Goal: Task Accomplishment & Management: Use online tool/utility

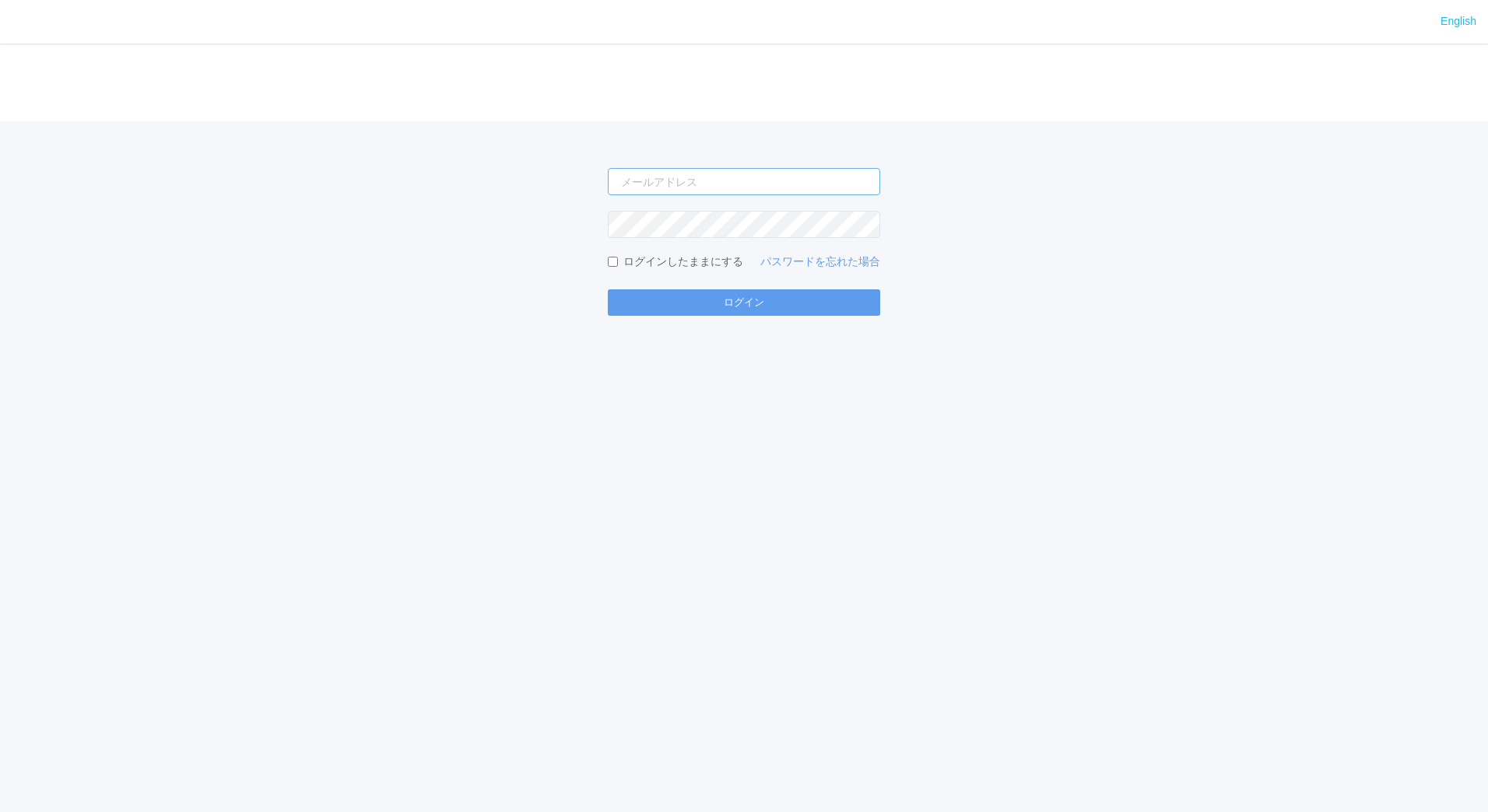
type input "[EMAIL_ADDRESS][DOMAIN_NAME]"
click at [752, 184] on input "[EMAIL_ADDRESS][DOMAIN_NAME]" at bounding box center [744, 181] width 272 height 27
type input "[EMAIL_ADDRESS][DOMAIN_NAME]"
click at [727, 295] on button "ログイン" at bounding box center [744, 302] width 272 height 26
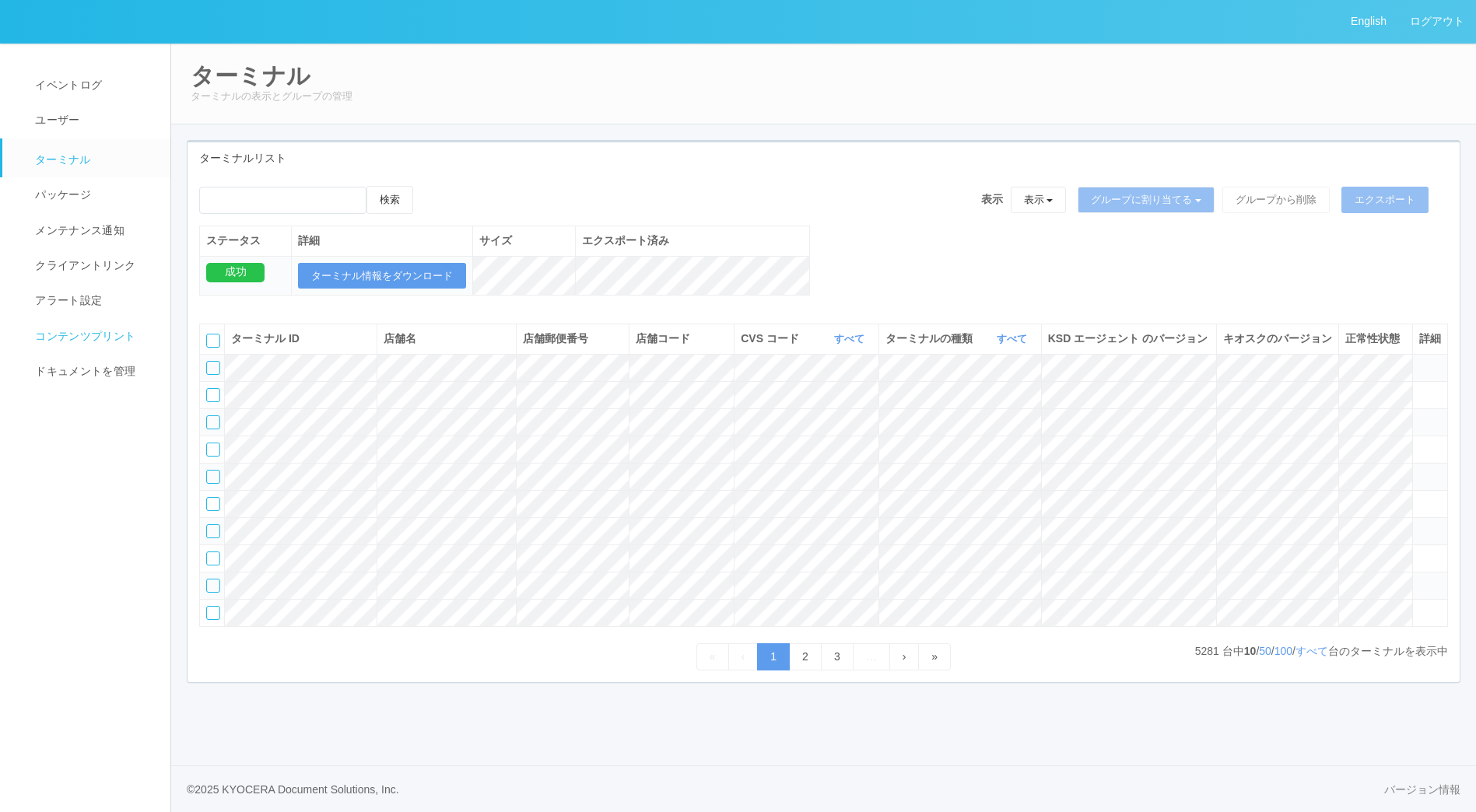
click at [71, 340] on span "コンテンツプリント" at bounding box center [83, 336] width 104 height 13
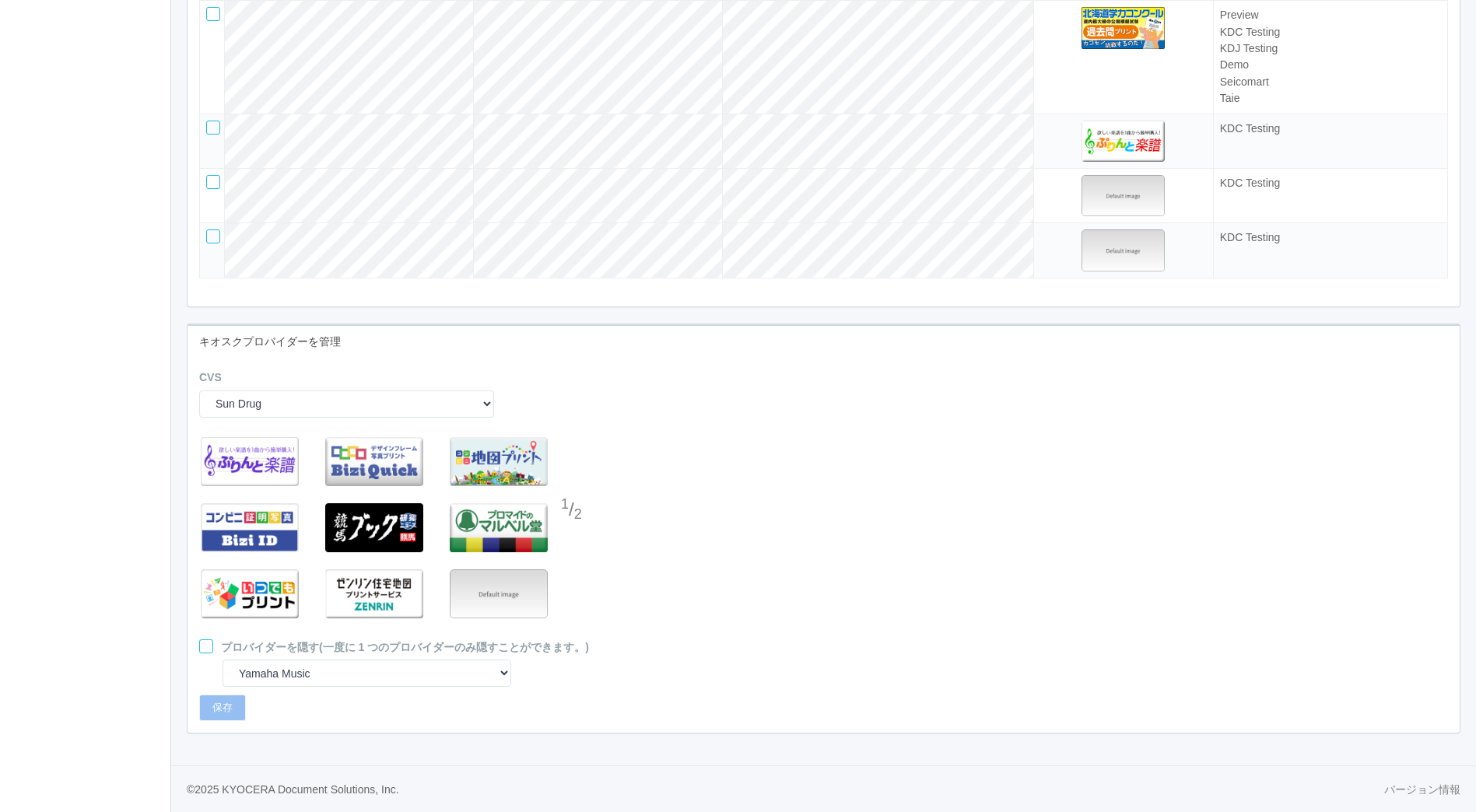
scroll to position [4236, 0]
click at [414, 408] on select "Sun Drug Daily Yamazaki Preview KDDA Testing KDC Testing KDJ Testing Demo Arcs …" at bounding box center [347, 404] width 295 height 27
click at [199, 391] on select "Sun Drug Daily Yamazaki Preview KDDA Testing KDC Testing KDJ Testing Demo Arcs …" at bounding box center [347, 404] width 295 height 27
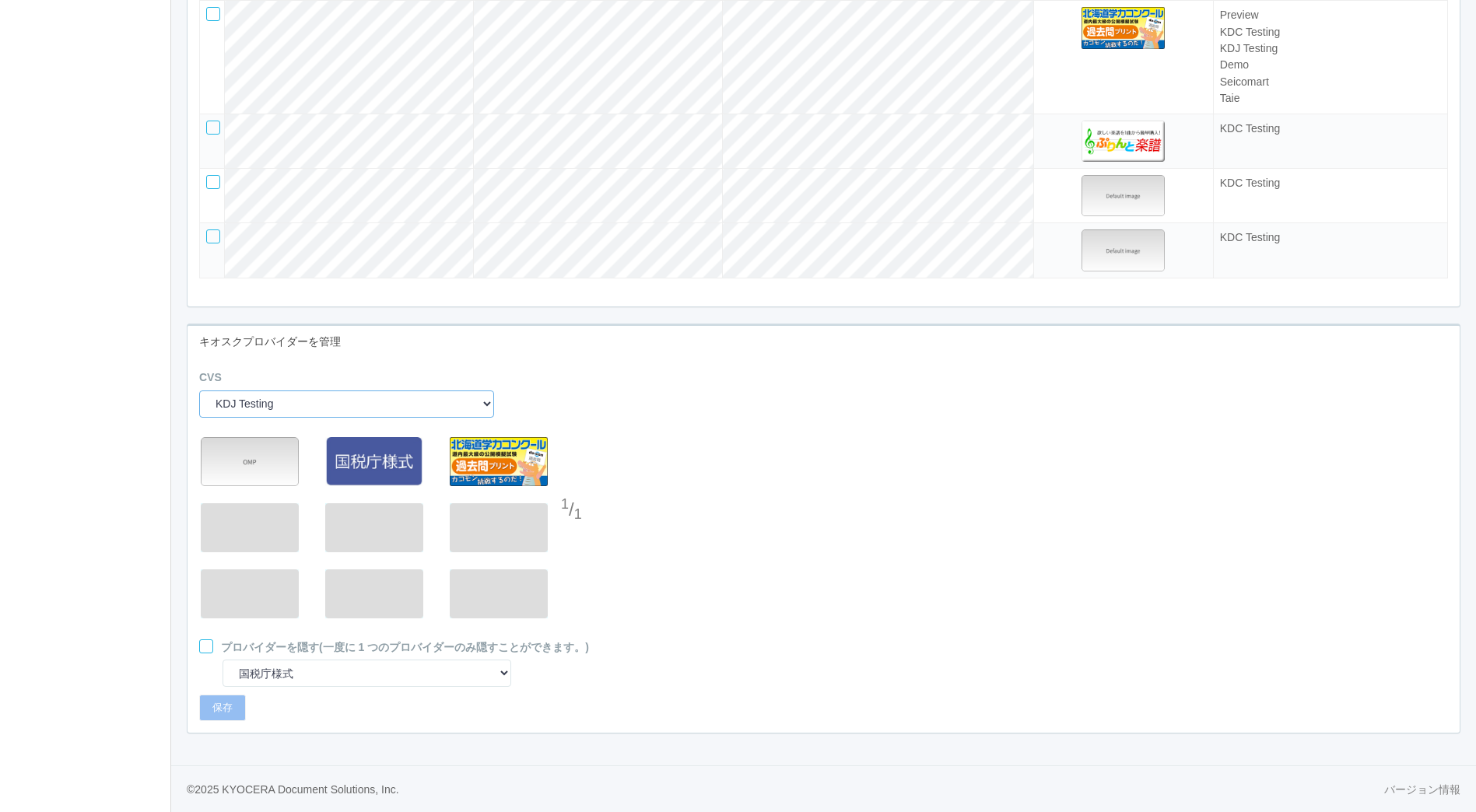
click at [376, 405] on select "Sun Drug Daily Yamazaki Preview KDDA Testing KDC Testing KDJ Testing Demo Arcs …" at bounding box center [347, 404] width 295 height 27
select select "4"
click at [199, 391] on select "Sun Drug Daily Yamazaki Preview KDDA Testing KDC Testing KDJ Testing Demo Arcs …" at bounding box center [347, 404] width 295 height 27
select select "8"
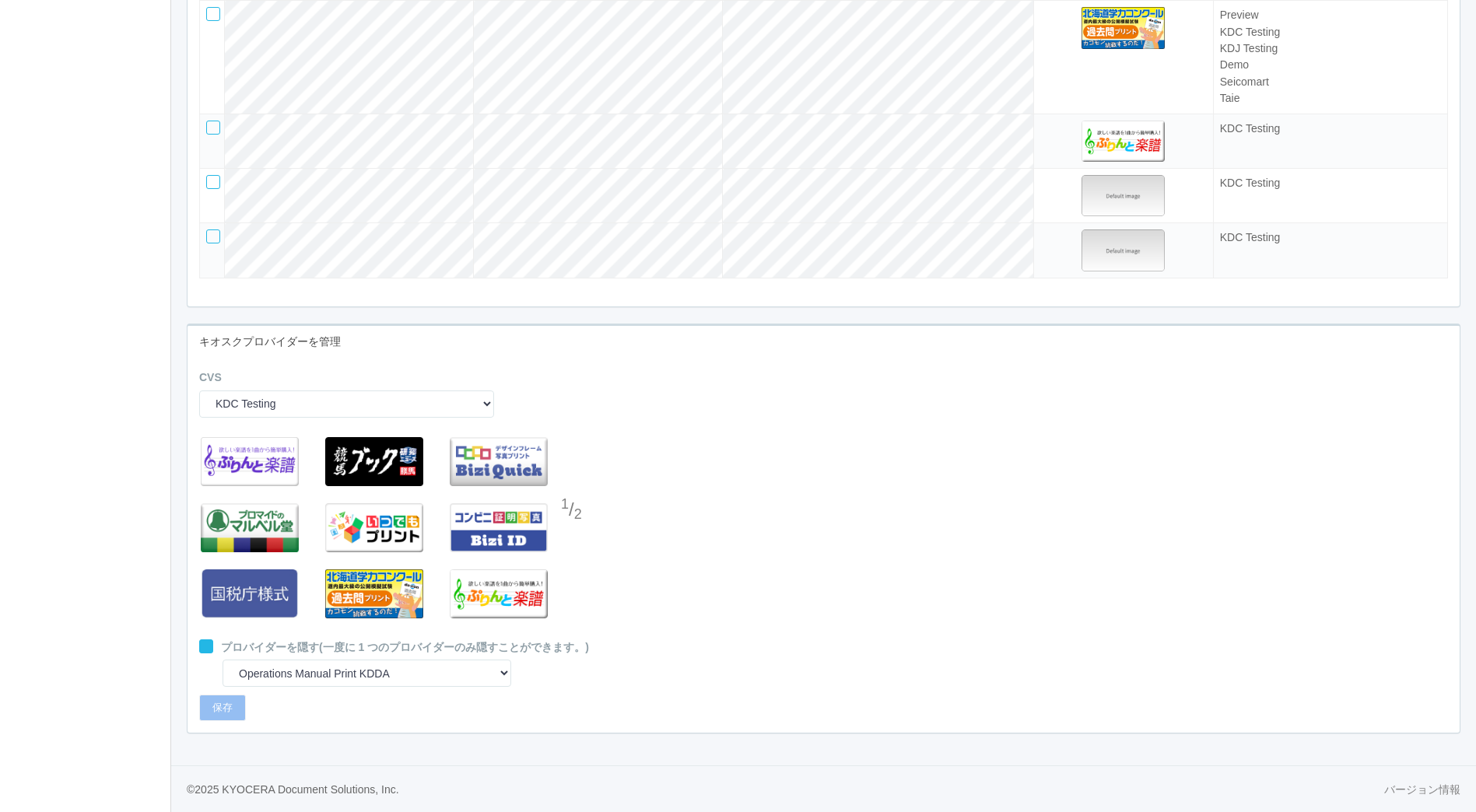
click at [579, 536] on div at bounding box center [573, 542] width 24 height 31
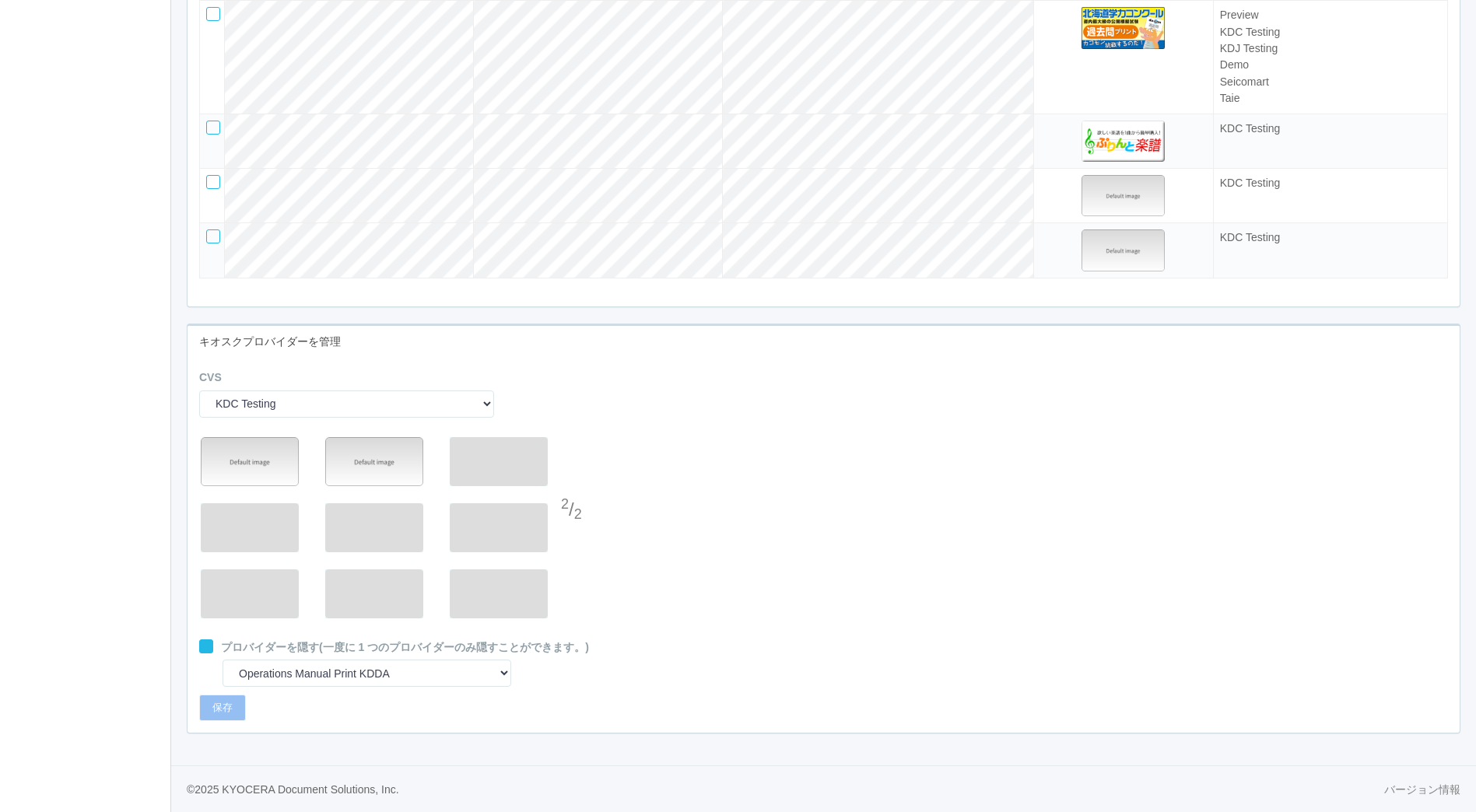
click at [569, 481] on div at bounding box center [573, 480] width 24 height 31
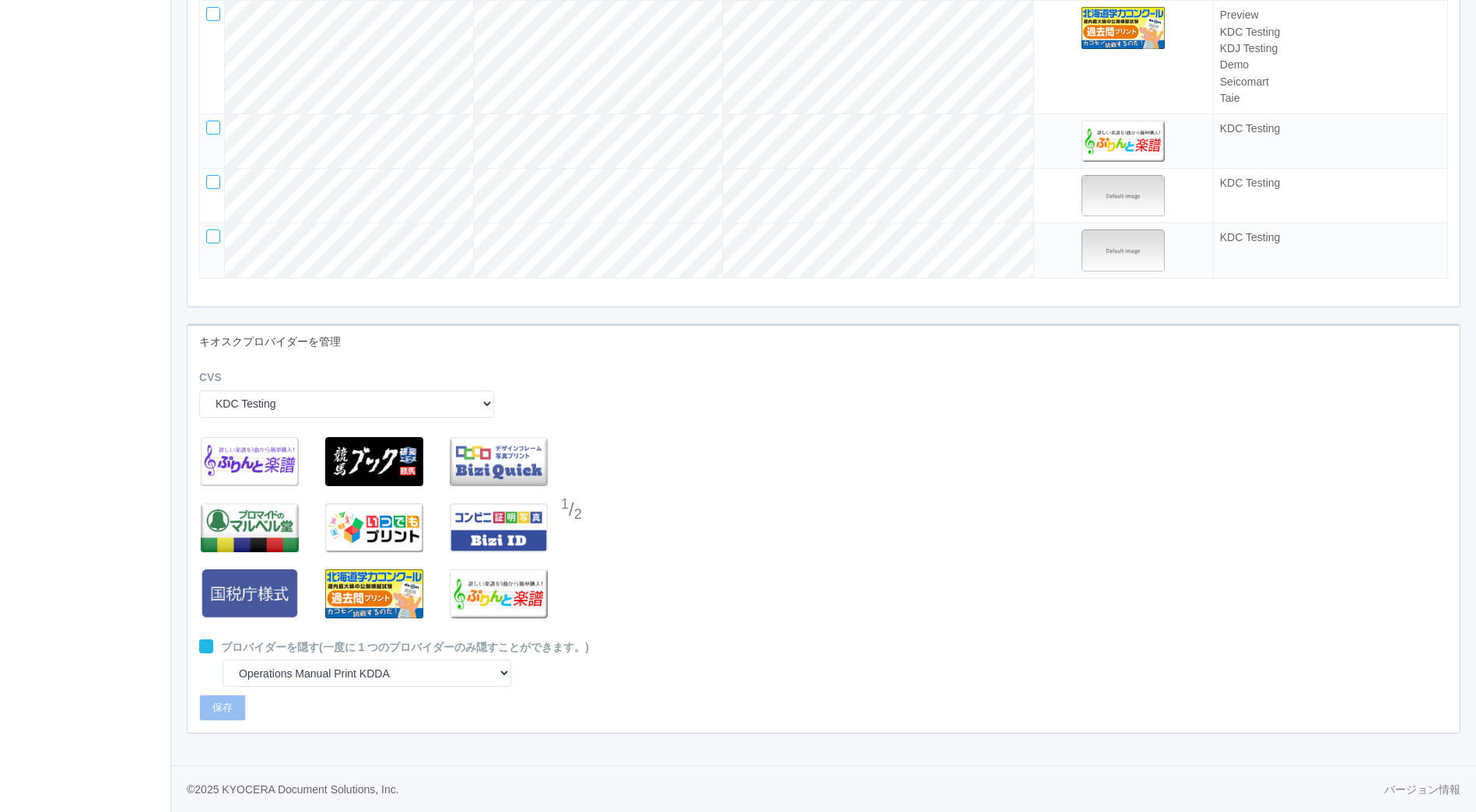
click at [569, 534] on div at bounding box center [573, 542] width 24 height 31
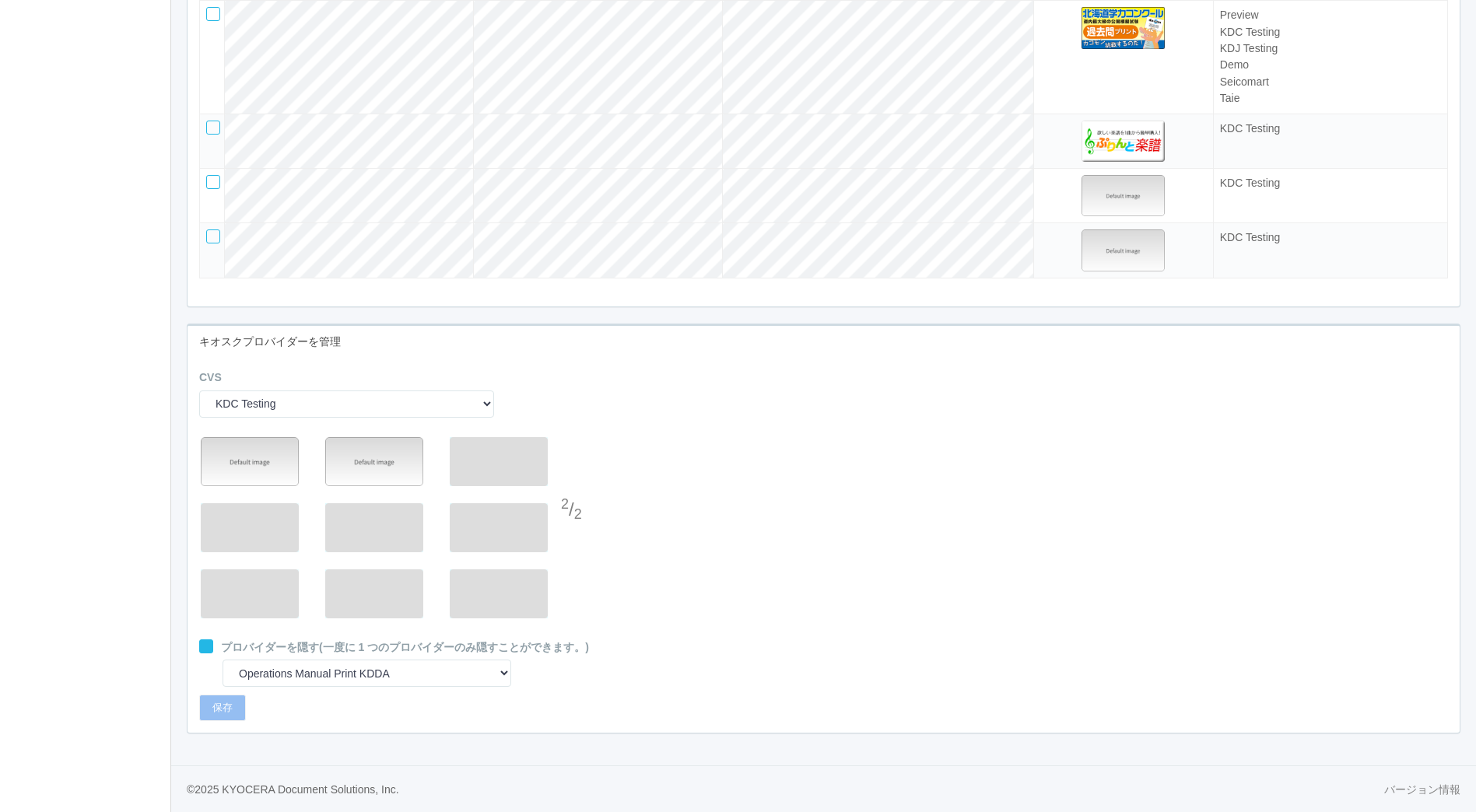
click at [581, 479] on div at bounding box center [573, 480] width 24 height 31
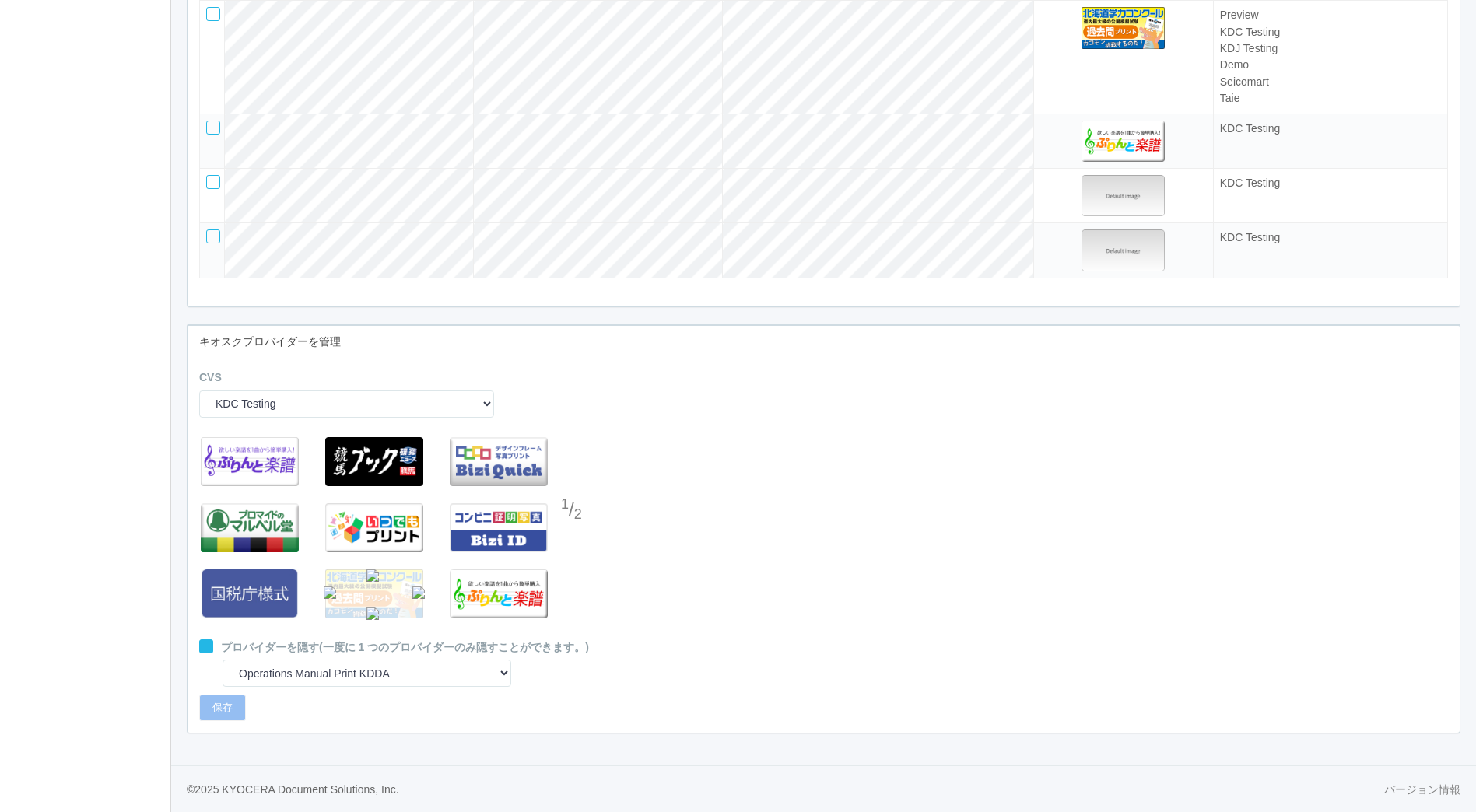
click at [416, 594] on img at bounding box center [418, 592] width 13 height 13
click at [581, 528] on div at bounding box center [573, 542] width 24 height 31
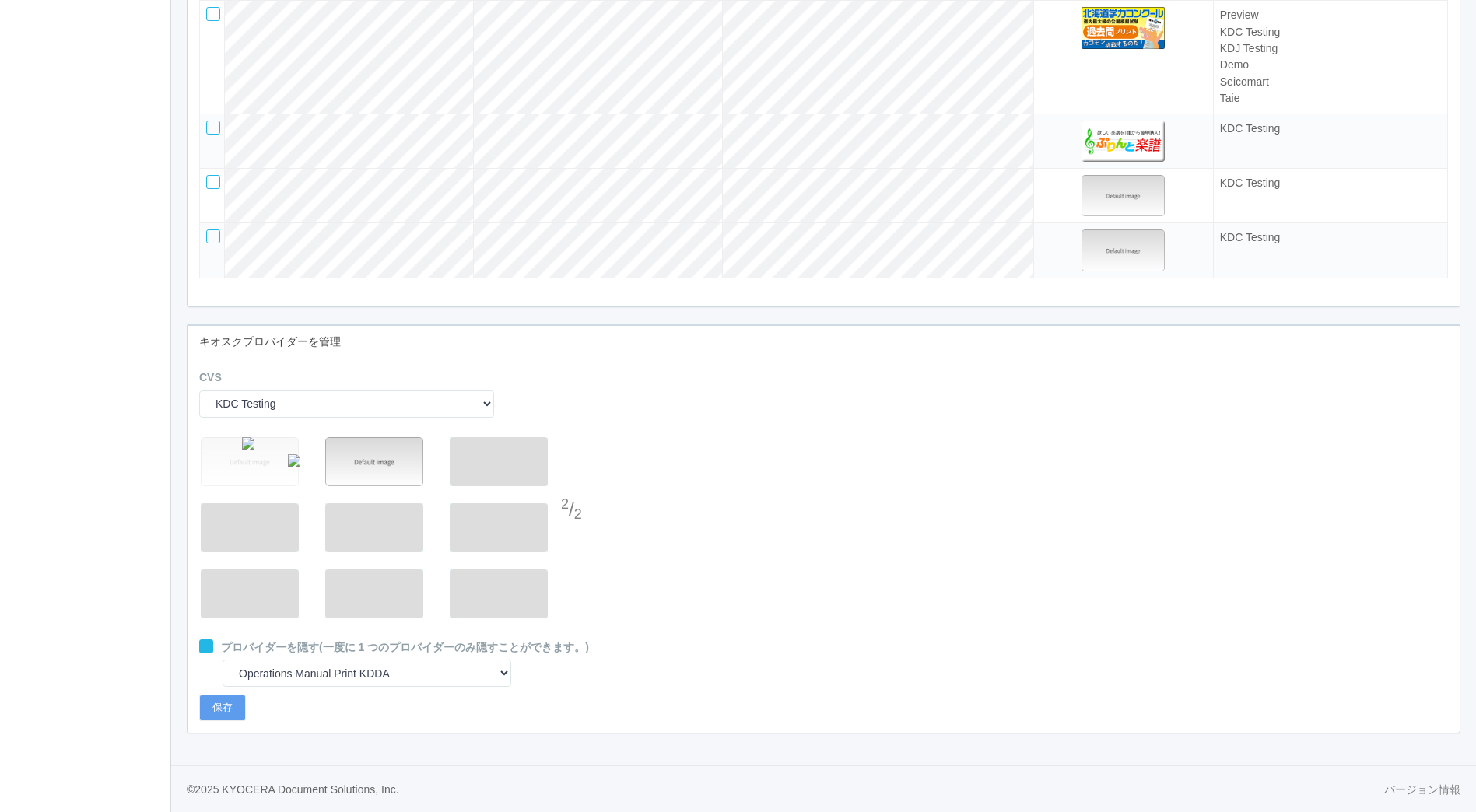
click at [252, 448] on img at bounding box center [248, 443] width 13 height 13
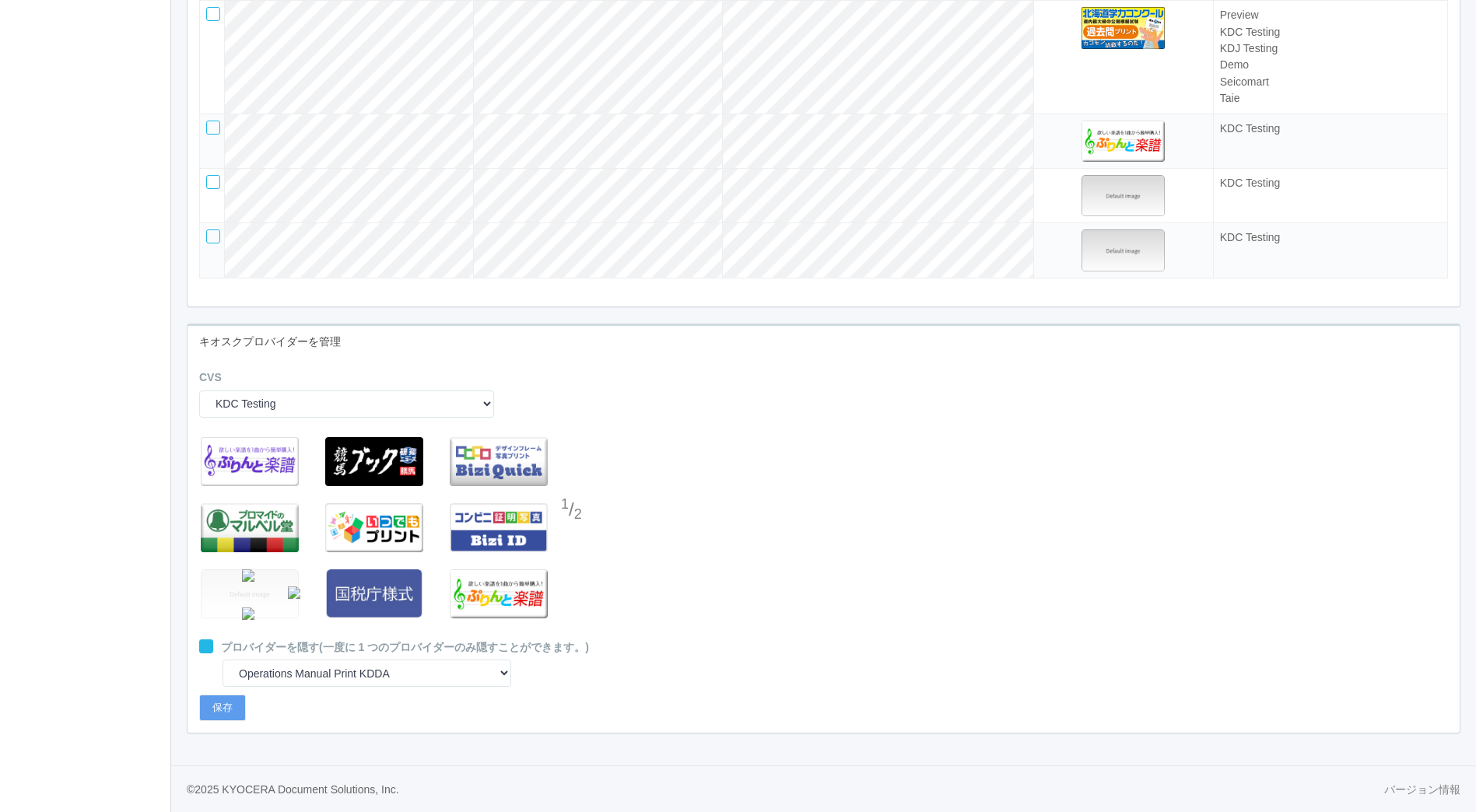
click at [292, 597] on img at bounding box center [294, 592] width 13 height 13
click at [288, 592] on img at bounding box center [294, 592] width 13 height 13
click at [575, 534] on div at bounding box center [573, 542] width 24 height 31
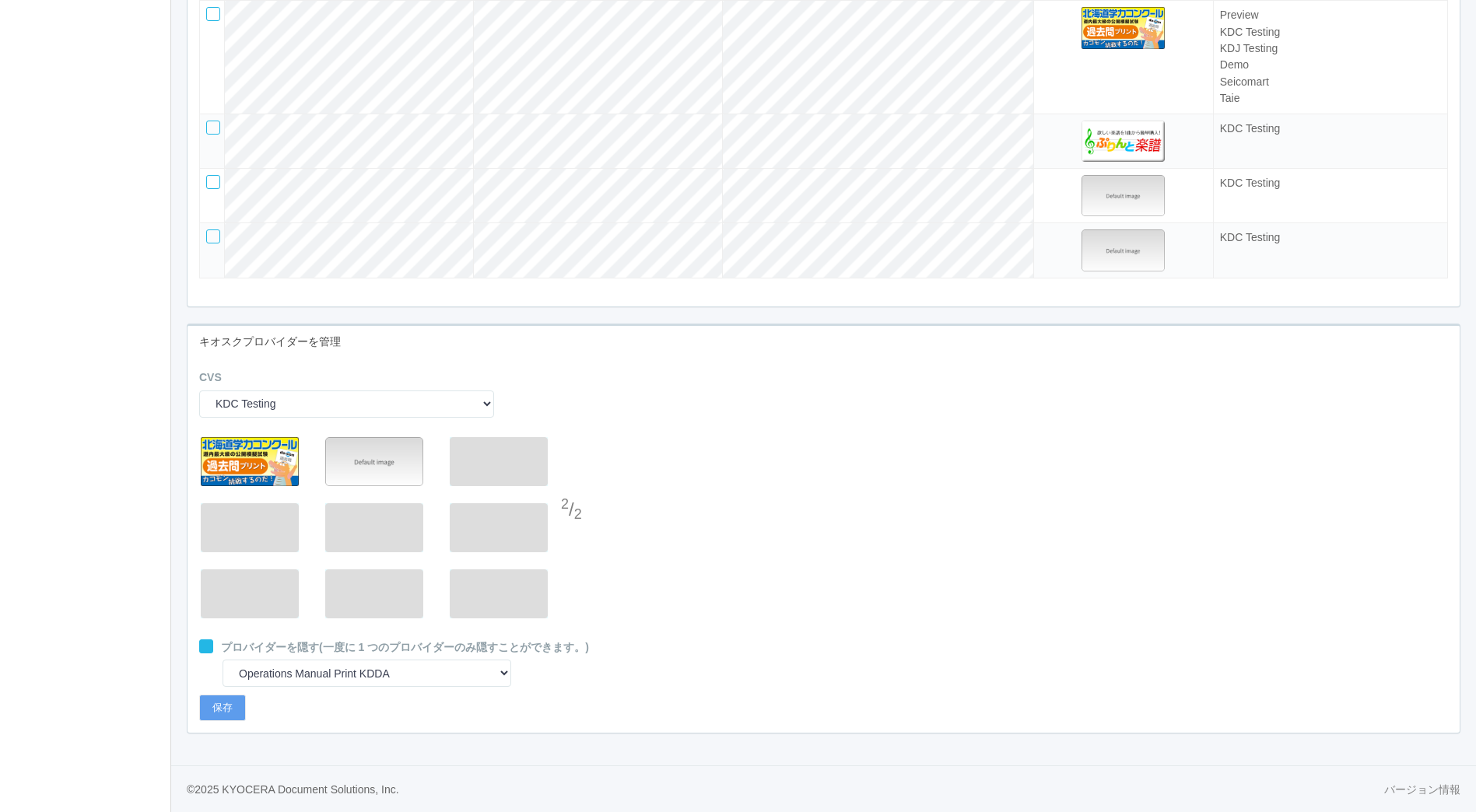
click at [677, 536] on div "2 / 2" at bounding box center [823, 535] width 1272 height 210
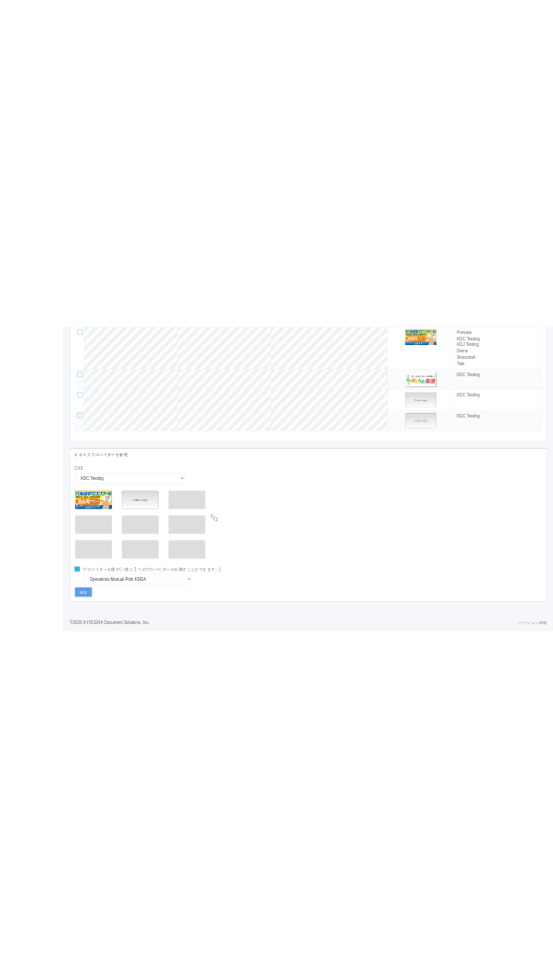
scroll to position [4555, 0]
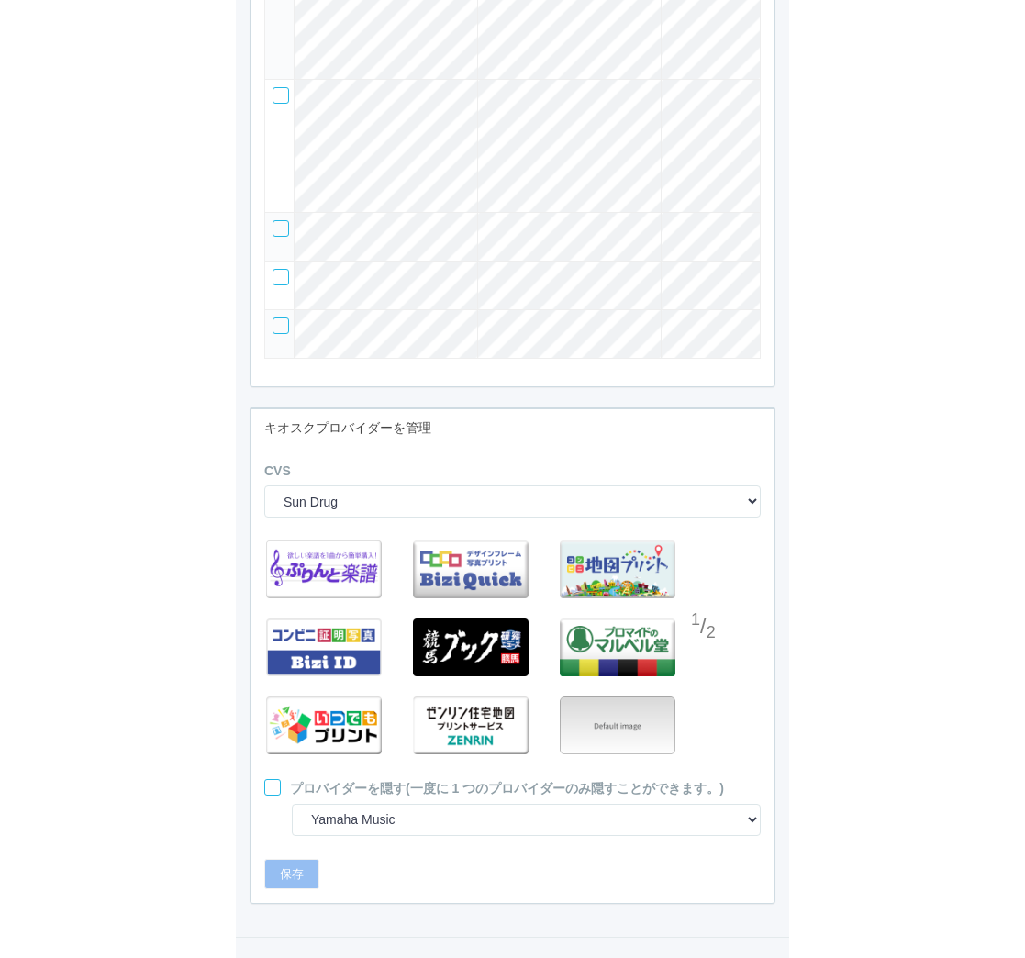
scroll to position [4555, 0]
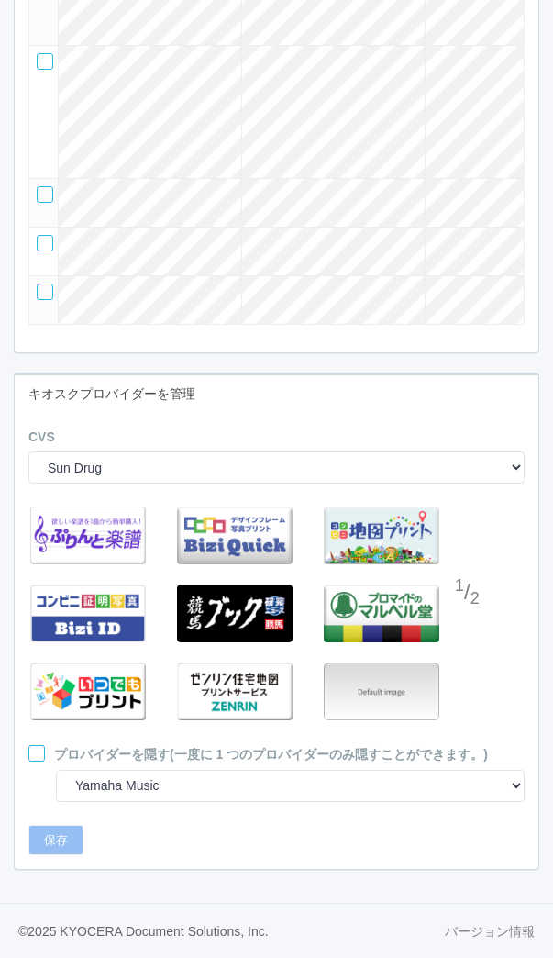
click at [470, 623] on div at bounding box center [469, 630] width 28 height 37
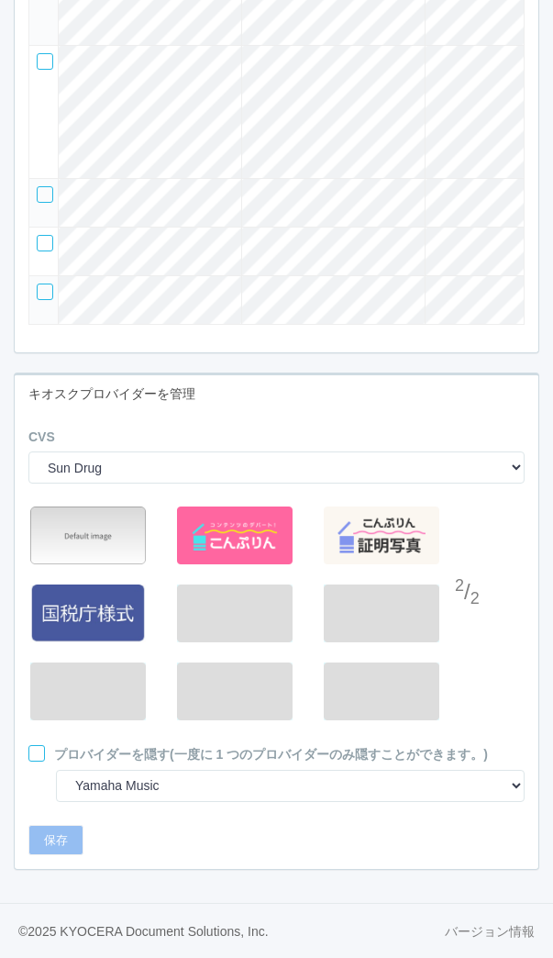
click at [468, 558] on div at bounding box center [469, 557] width 28 height 37
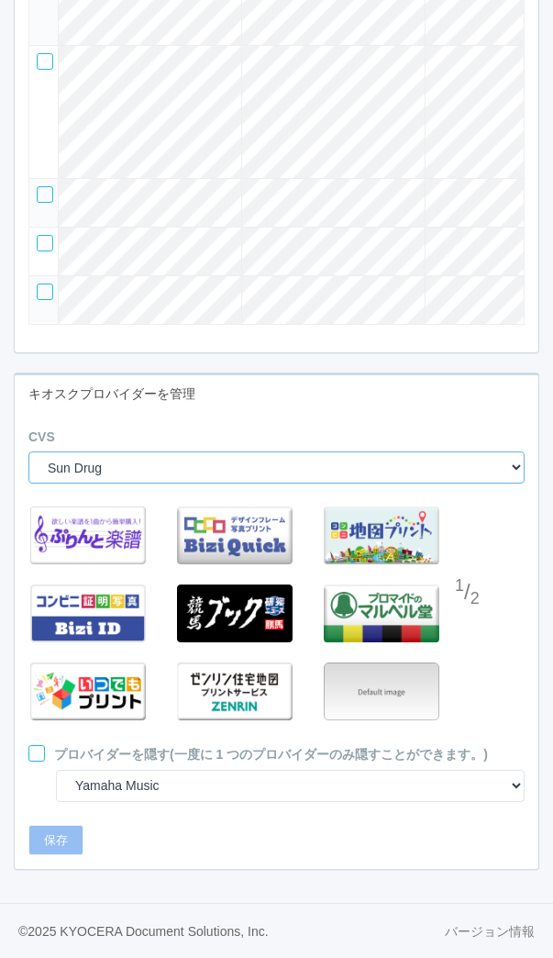
click at [447, 457] on select "Sun Drug Daily Yamazaki Preview KDDA Testing KDC Testing KDJ Testing Demo Arcs …" at bounding box center [276, 467] width 496 height 32
select select "4"
click at [28, 451] on select "Sun Drug Daily Yamazaki Preview KDDA Testing KDC Testing KDJ Testing Demo Arcs …" at bounding box center [276, 467] width 496 height 32
select select "8"
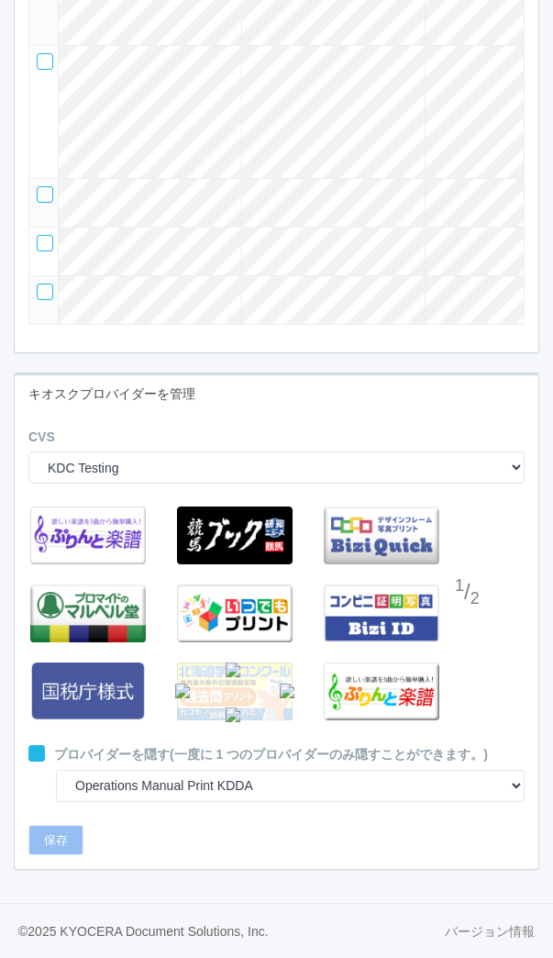
click at [250, 689] on img at bounding box center [235, 692] width 116 height 58
click at [235, 711] on img at bounding box center [233, 715] width 15 height 15
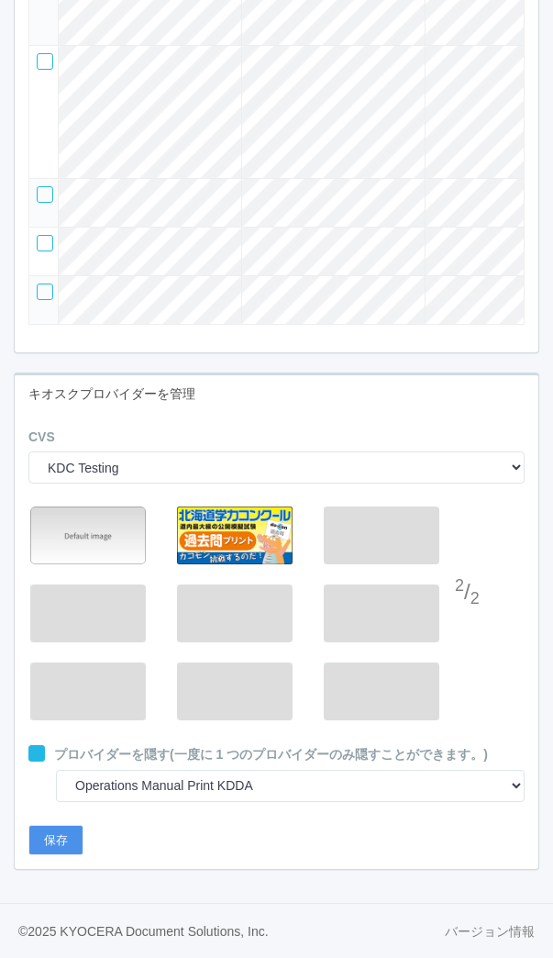
click at [62, 838] on button "保存" at bounding box center [55, 840] width 55 height 31
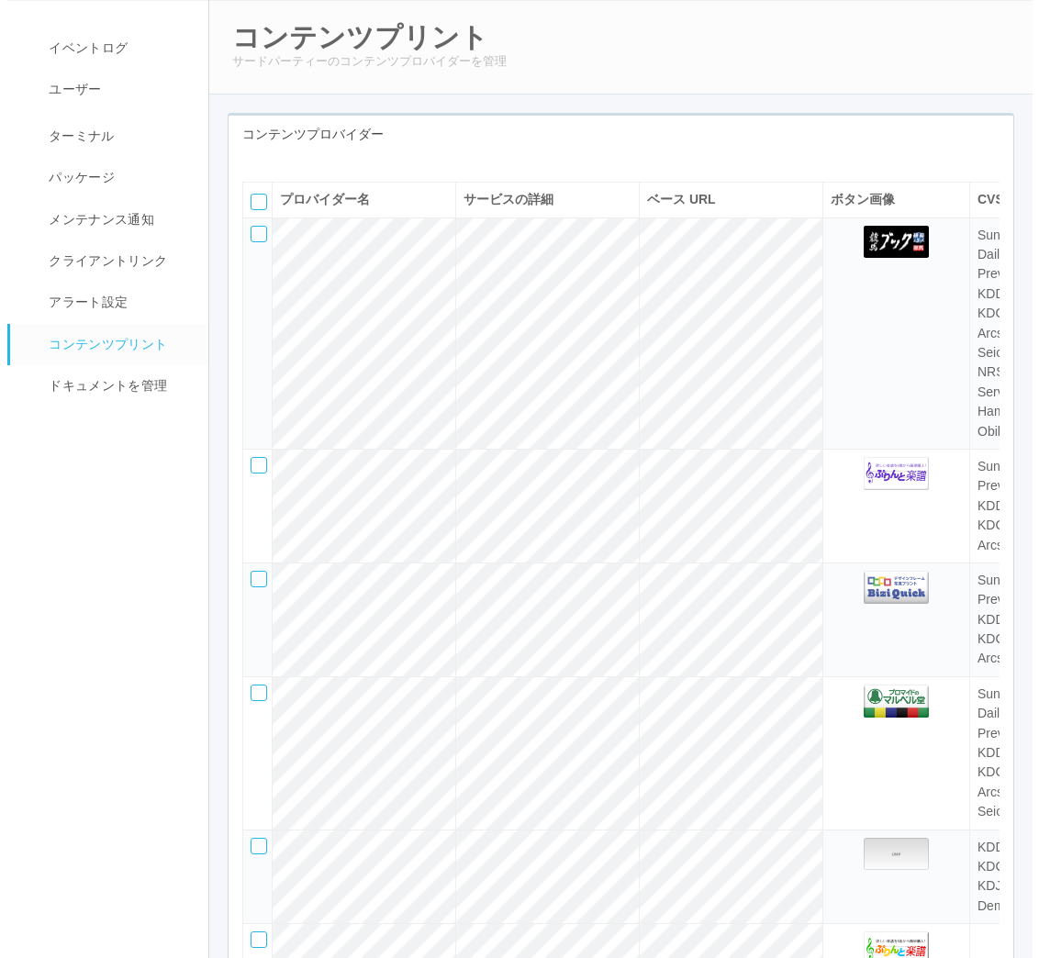
scroll to position [0, 0]
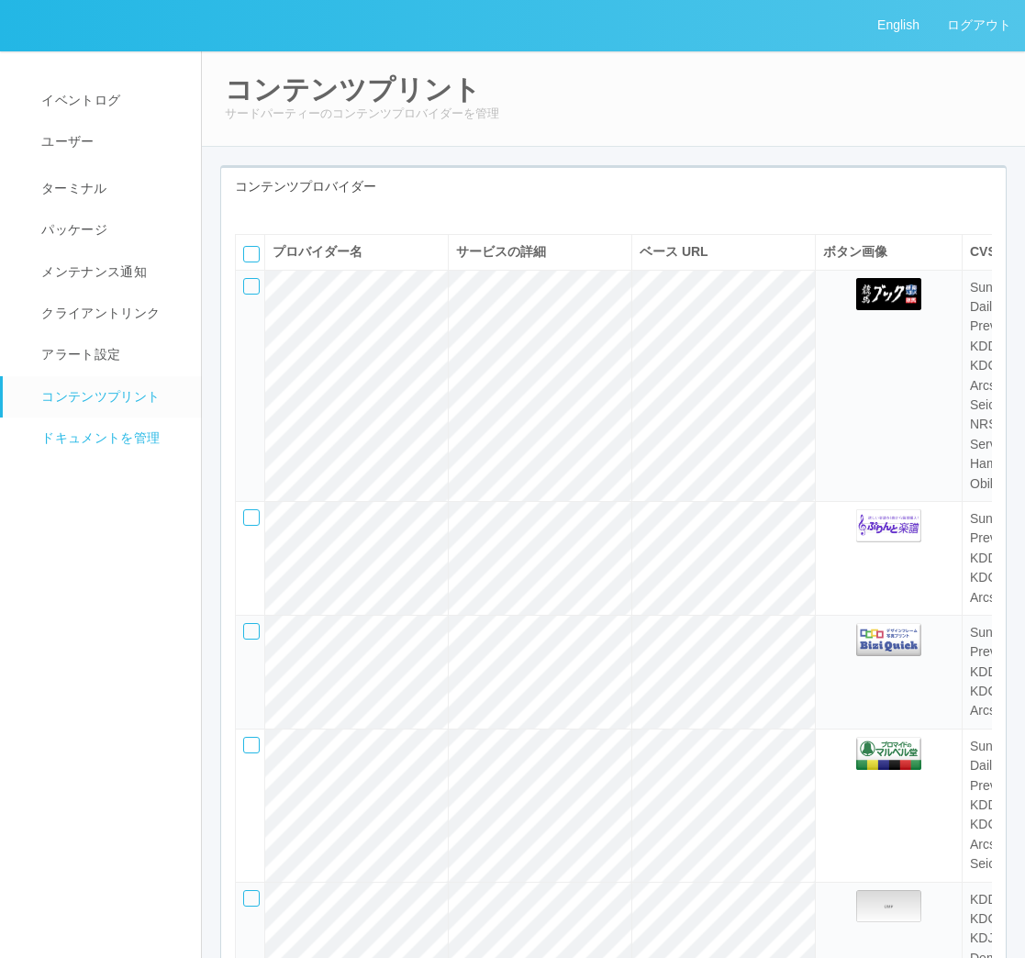
click at [50, 438] on span "ドキュメントを管理" at bounding box center [98, 437] width 123 height 15
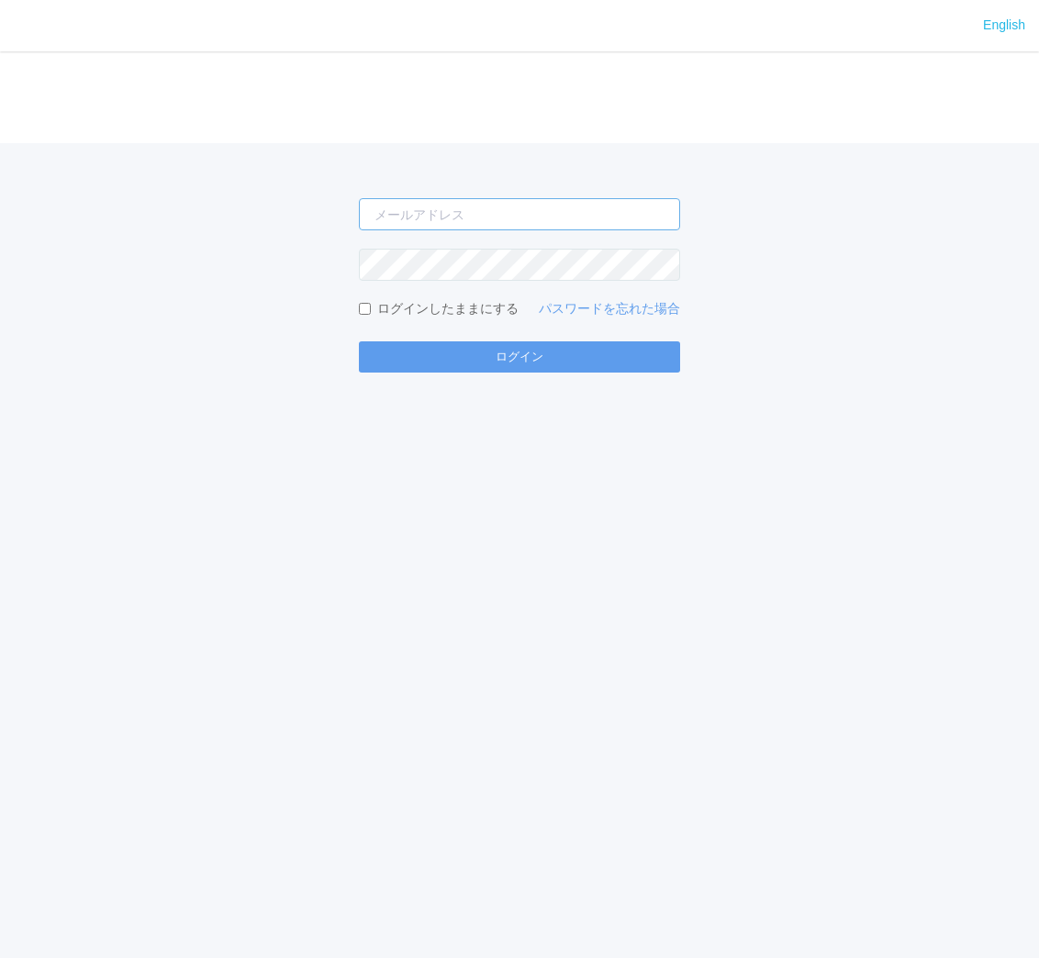
type input "[EMAIL_ADDRESS][DOMAIN_NAME]"
click at [476, 373] on div "English ログイン [EMAIL_ADDRESS][DOMAIN_NAME] ログインしたままにする パスワードを忘れた場合 ログイン" at bounding box center [519, 479] width 1039 height 958
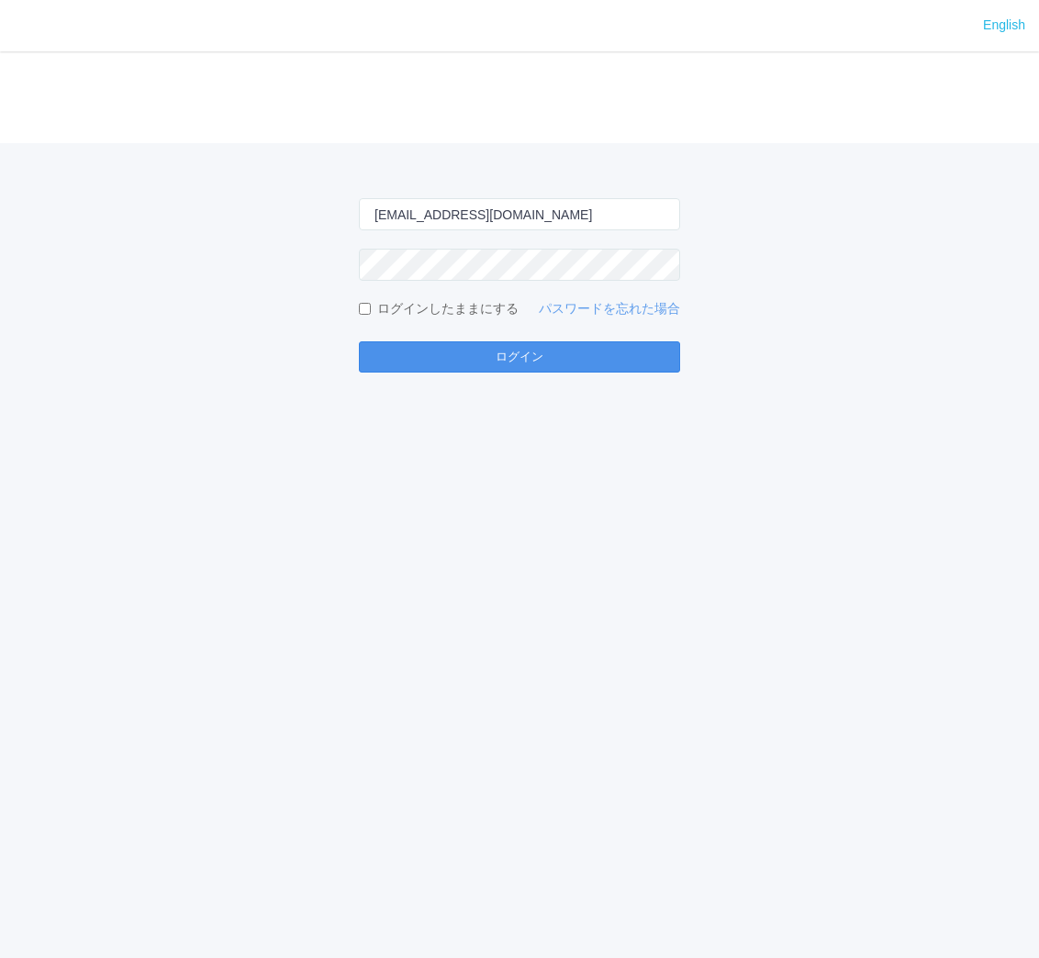
click at [491, 363] on button "ログイン" at bounding box center [519, 356] width 321 height 31
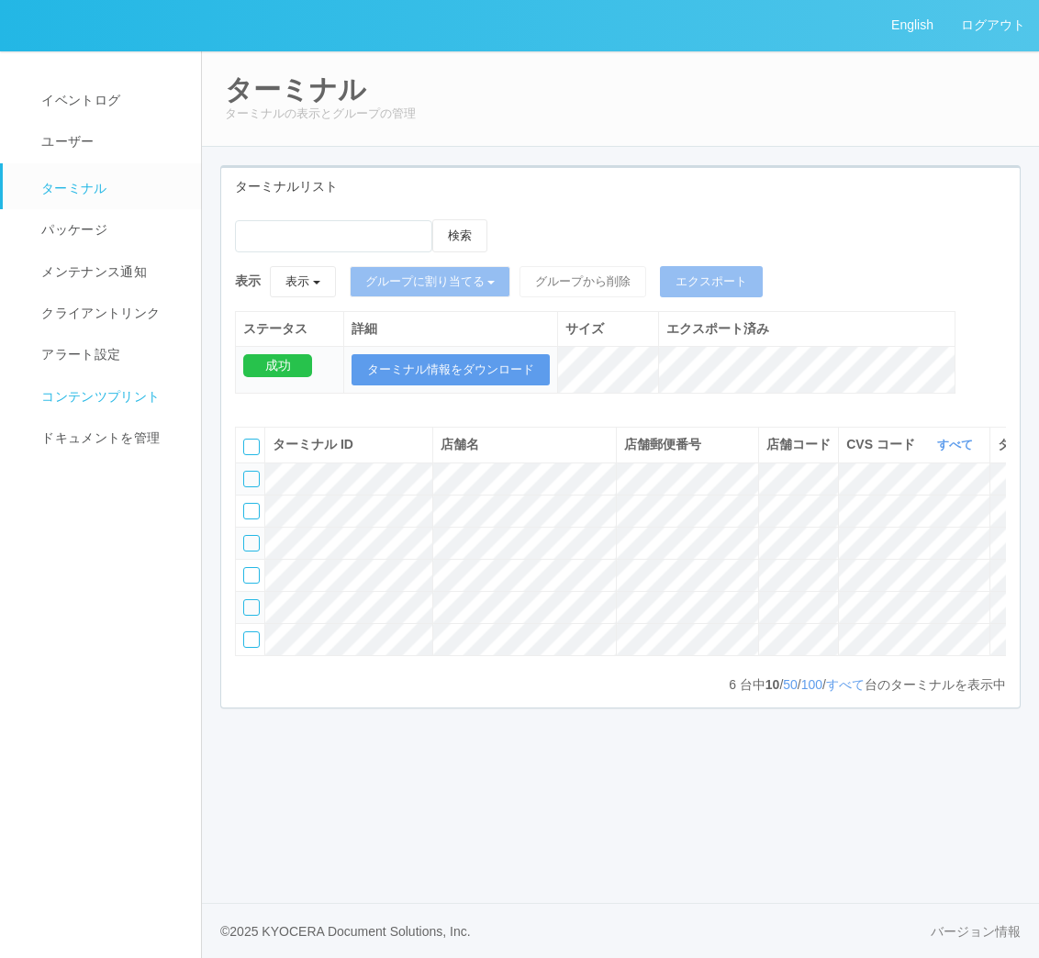
click at [86, 389] on span "コンテンツプリント" at bounding box center [98, 396] width 123 height 15
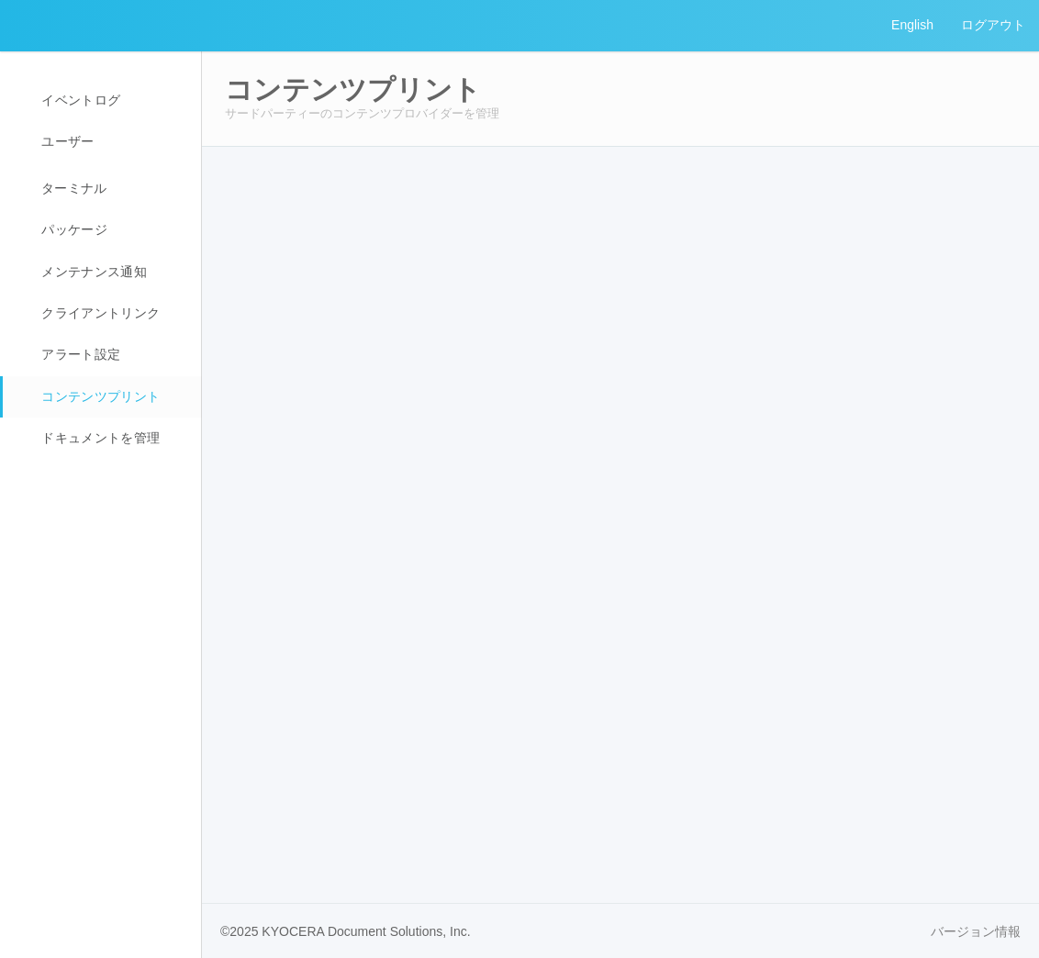
select select "4"
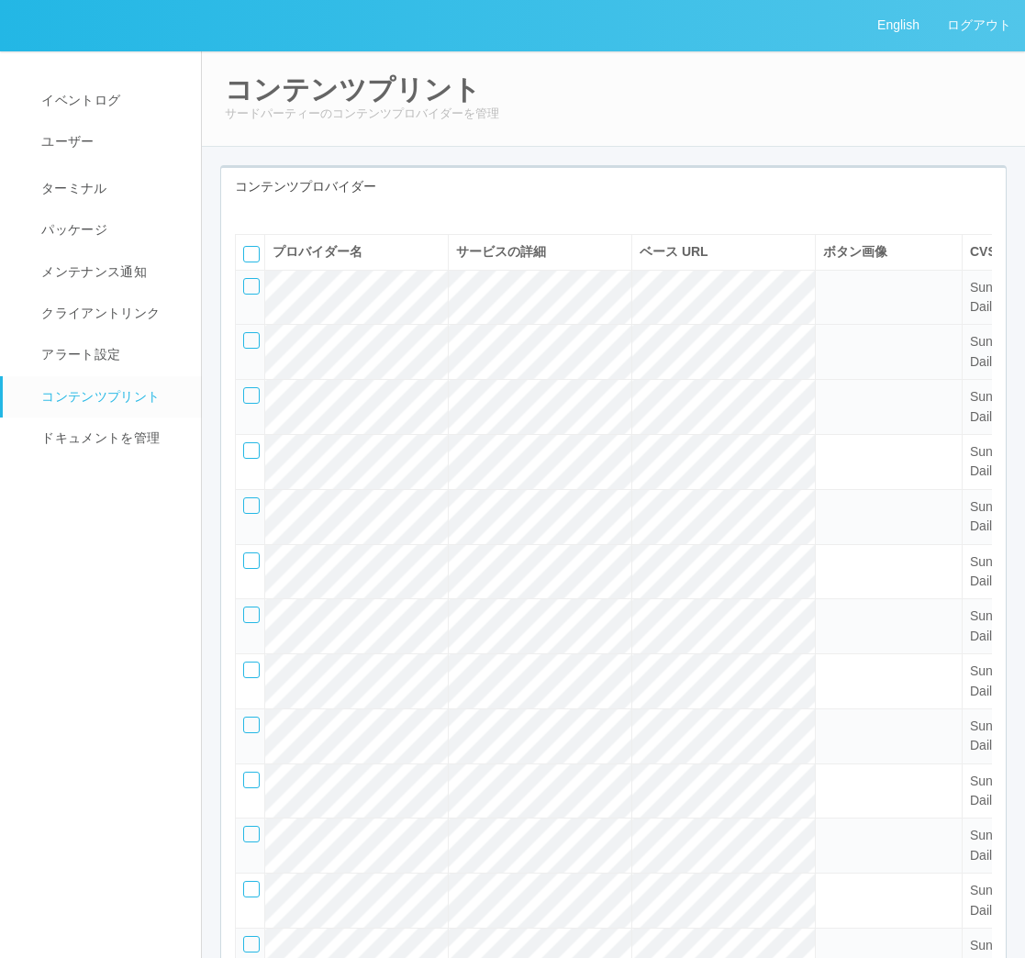
click at [885, 343] on img at bounding box center [889, 343] width 66 height 0
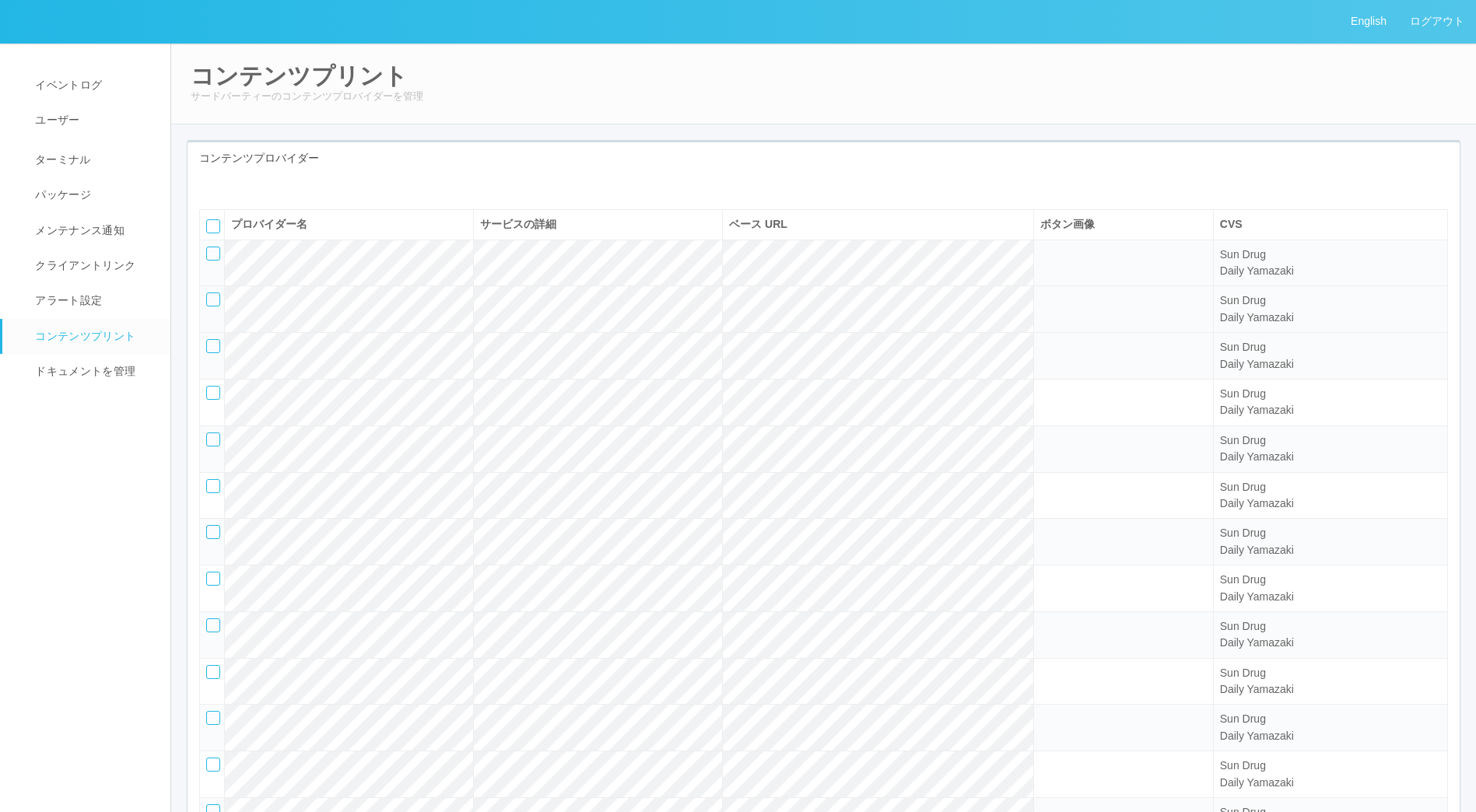
click at [211, 307] on div at bounding box center [213, 299] width 14 height 14
click at [252, 197] on div at bounding box center [346, 192] width 318 height 12
click at [222, 186] on icon at bounding box center [222, 186] width 0 height 0
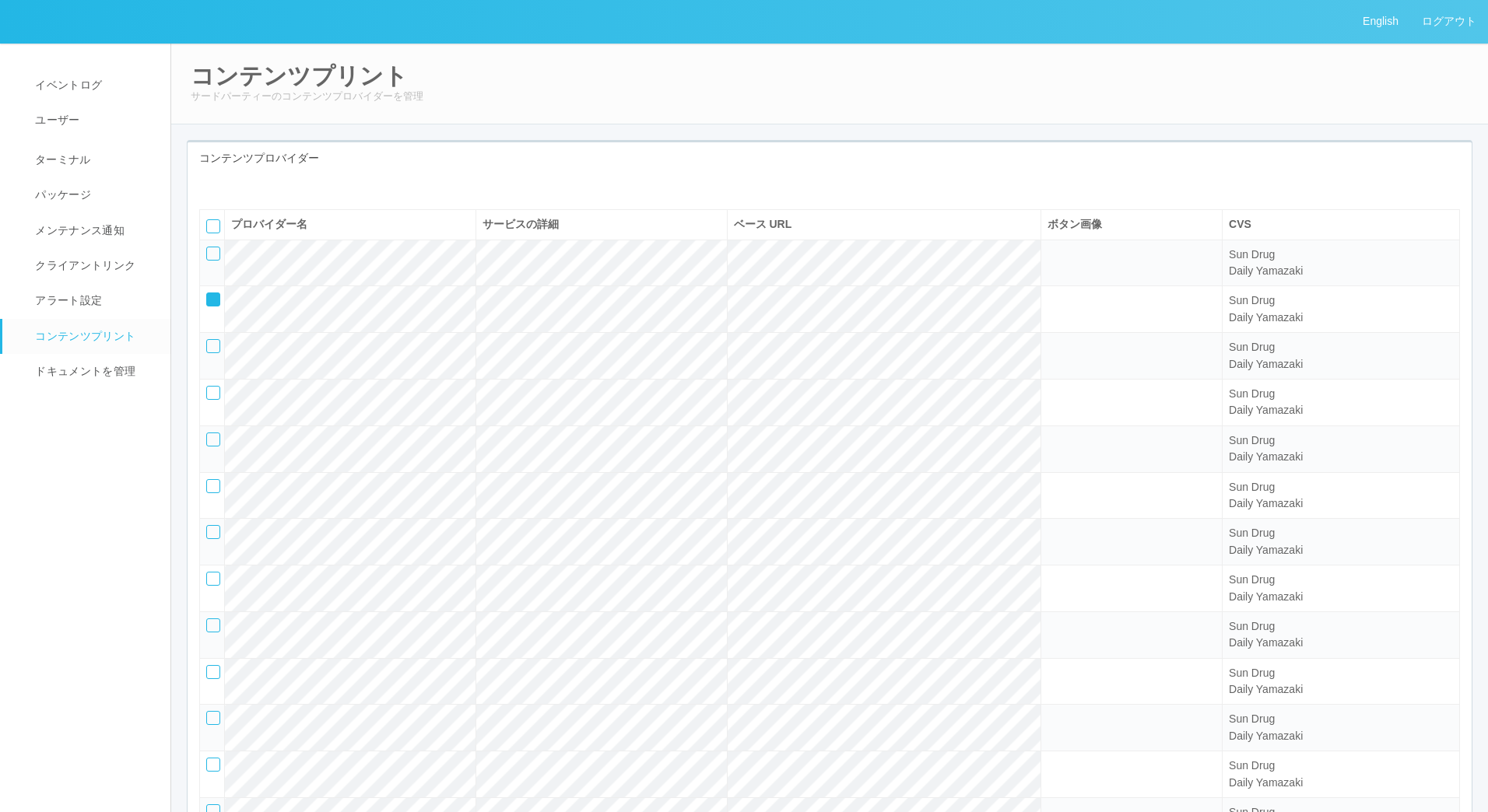
select select "omp"
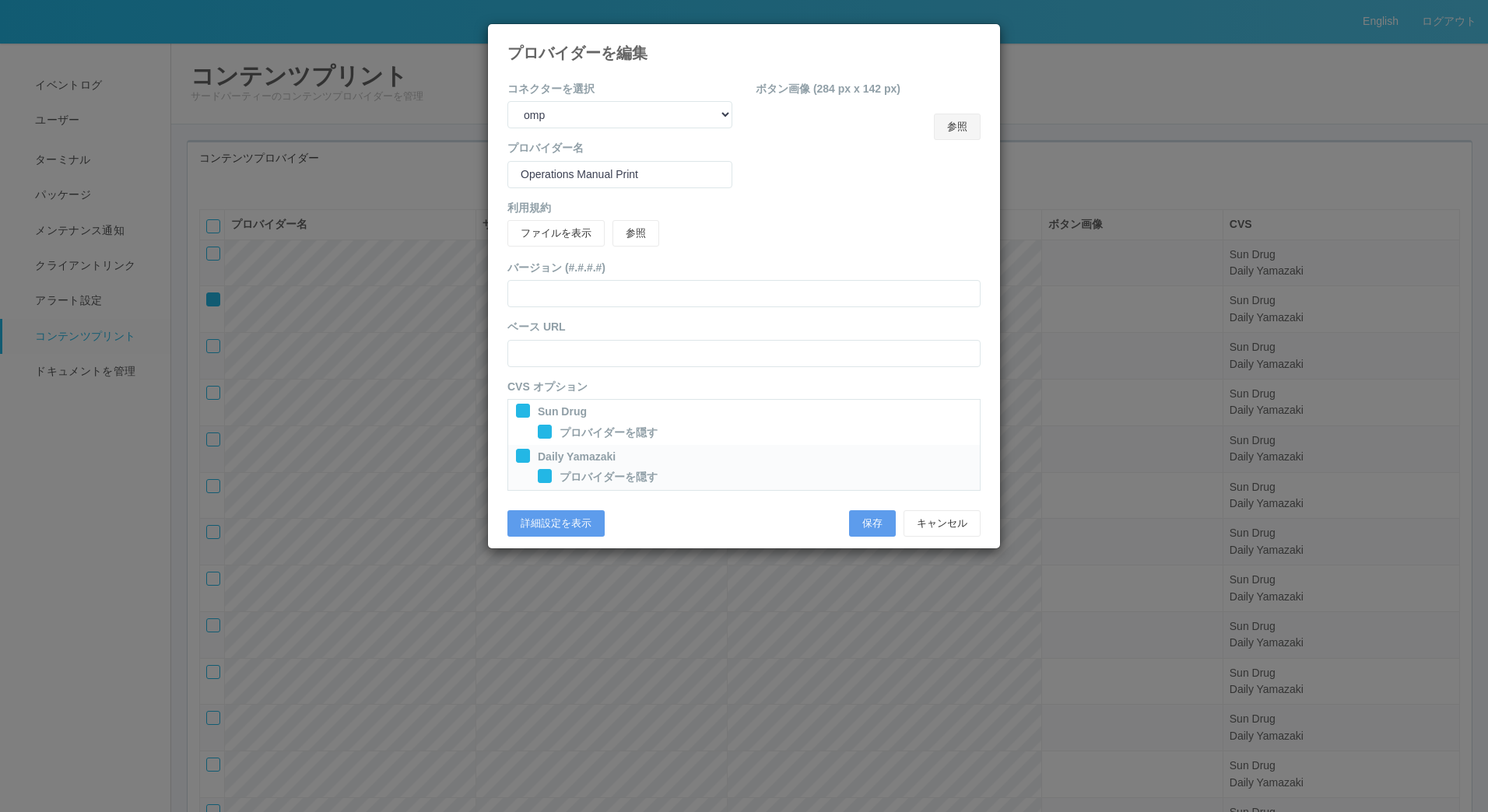
click at [880, 140] on button "参照" at bounding box center [956, 126] width 47 height 26
click at [871, 525] on button "保存" at bounding box center [872, 523] width 47 height 26
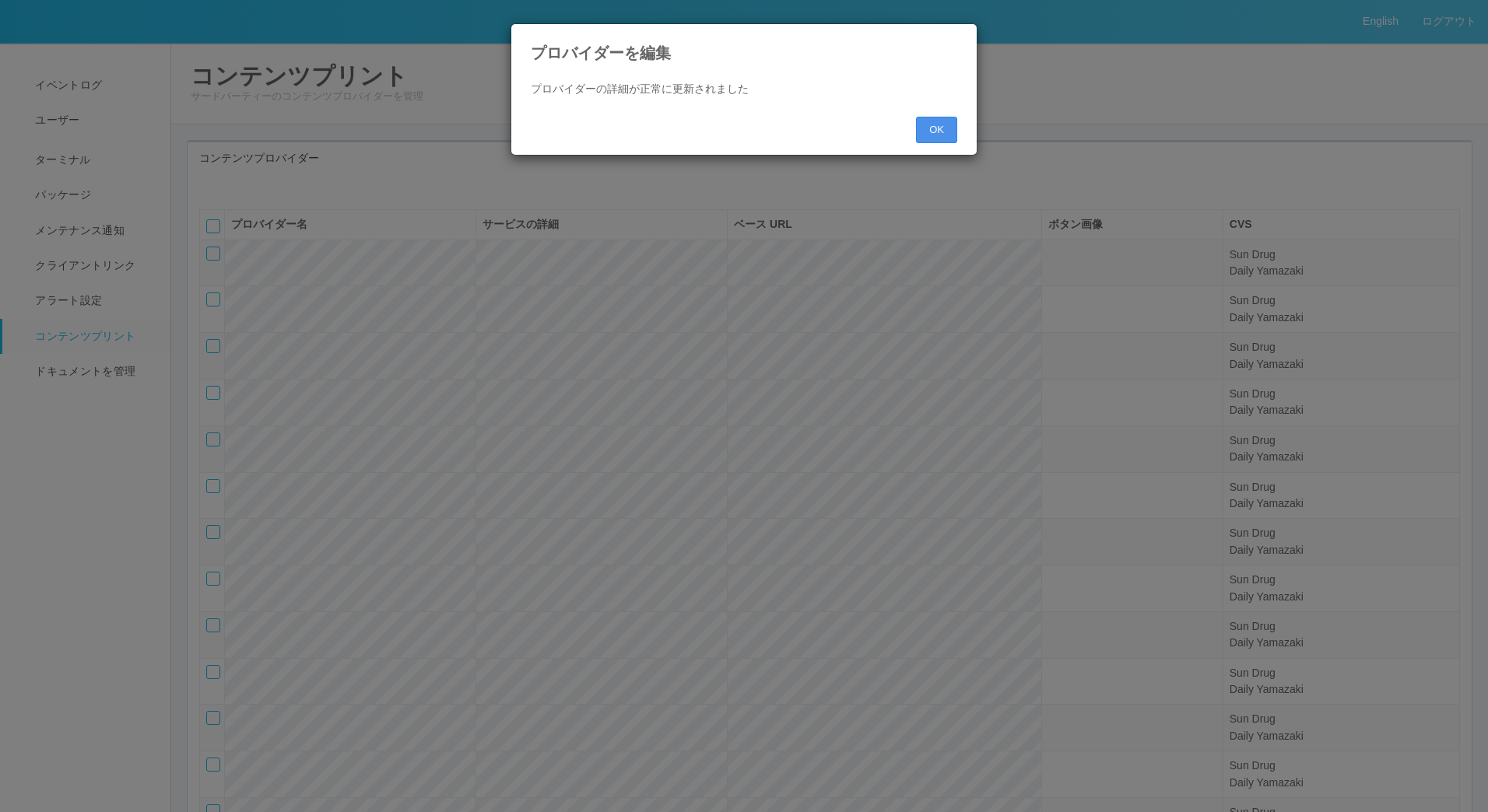
click at [880, 131] on button "OK" at bounding box center [936, 130] width 42 height 26
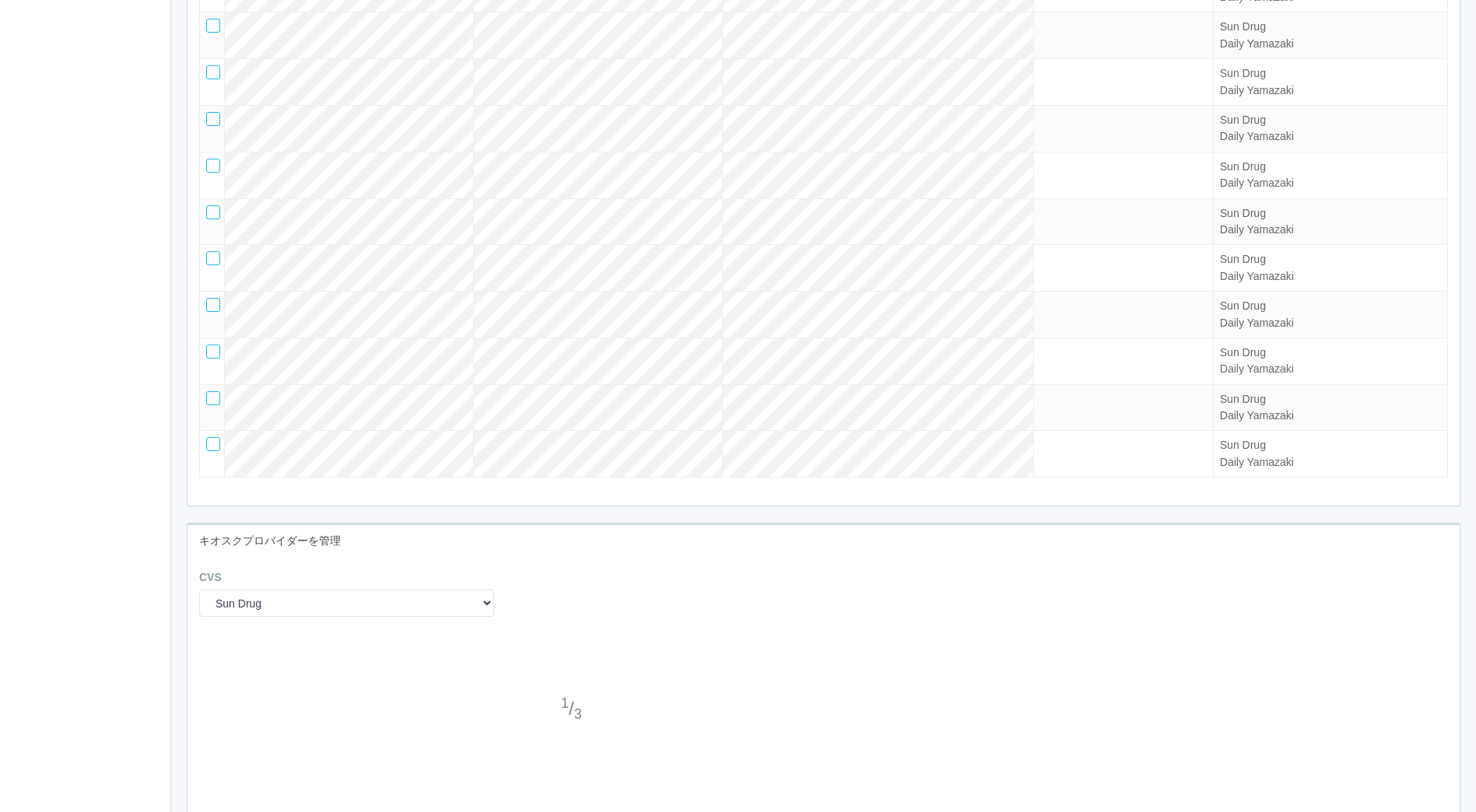
scroll to position [1106, 0]
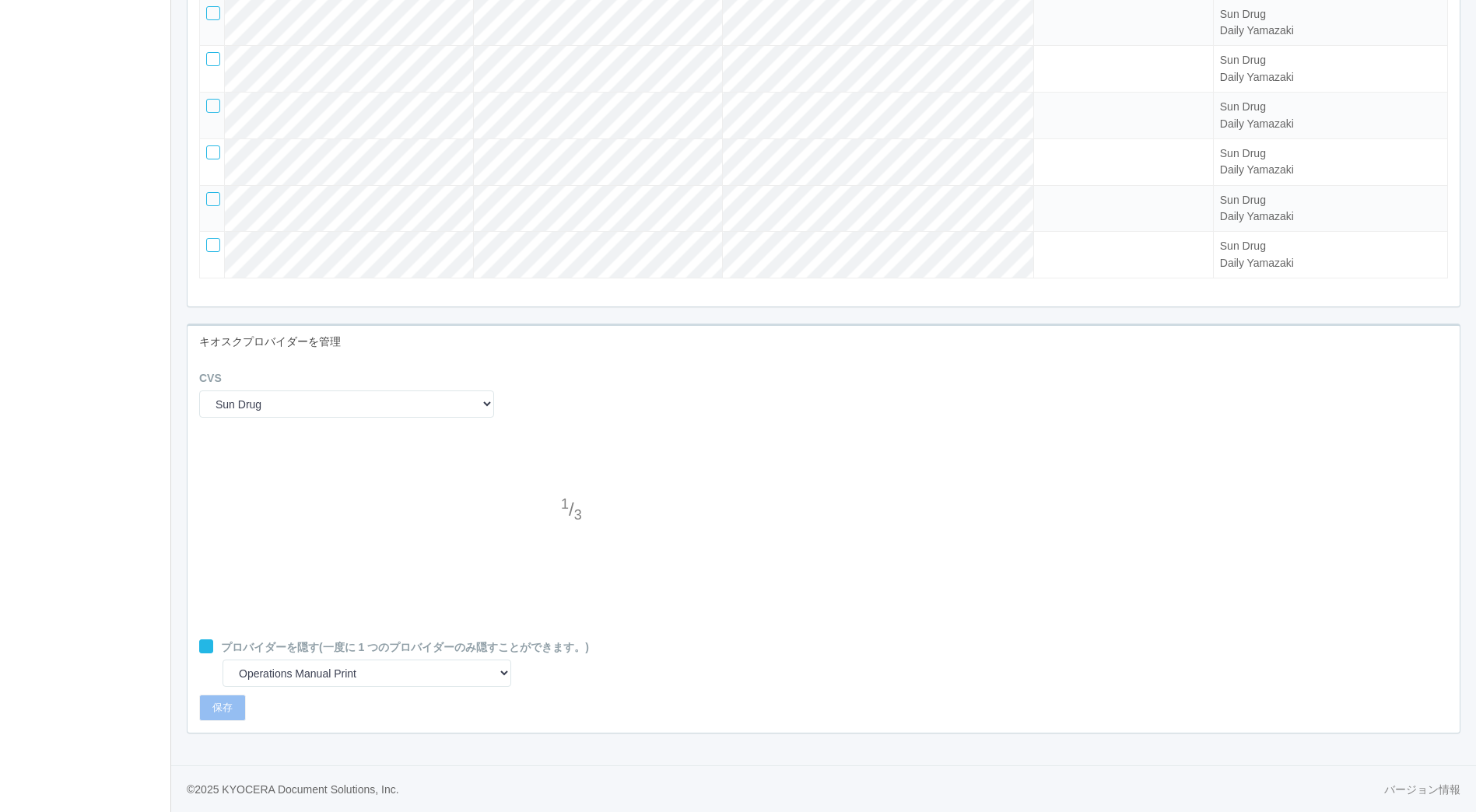
click at [572, 533] on div at bounding box center [573, 542] width 24 height 31
click at [572, 483] on div at bounding box center [573, 480] width 24 height 31
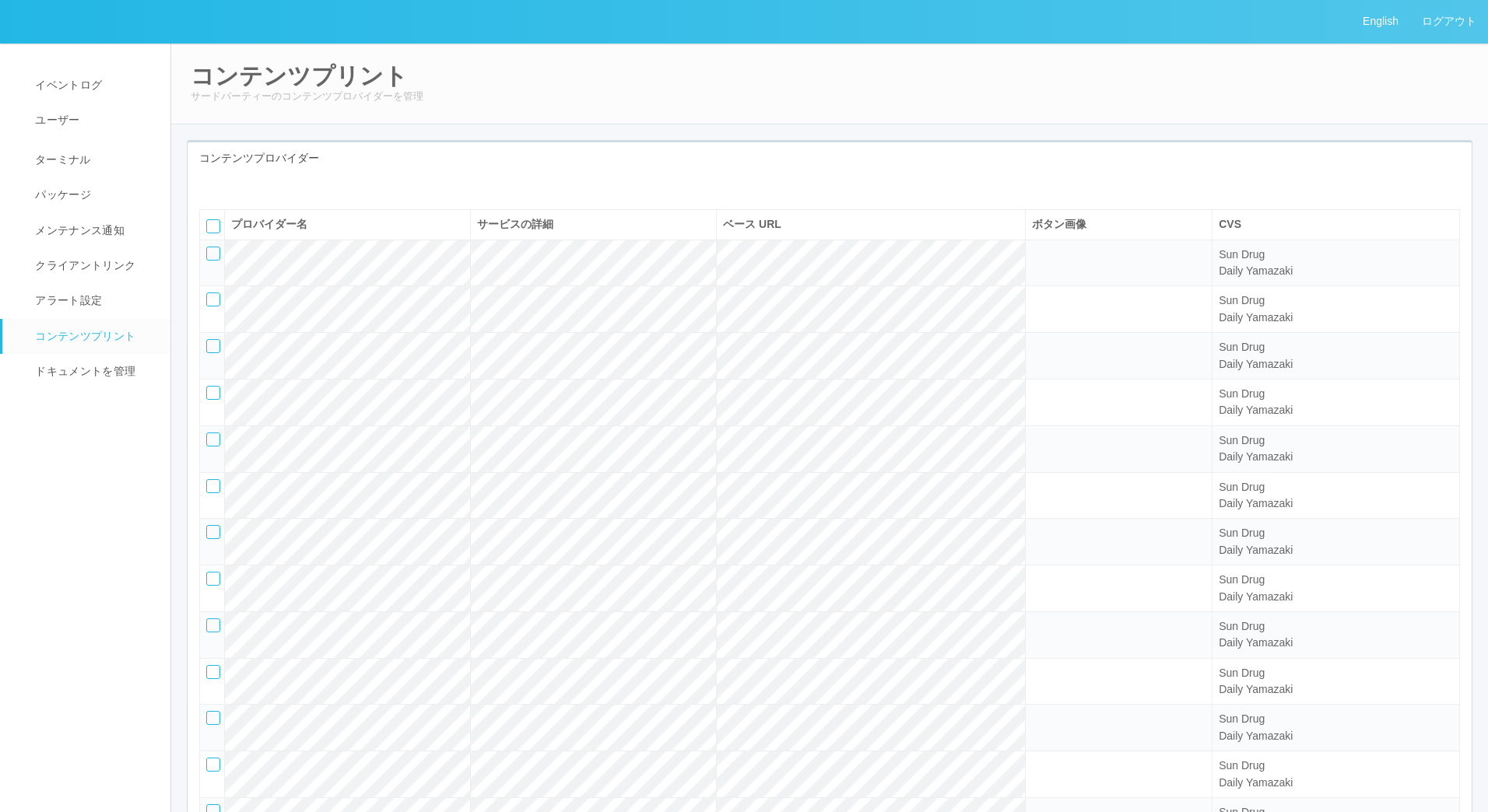
select select "4"
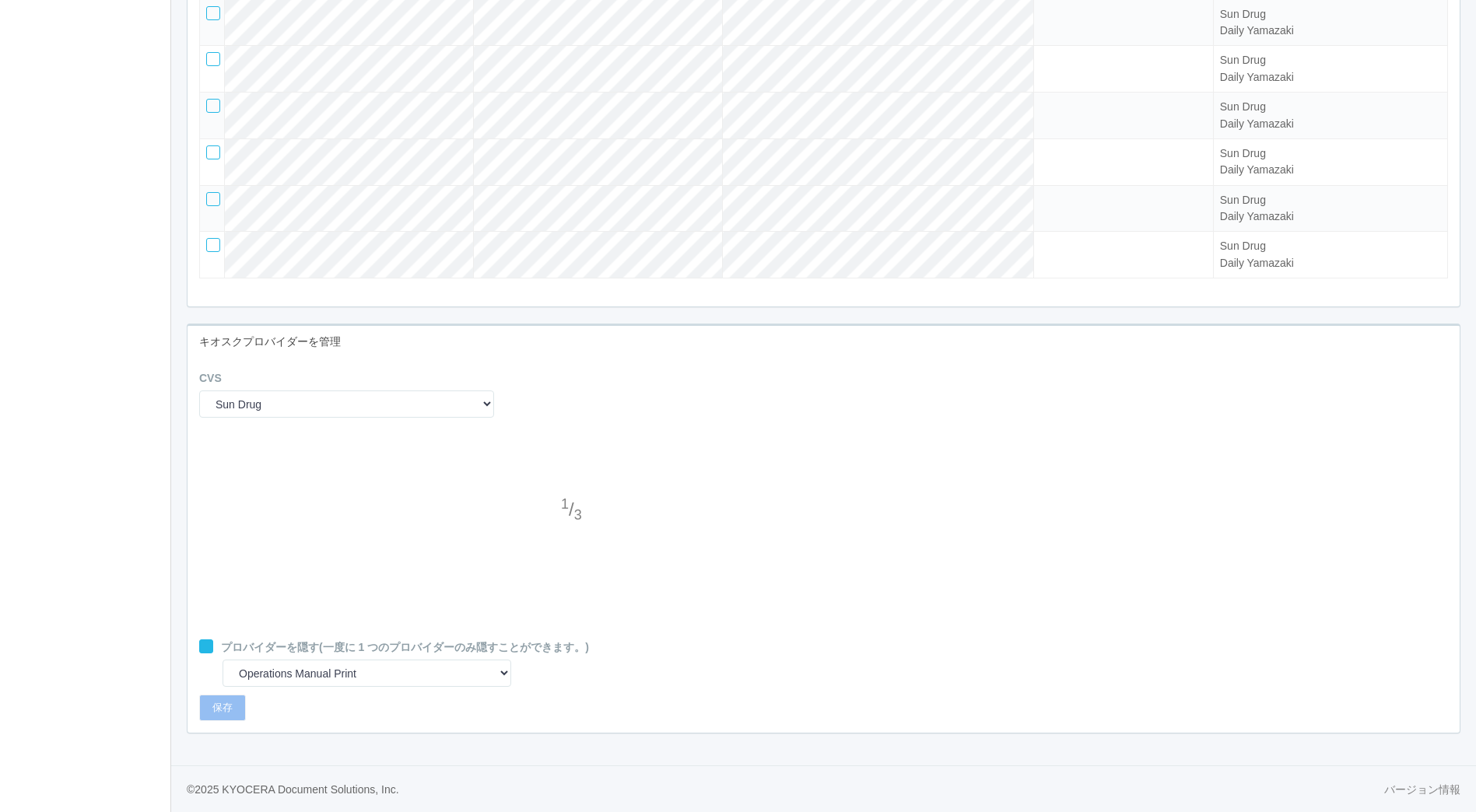
scroll to position [1106, 0]
click at [578, 536] on div at bounding box center [573, 542] width 24 height 31
click at [578, 535] on div at bounding box center [573, 542] width 24 height 31
click at [571, 479] on div at bounding box center [573, 480] width 24 height 31
click at [570, 537] on div at bounding box center [573, 542] width 24 height 31
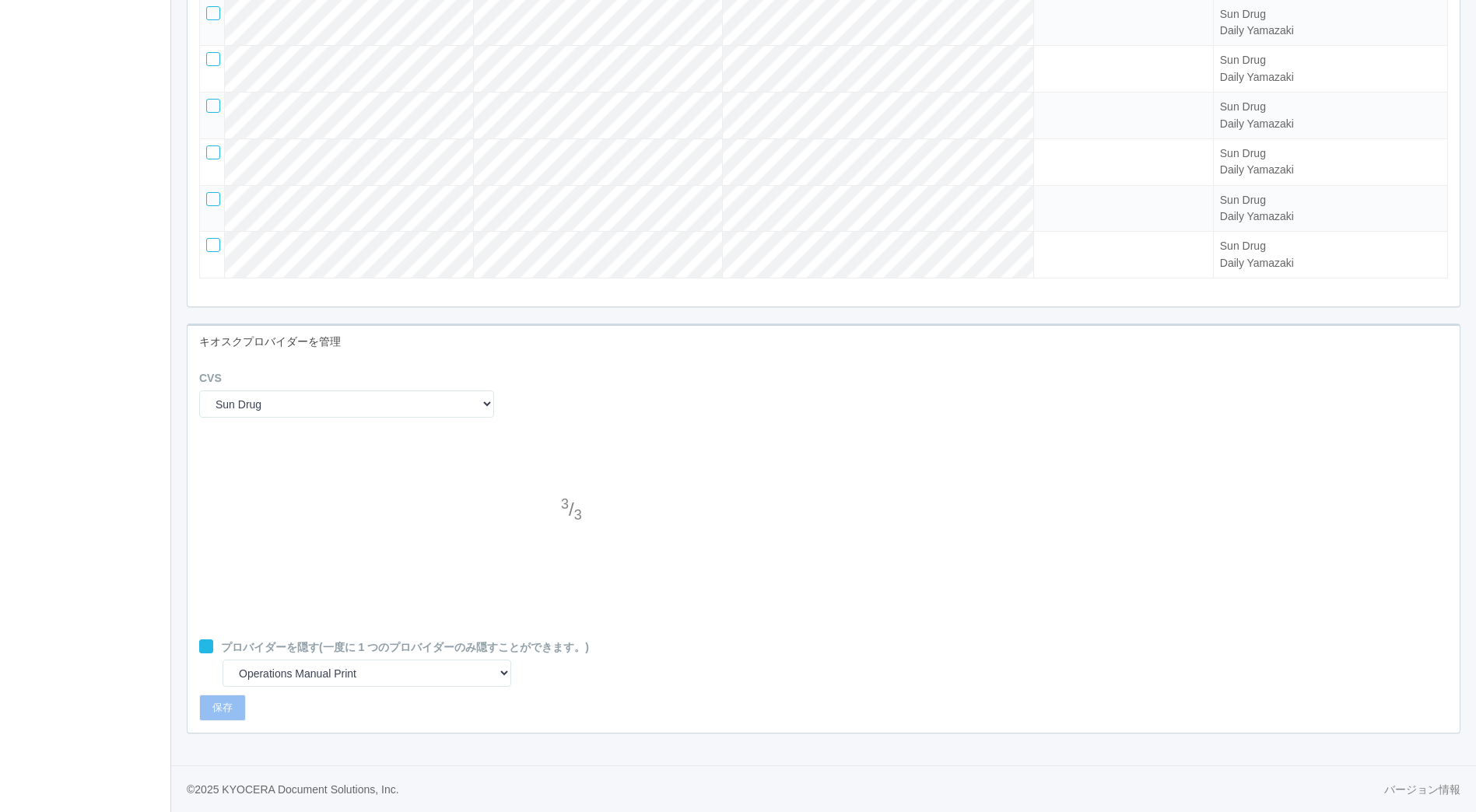
click at [570, 537] on div at bounding box center [573, 542] width 24 height 31
click at [570, 476] on div at bounding box center [573, 480] width 24 height 31
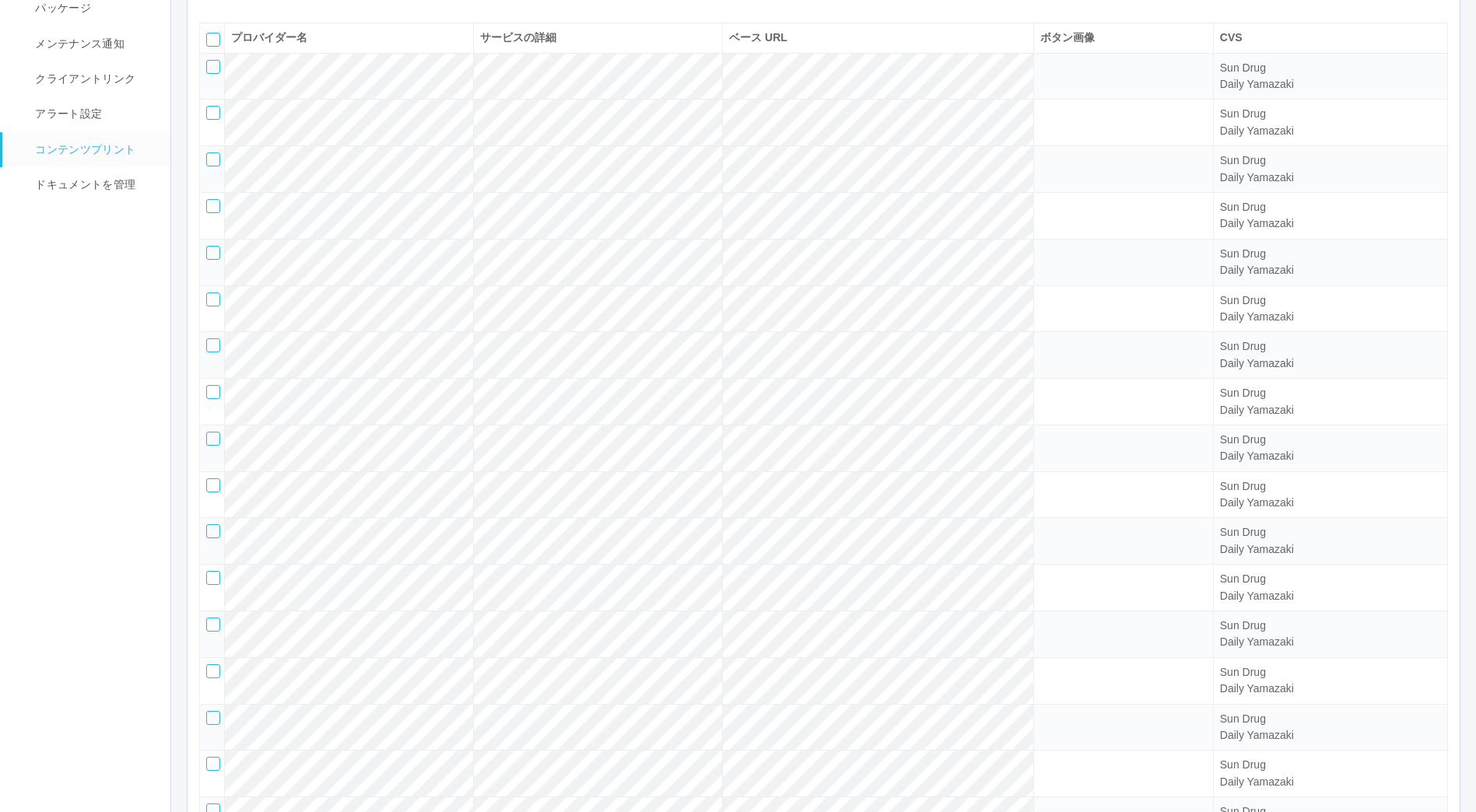
scroll to position [0, 0]
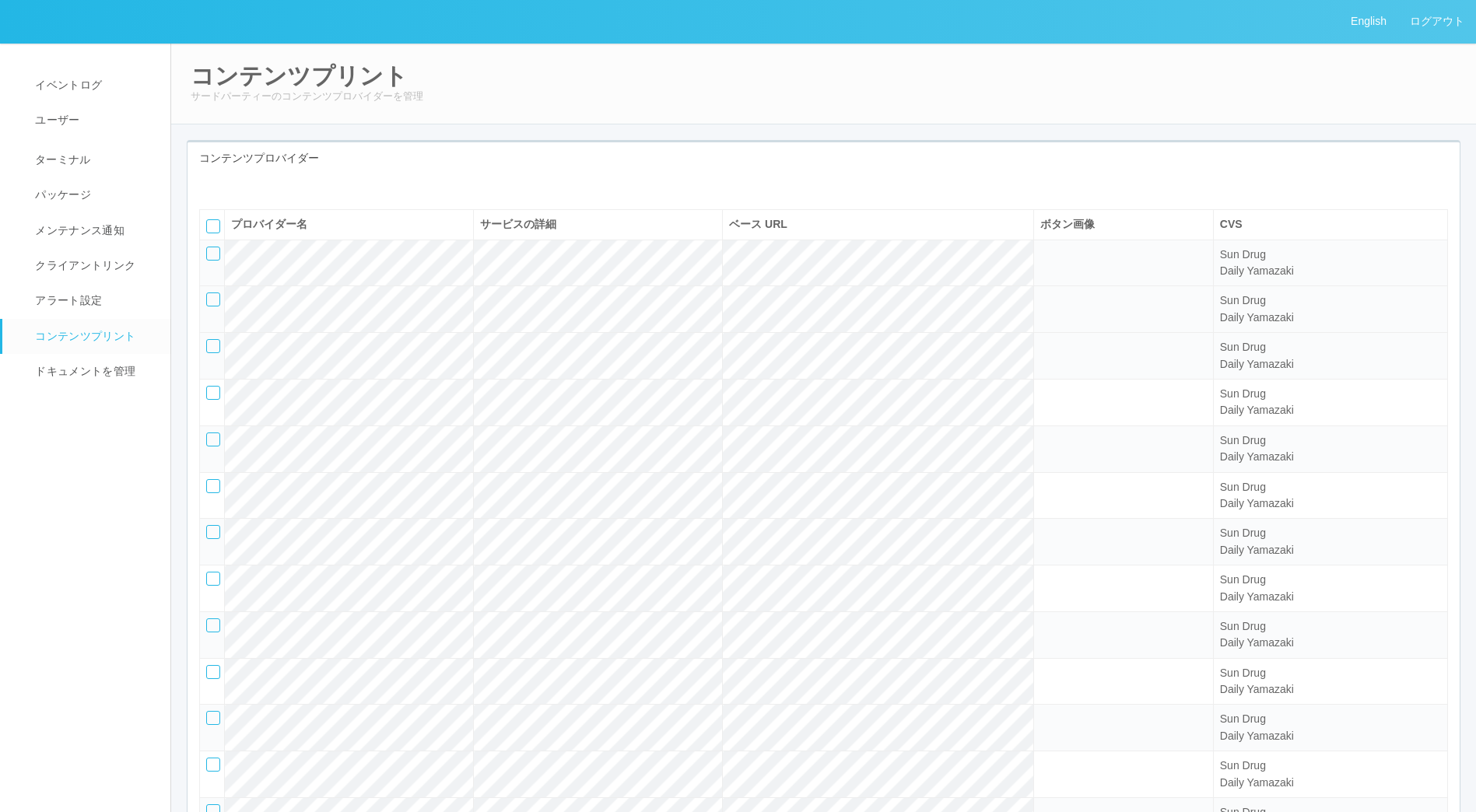
click at [217, 307] on div at bounding box center [213, 299] width 14 height 14
click at [208, 294] on icon at bounding box center [208, 294] width 0 height 0
click at [1463, 21] on link "ログアウト" at bounding box center [1437, 21] width 78 height 42
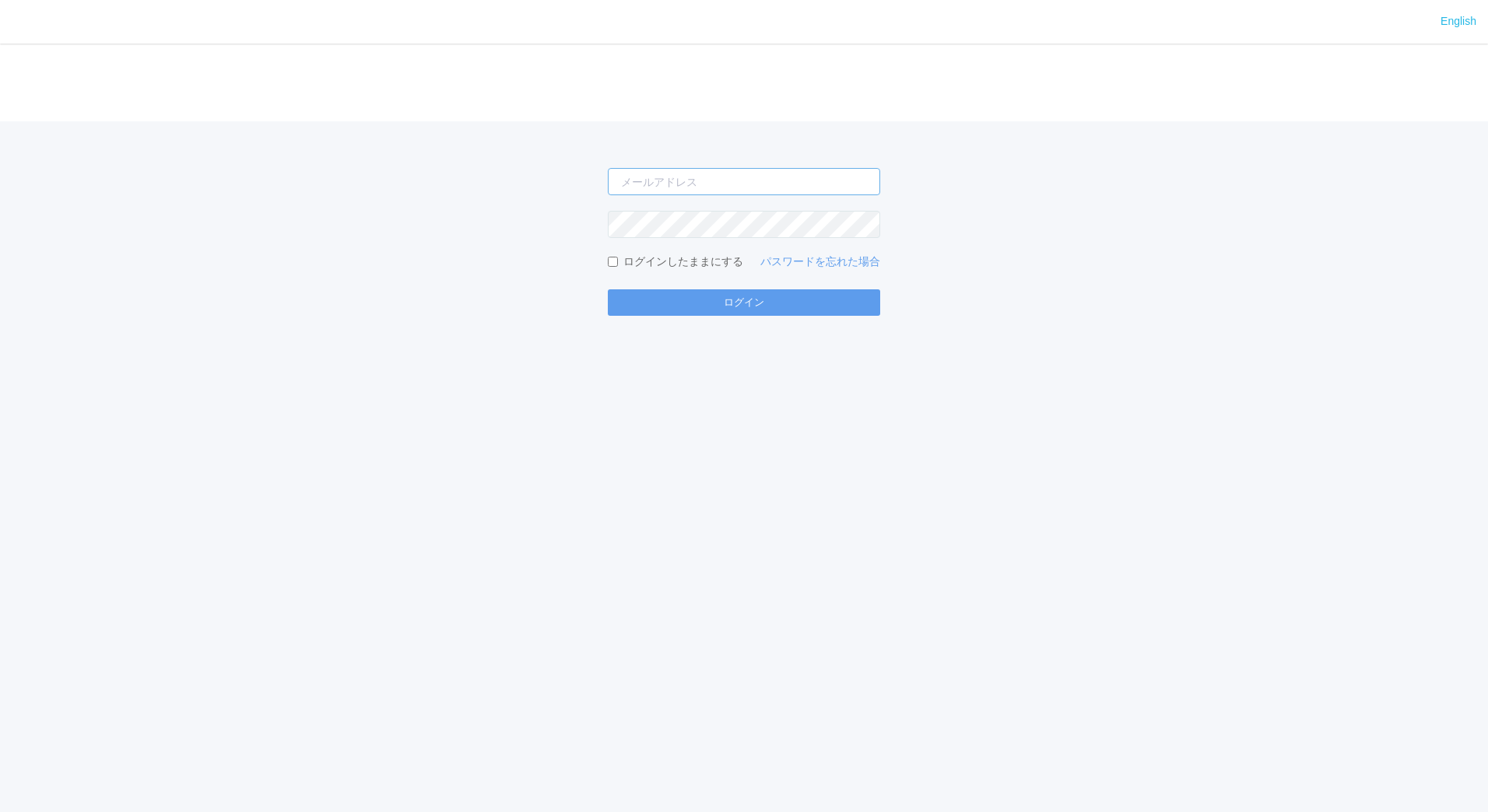
type input "jp-atp-admin@dj.kyocera.com"
click at [781, 185] on input "jp-atp-admin@dj.kyocera.com" at bounding box center [744, 181] width 272 height 27
drag, startPoint x: 1050, startPoint y: 305, endPoint x: 1021, endPoint y: 292, distance: 31.8
click at [1051, 303] on div "jp-atp-admin@dj.kyocera.com ログインしたままにする パスワードを忘れた場合 ログイン" at bounding box center [744, 218] width 1488 height 194
click at [853, 293] on button "ログイン" at bounding box center [744, 302] width 272 height 26
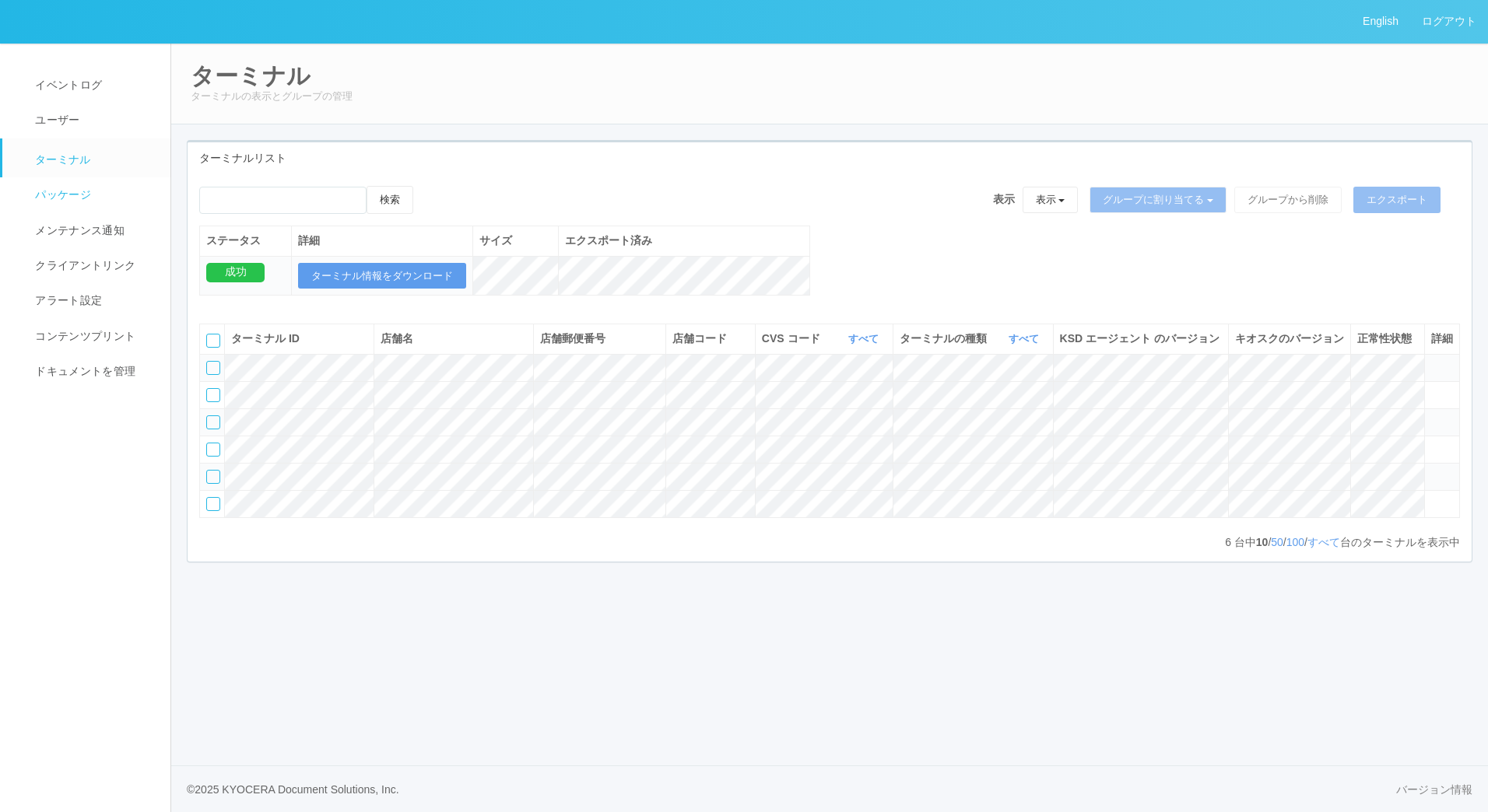
click at [59, 196] on span "パッケージ" at bounding box center [61, 194] width 60 height 13
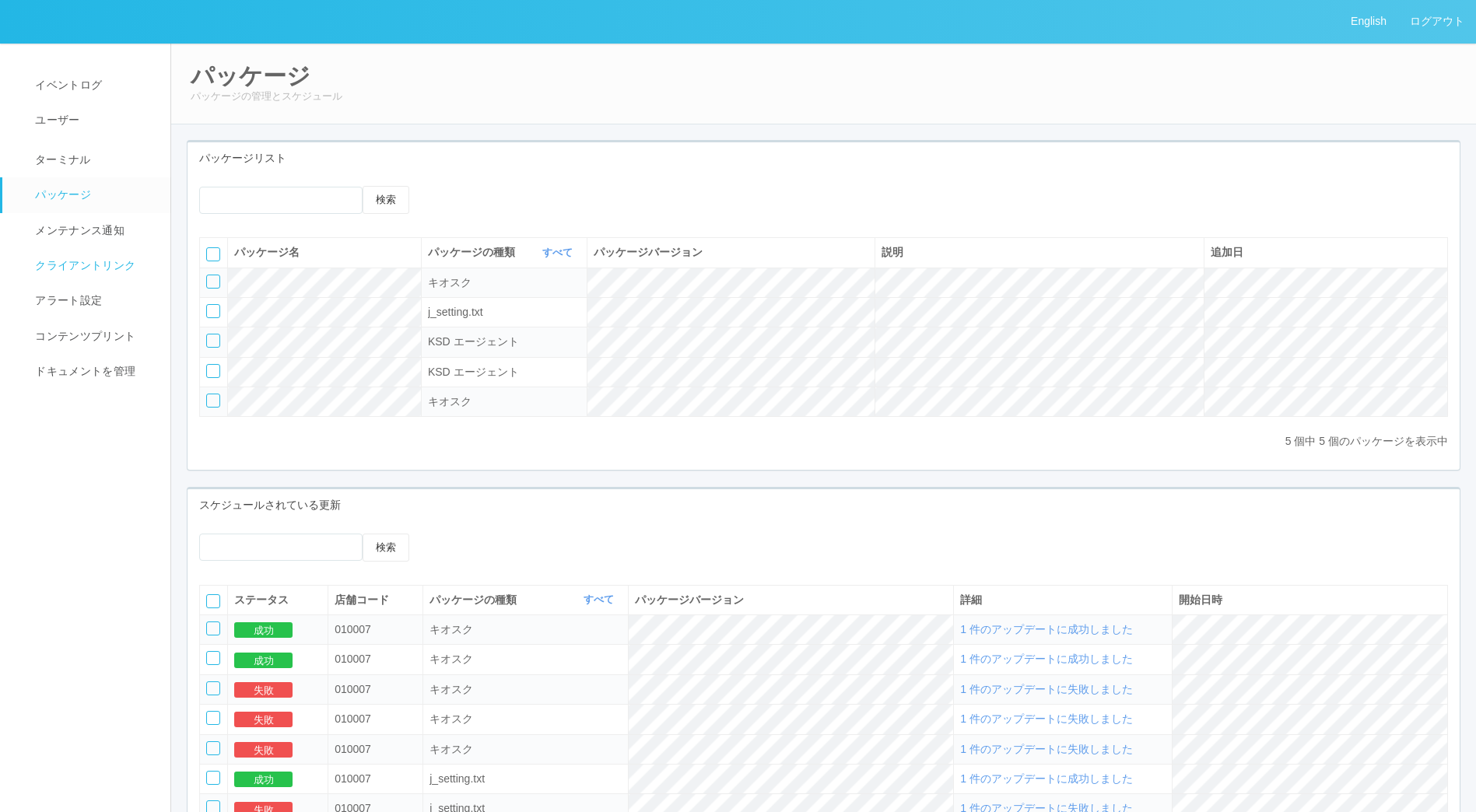
click at [81, 259] on span "クライアントリンク" at bounding box center [83, 265] width 104 height 13
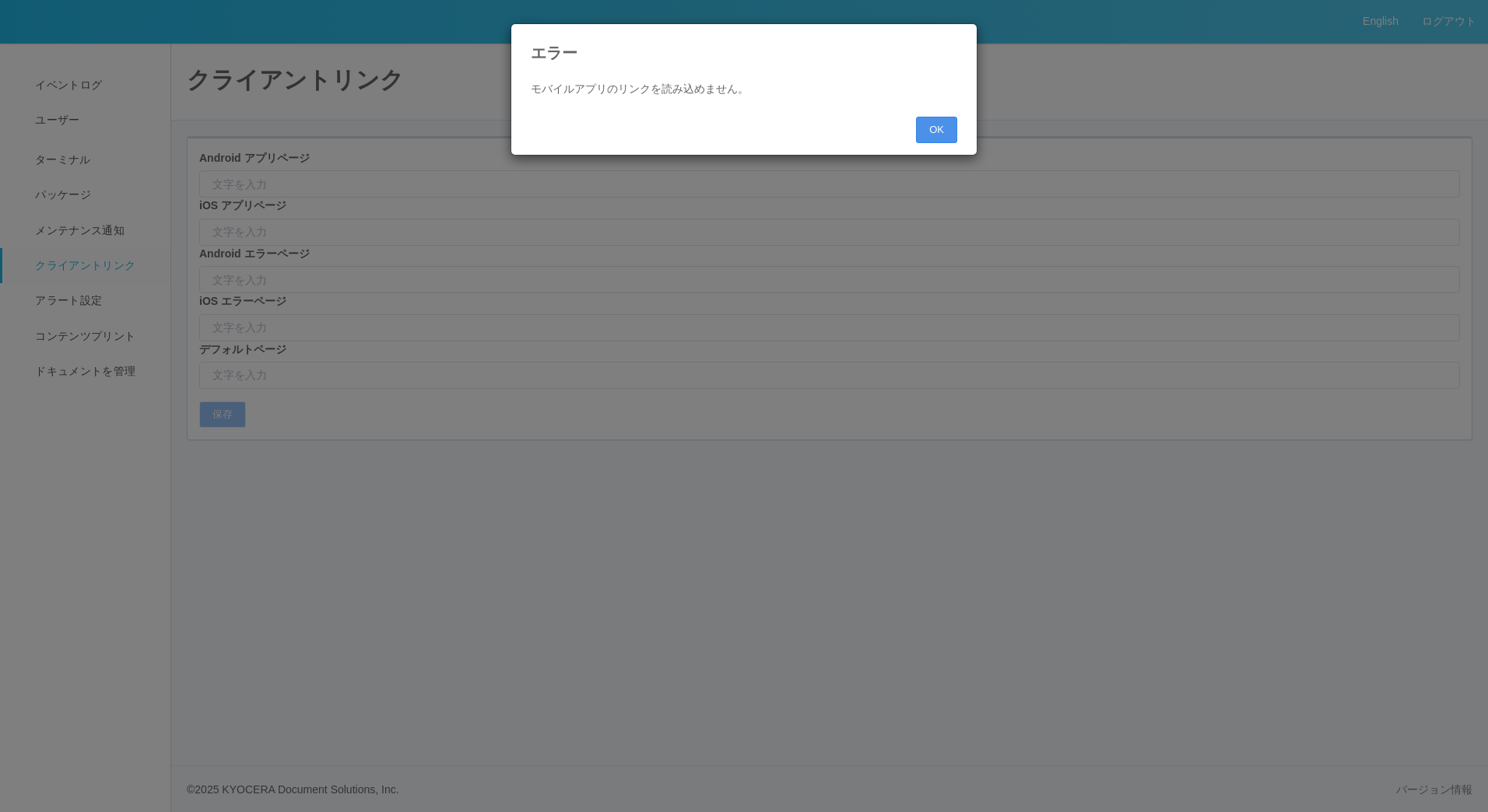
click at [953, 134] on button "OK" at bounding box center [936, 130] width 42 height 26
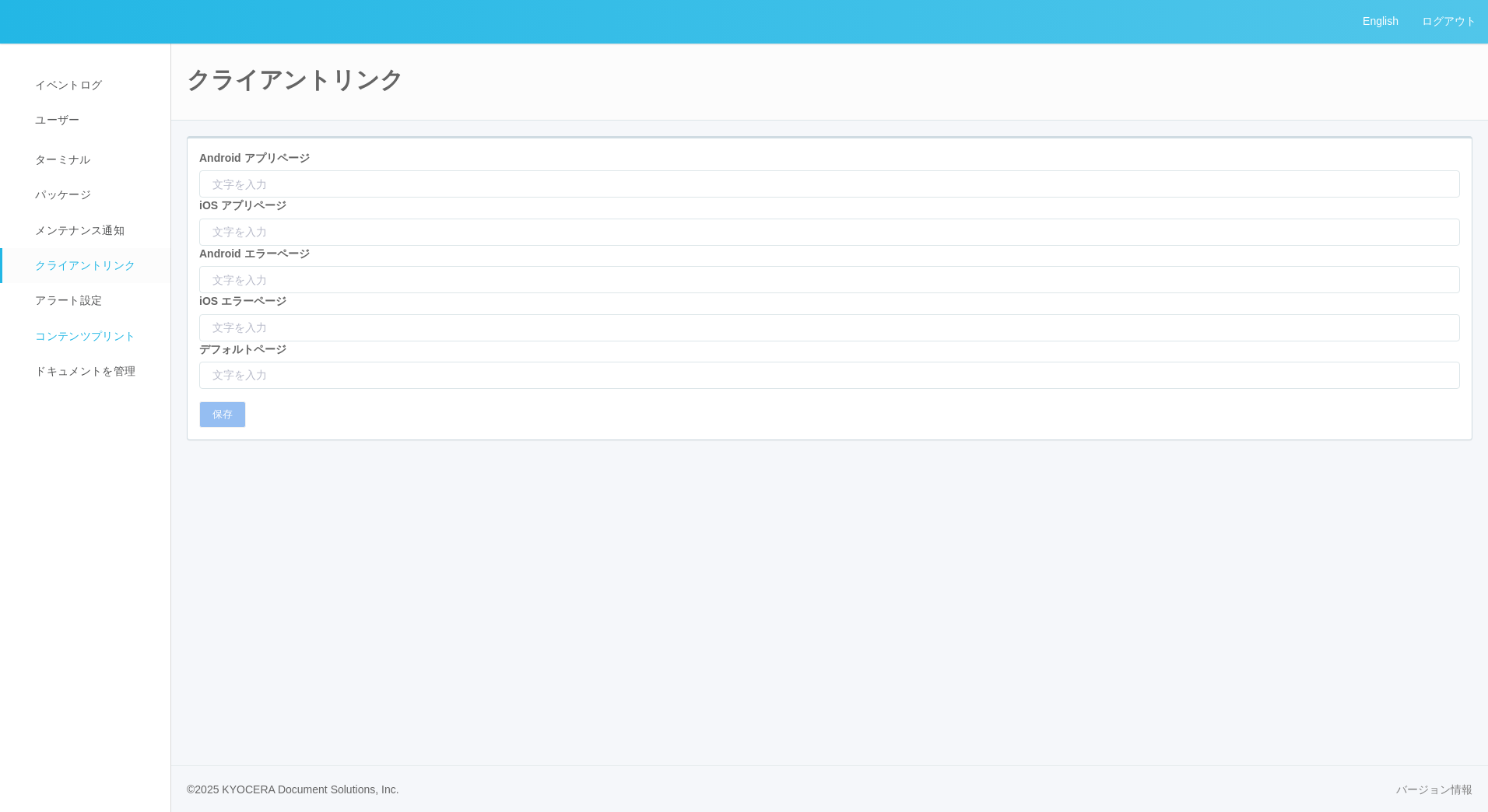
click at [54, 335] on span "コンテンツプリント" at bounding box center [83, 336] width 104 height 13
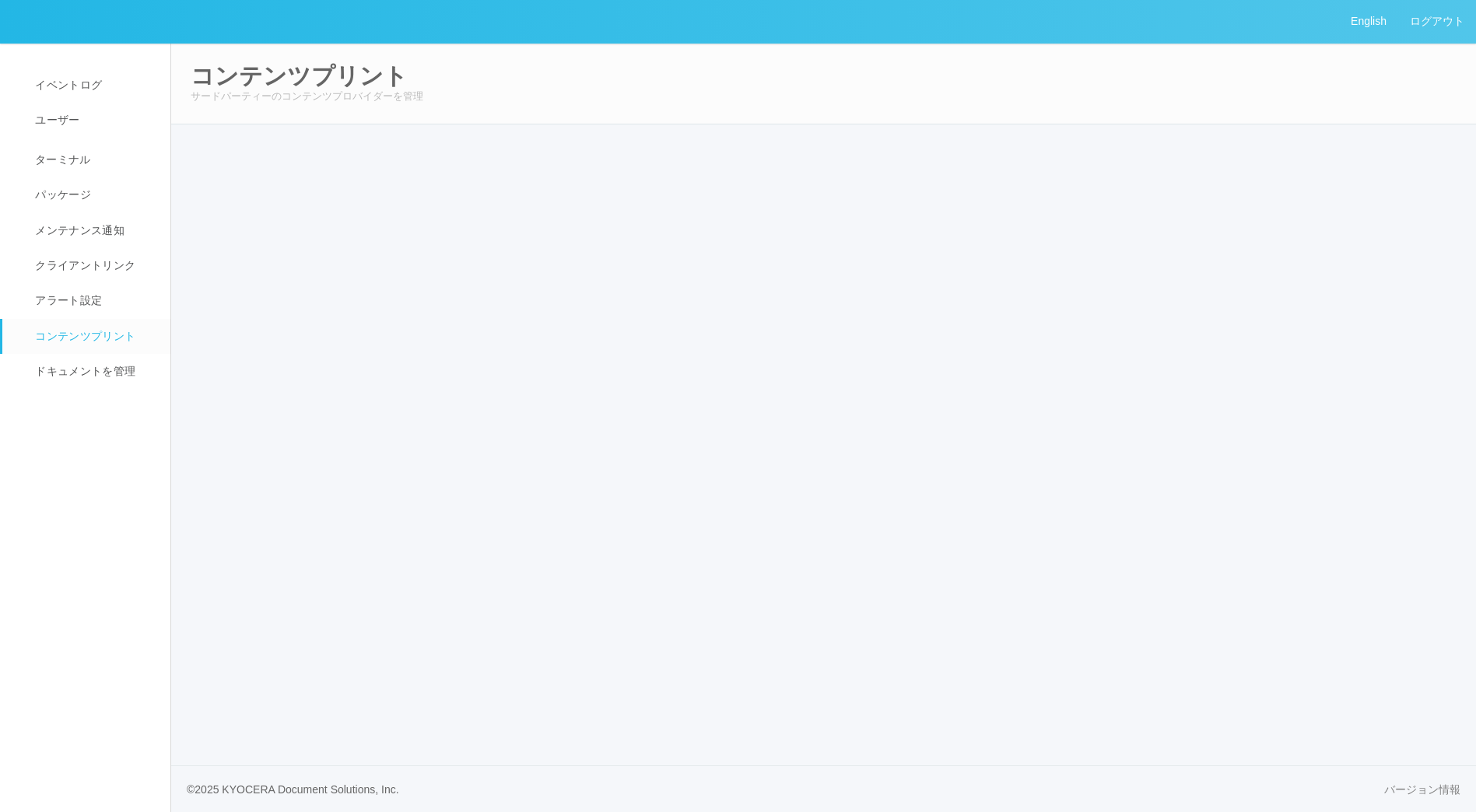
select select "4"
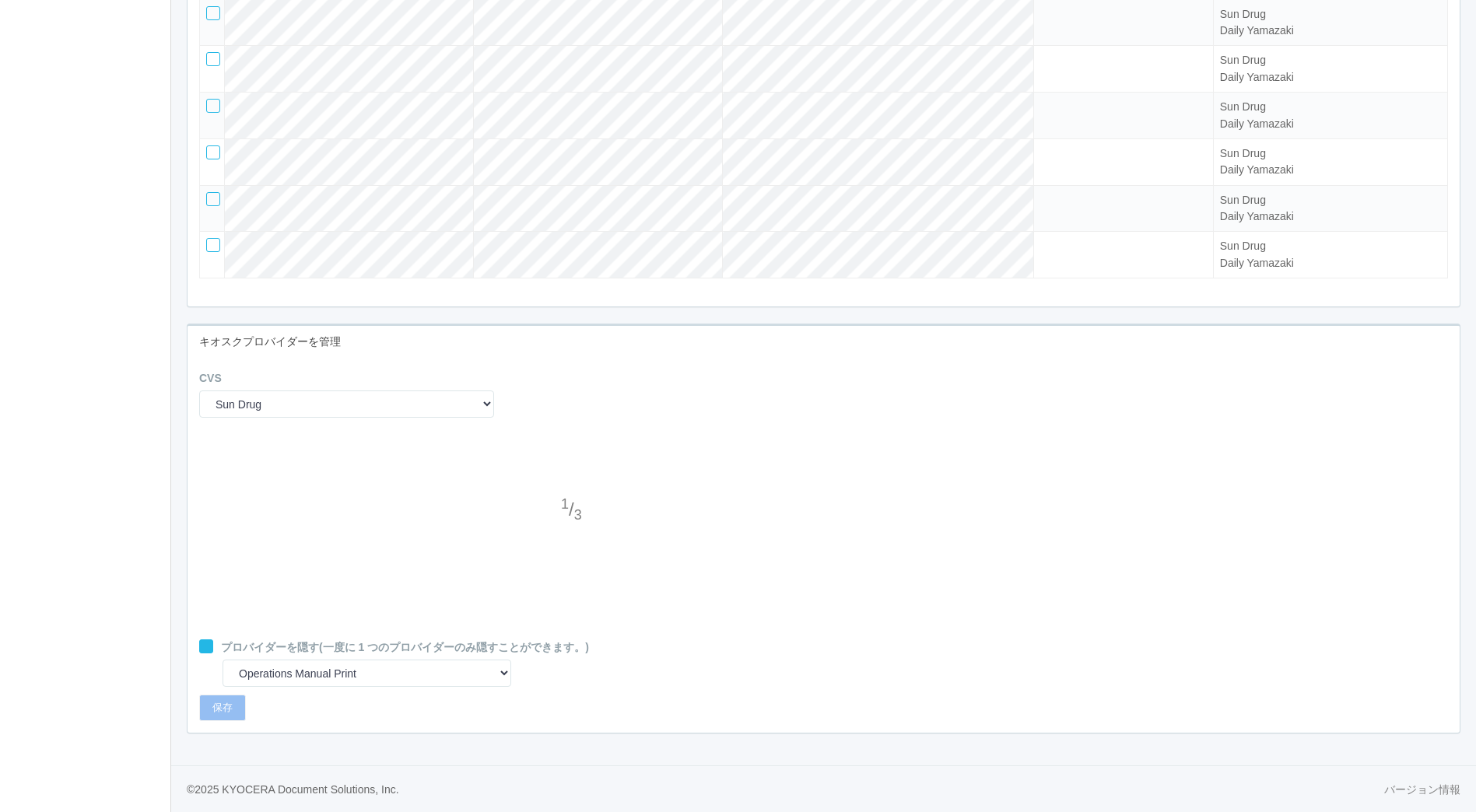
scroll to position [1106, 0]
click at [573, 534] on div at bounding box center [573, 542] width 24 height 31
click at [575, 485] on div at bounding box center [573, 480] width 24 height 31
click at [574, 484] on div at bounding box center [573, 480] width 24 height 31
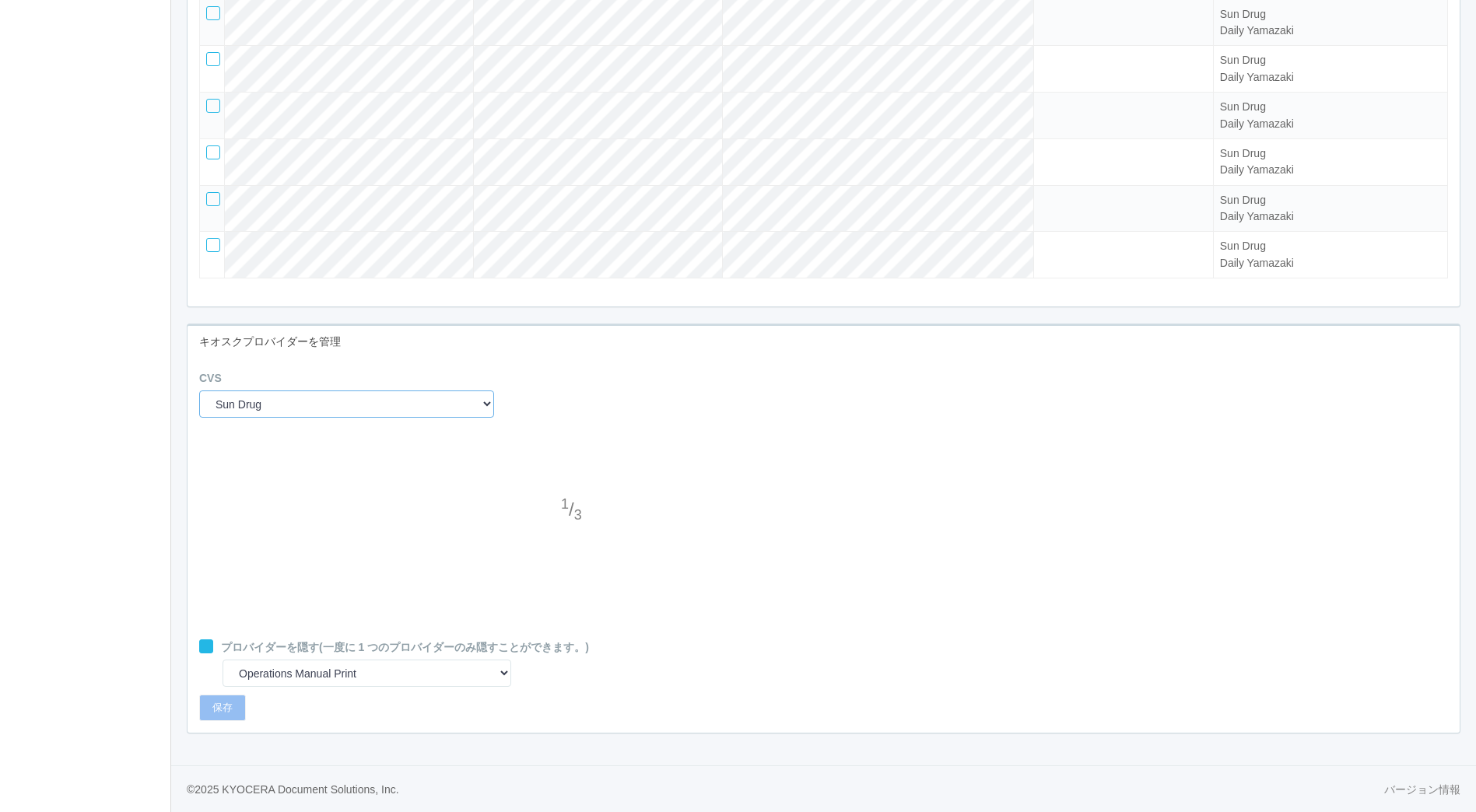
click at [459, 403] on select "Sun Drug Daily Yamazaki" at bounding box center [347, 404] width 295 height 27
click at [199, 391] on select "Sun Drug Daily Yamazaki" at bounding box center [347, 404] width 295 height 27
click at [574, 537] on div at bounding box center [573, 542] width 24 height 31
click at [571, 476] on div at bounding box center [573, 480] width 24 height 31
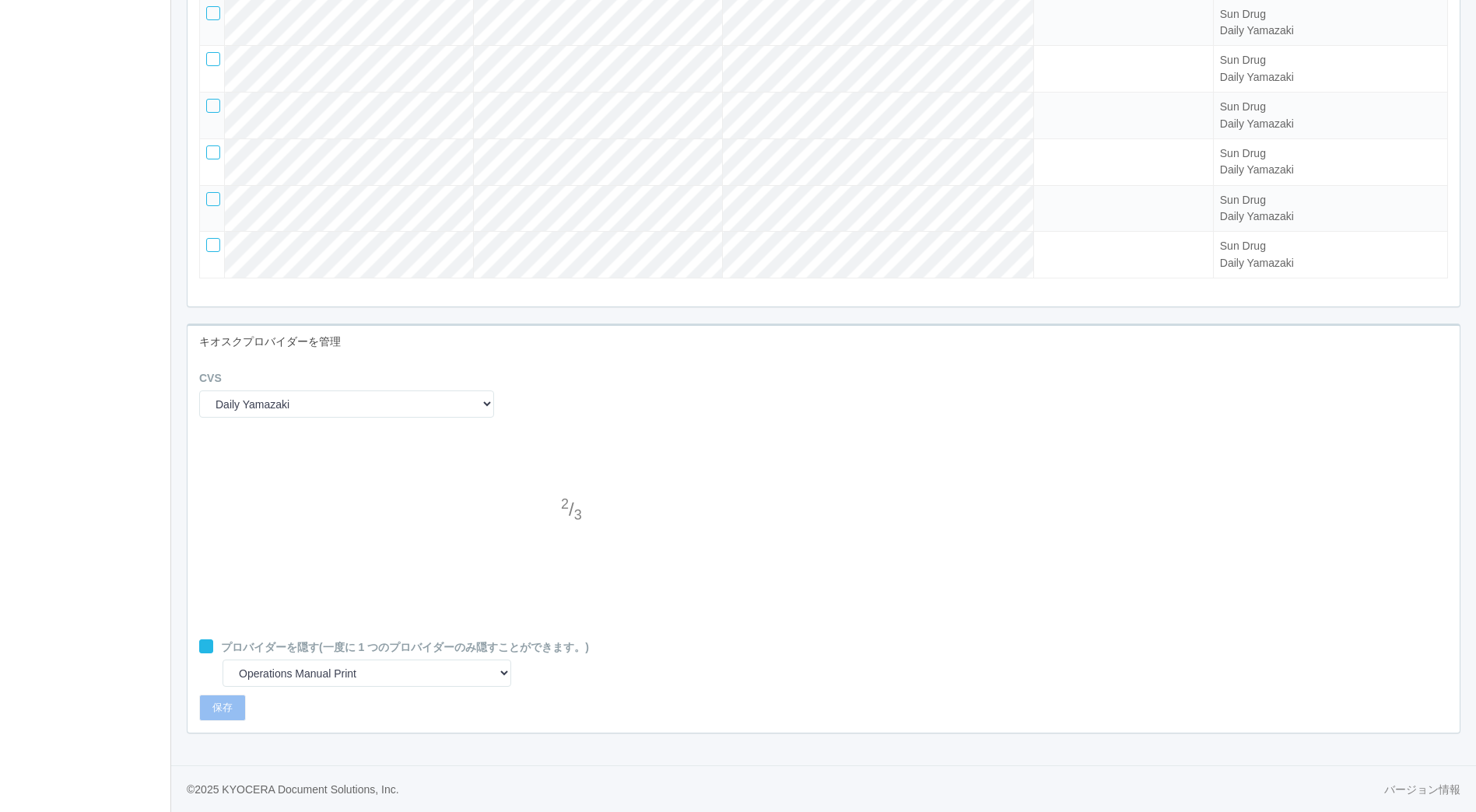
click at [571, 476] on div at bounding box center [573, 480] width 24 height 31
drag, startPoint x: 448, startPoint y: 415, endPoint x: 438, endPoint y: 416, distance: 10.0
click at [448, 414] on select "Sun Drug Daily Yamazaki" at bounding box center [347, 404] width 295 height 27
select select "0"
click at [199, 391] on select "Sun Drug Daily Yamazaki" at bounding box center [347, 404] width 295 height 27
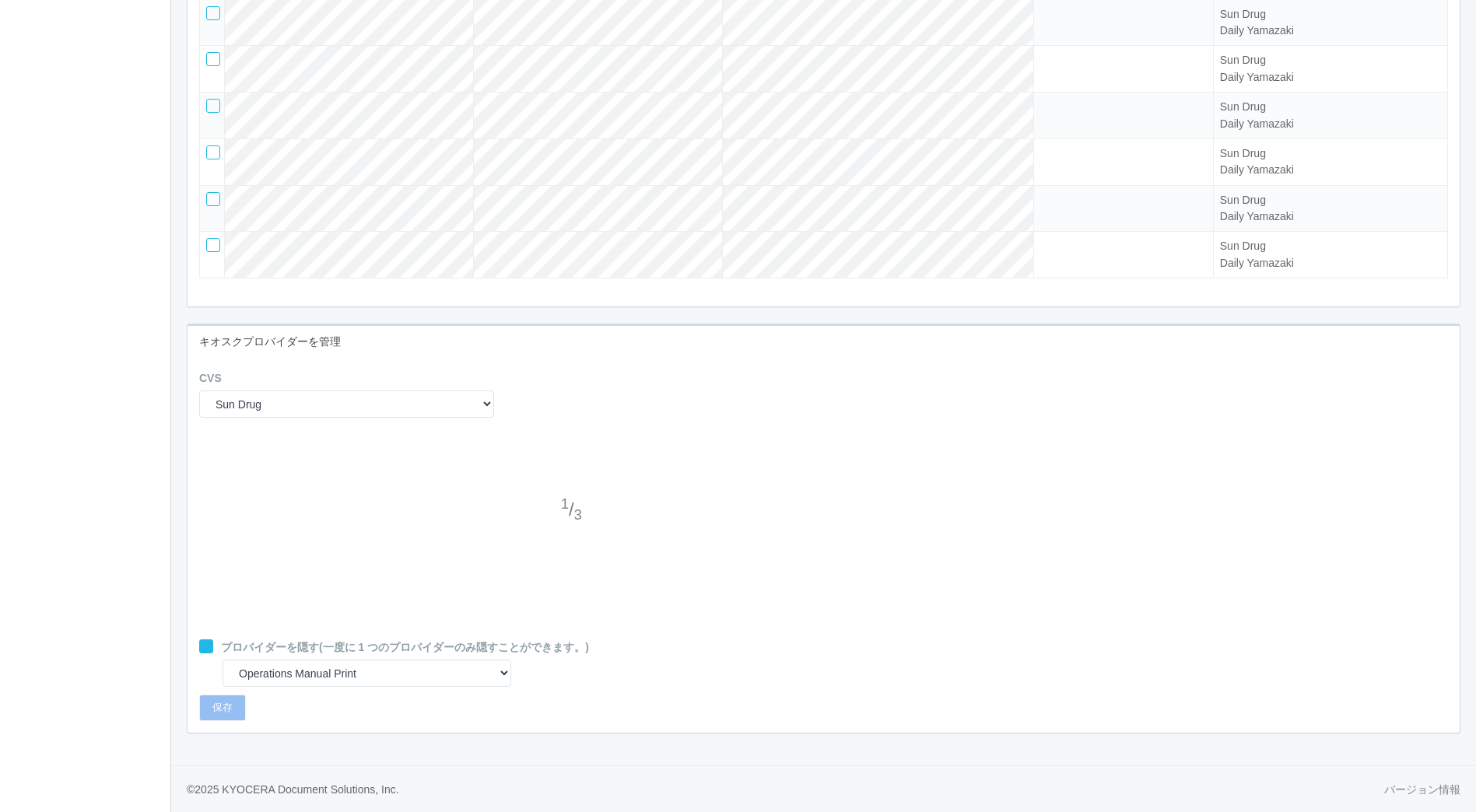
click at [201, 641] on icon at bounding box center [201, 641] width 0 height 0
click at [575, 539] on div at bounding box center [573, 542] width 24 height 31
click at [575, 537] on div at bounding box center [573, 542] width 24 height 31
click at [203, 715] on button "保存" at bounding box center [222, 707] width 47 height 26
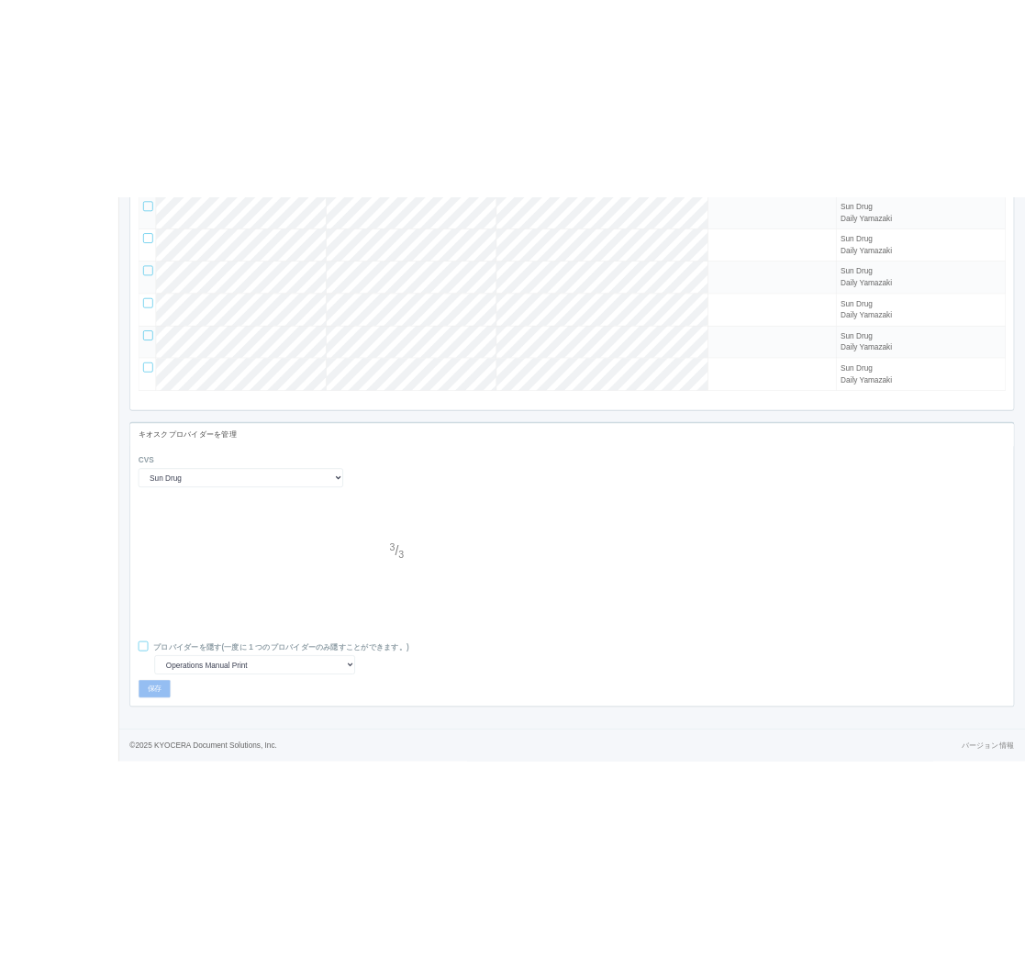
scroll to position [1096, 0]
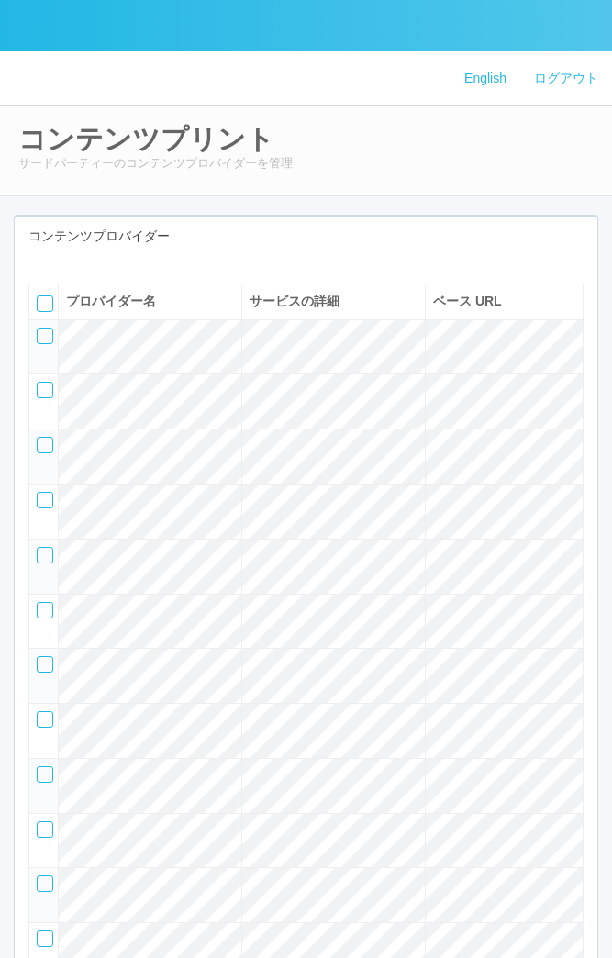
scroll to position [18, 0]
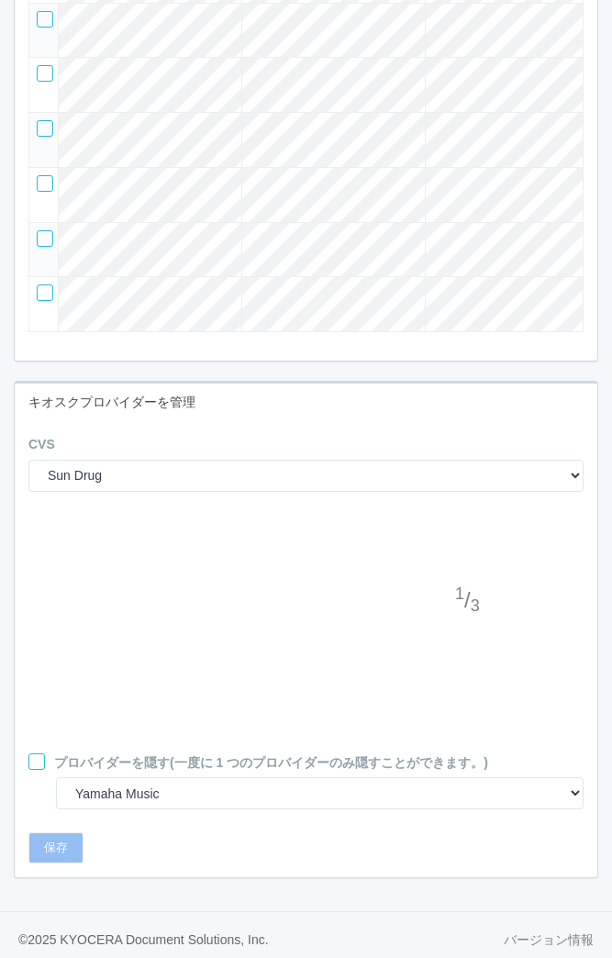
scroll to position [1090, 0]
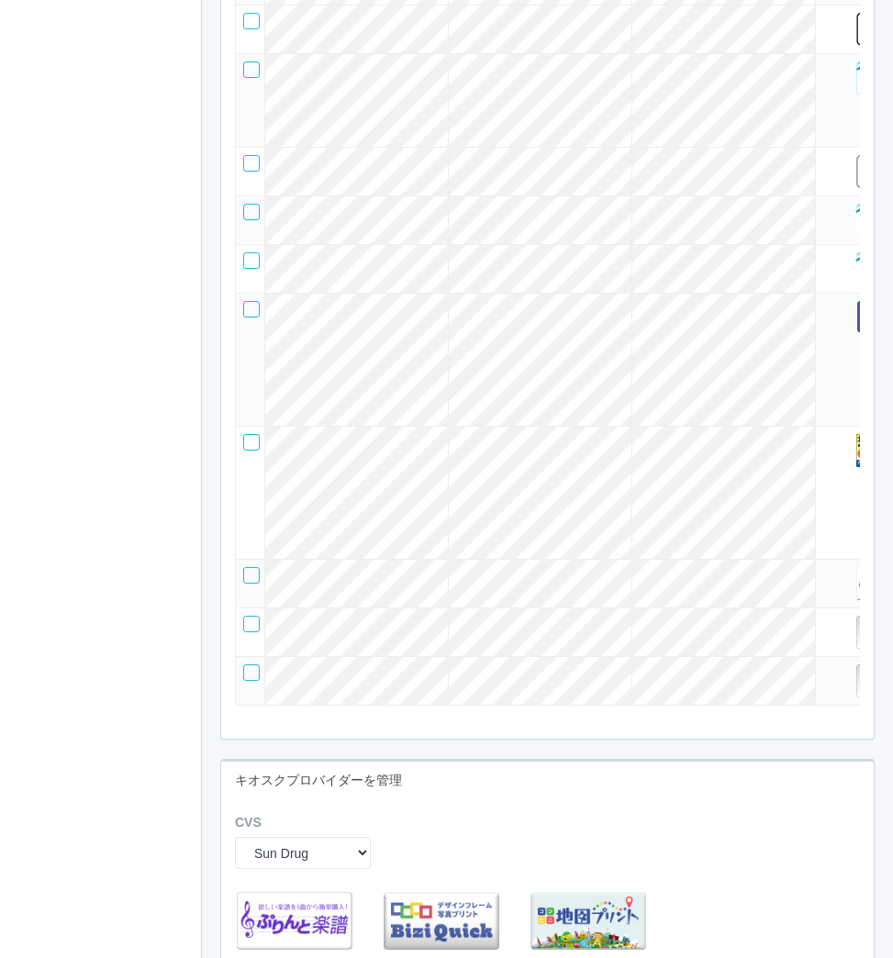
scroll to position [5520, 0]
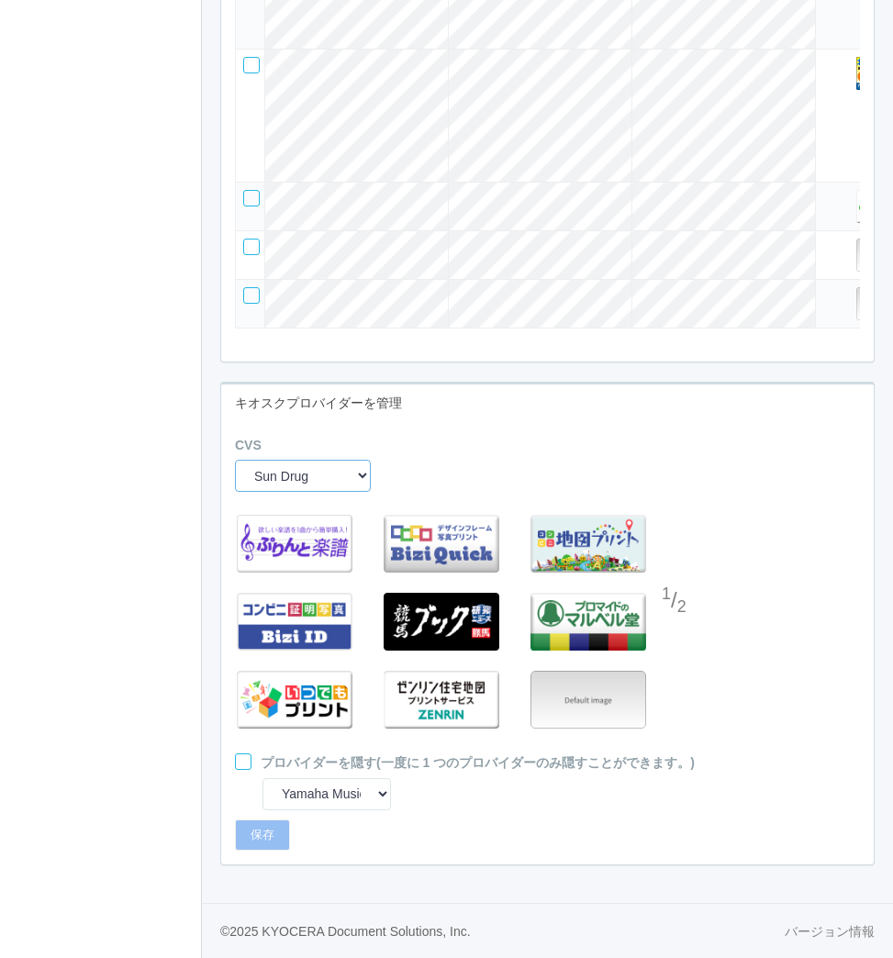
click at [340, 479] on select "Sun Drug Daily Yamazaki Preview KDDA Testing KDC Testing KDJ Testing Demo Arcs …" at bounding box center [303, 476] width 136 height 32
select select "4"
click at [235, 460] on select "Sun Drug Daily Yamazaki Preview KDDA Testing KDC Testing KDJ Testing Demo Arcs …" at bounding box center [303, 476] width 136 height 32
select select "11"
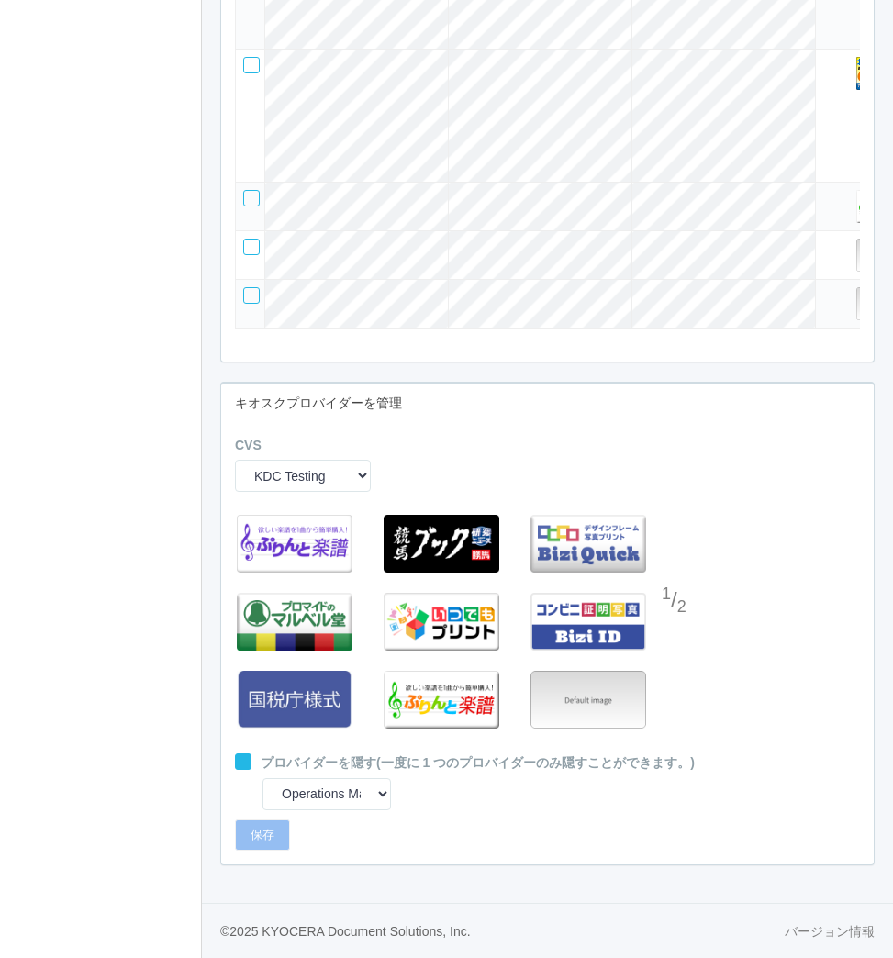
click at [625, 634] on div at bounding box center [676, 638] width 28 height 37
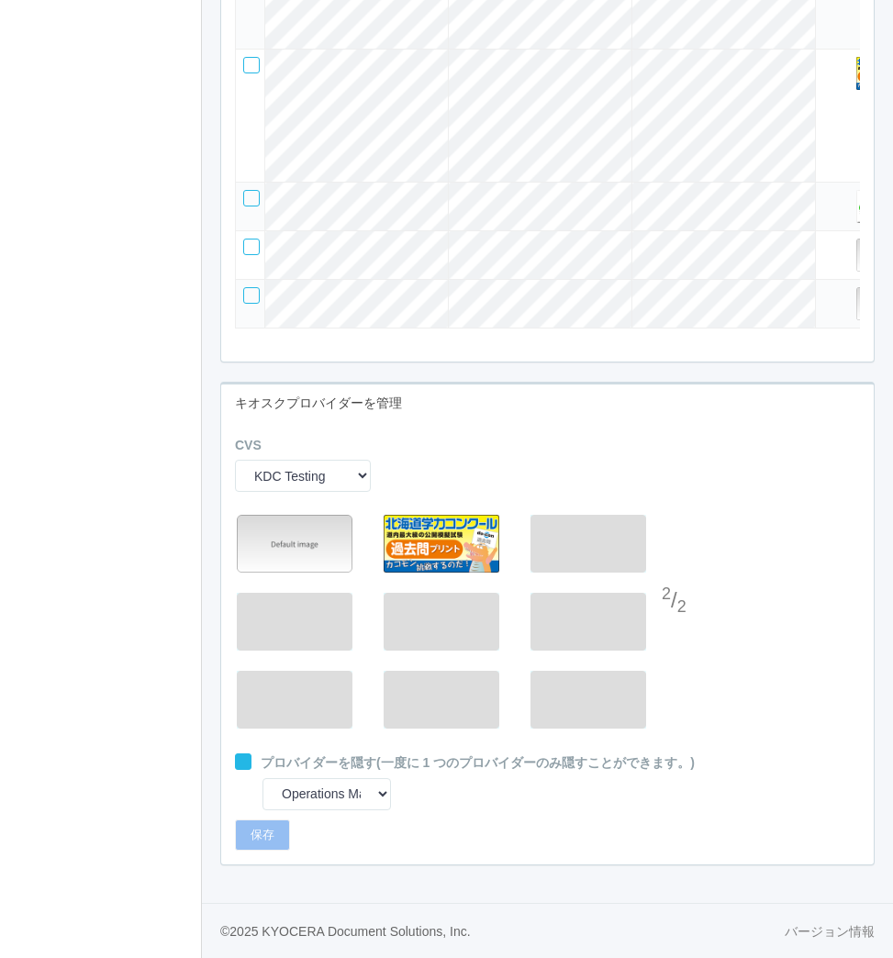
click at [625, 562] on div at bounding box center [676, 565] width 28 height 37
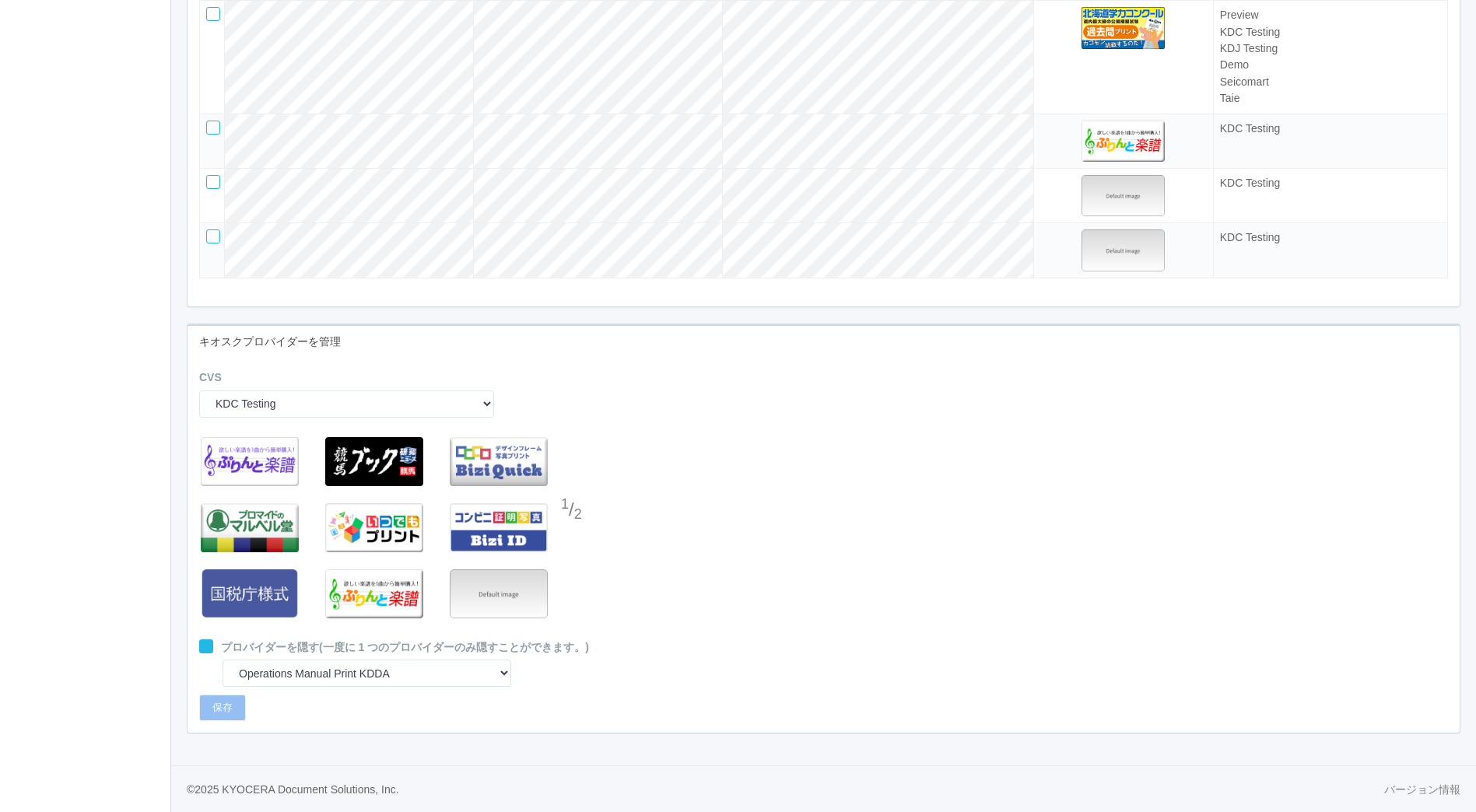
scroll to position [4236, 0]
click at [530, 531] on div at bounding box center [573, 542] width 24 height 31
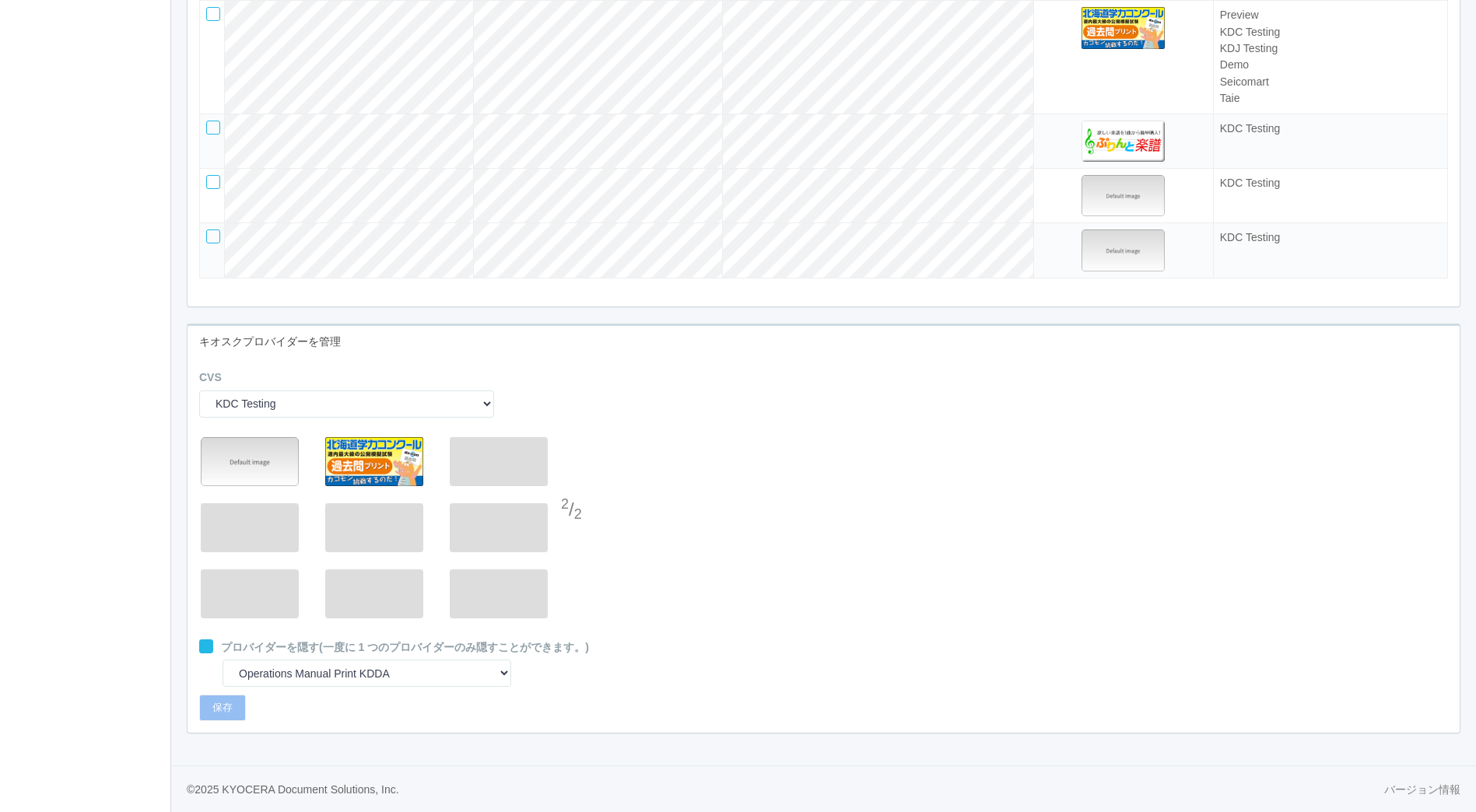
click at [530, 486] on div at bounding box center [573, 480] width 24 height 31
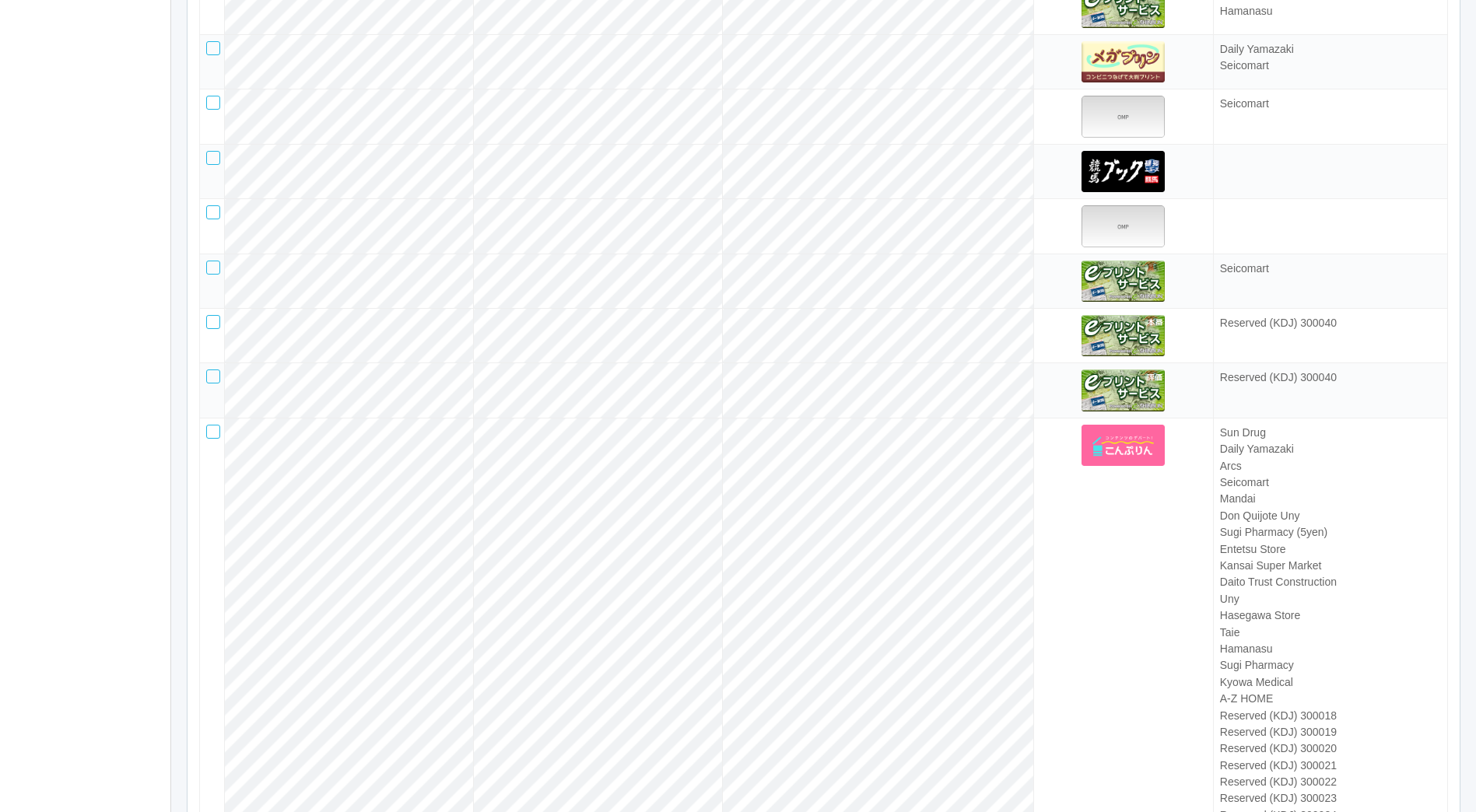
scroll to position [2054, 0]
click at [209, 275] on div at bounding box center [213, 268] width 14 height 14
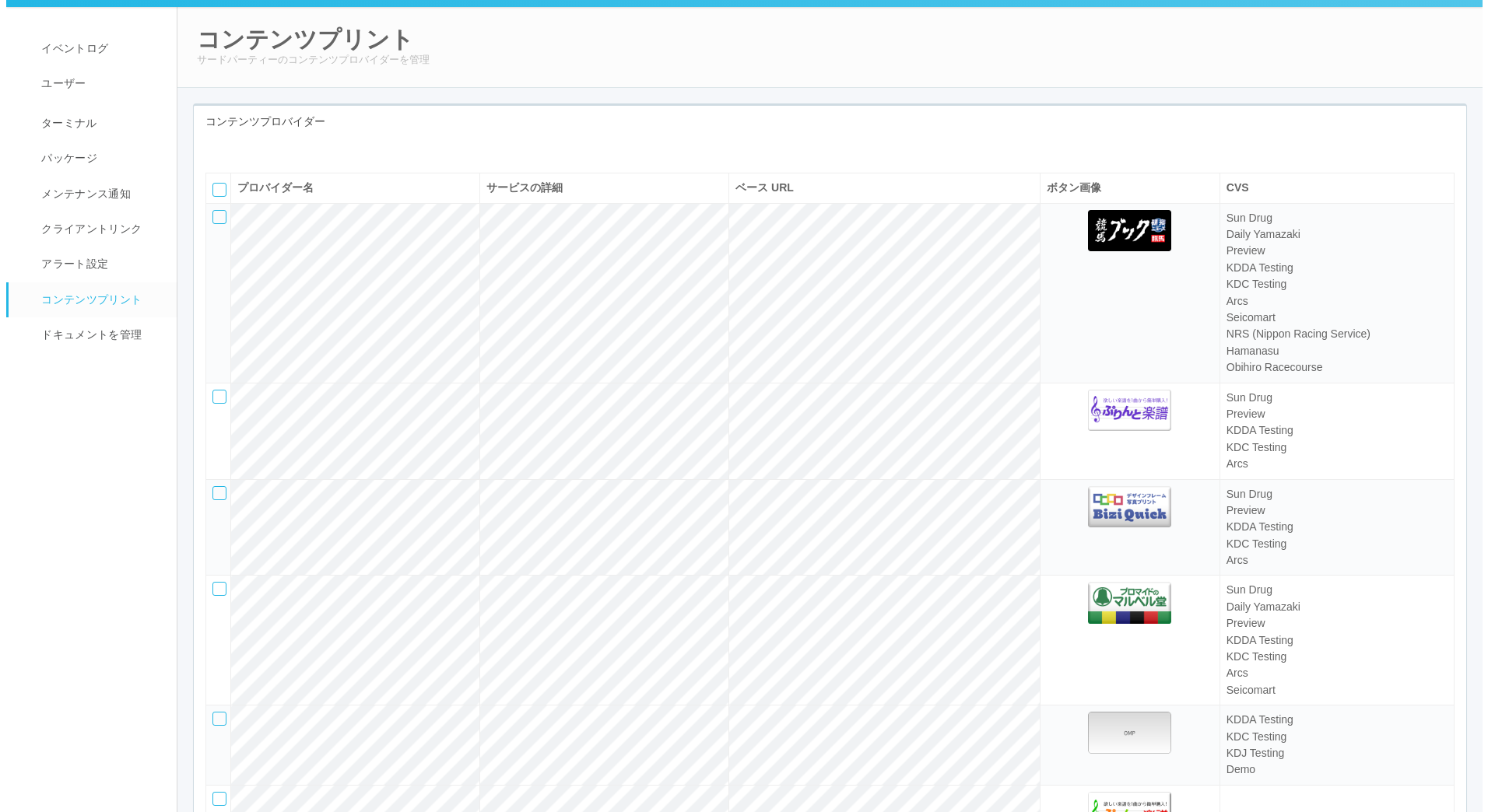
scroll to position [0, 0]
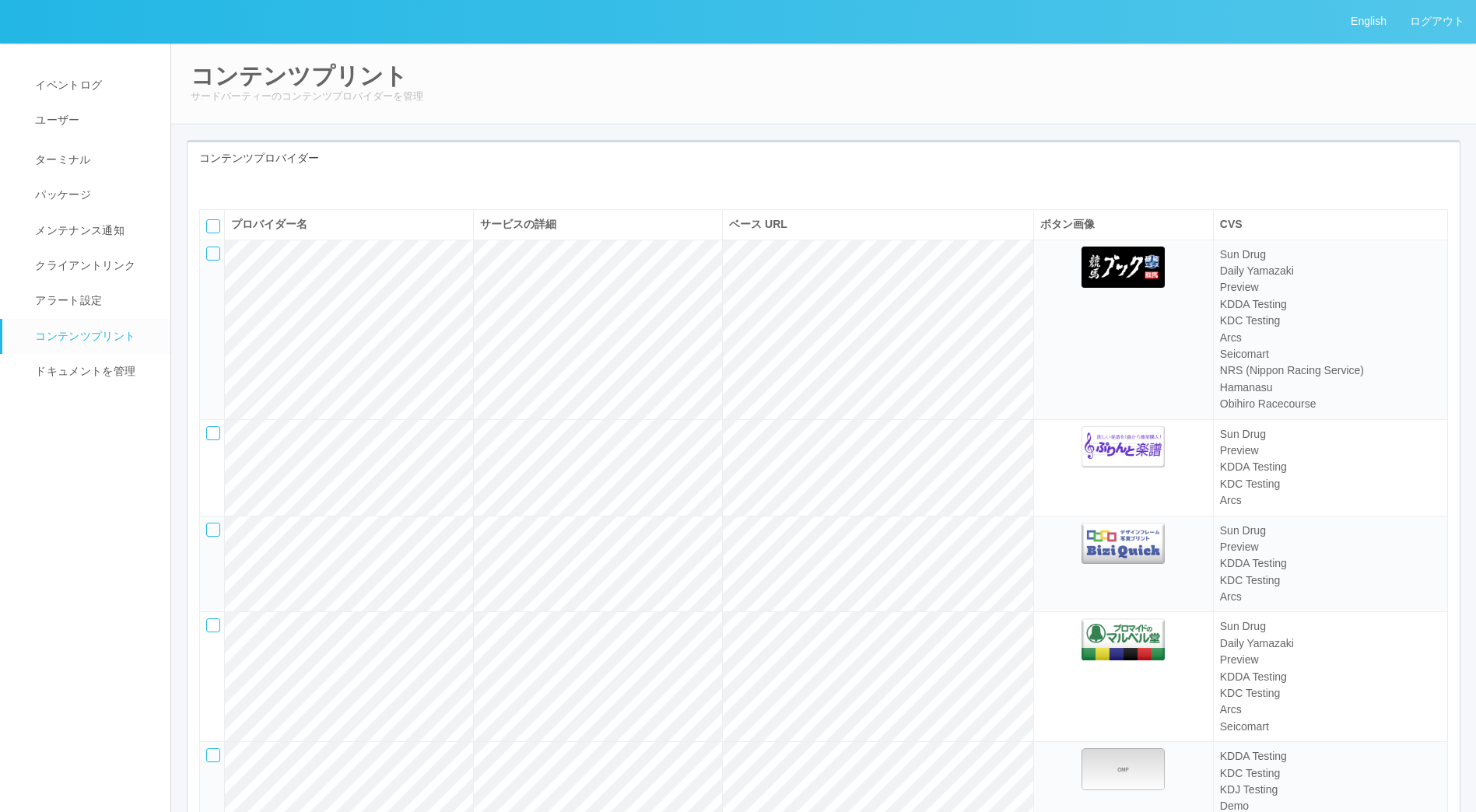
click at [222, 186] on icon at bounding box center [222, 186] width 0 height 0
select select "bit"
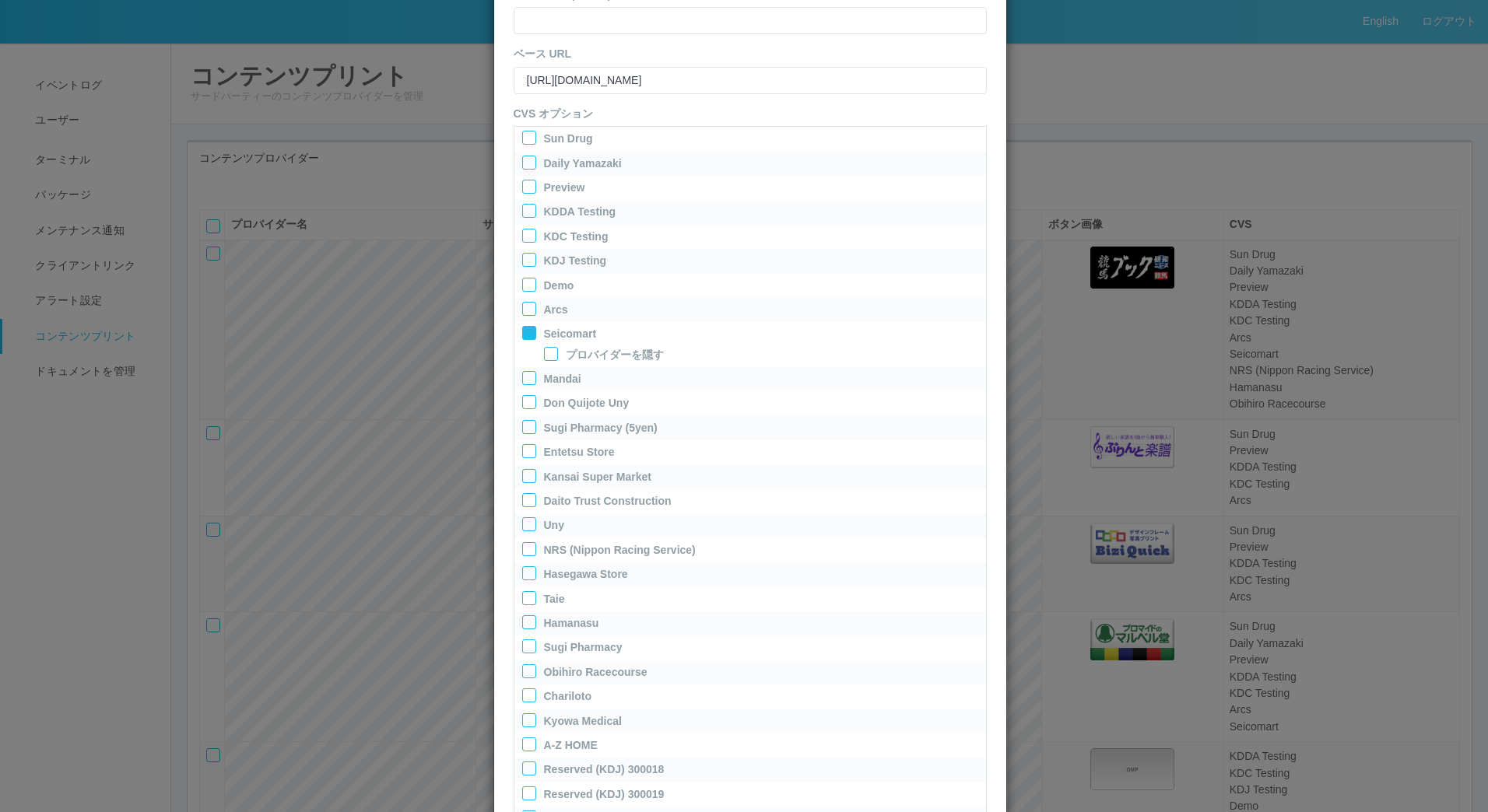
scroll to position [271, 0]
click at [524, 233] on div at bounding box center [529, 237] width 14 height 14
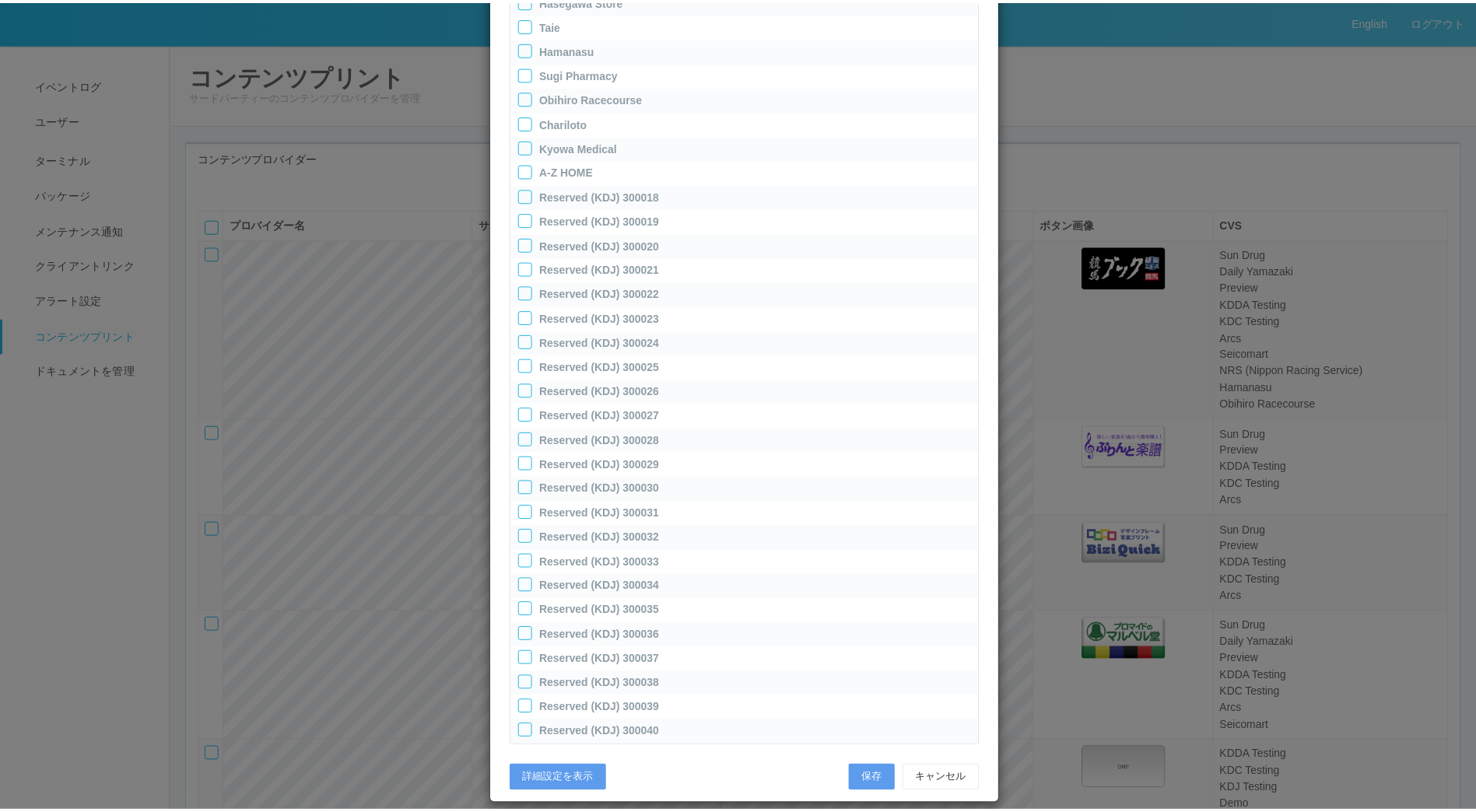
scroll to position [883, 0]
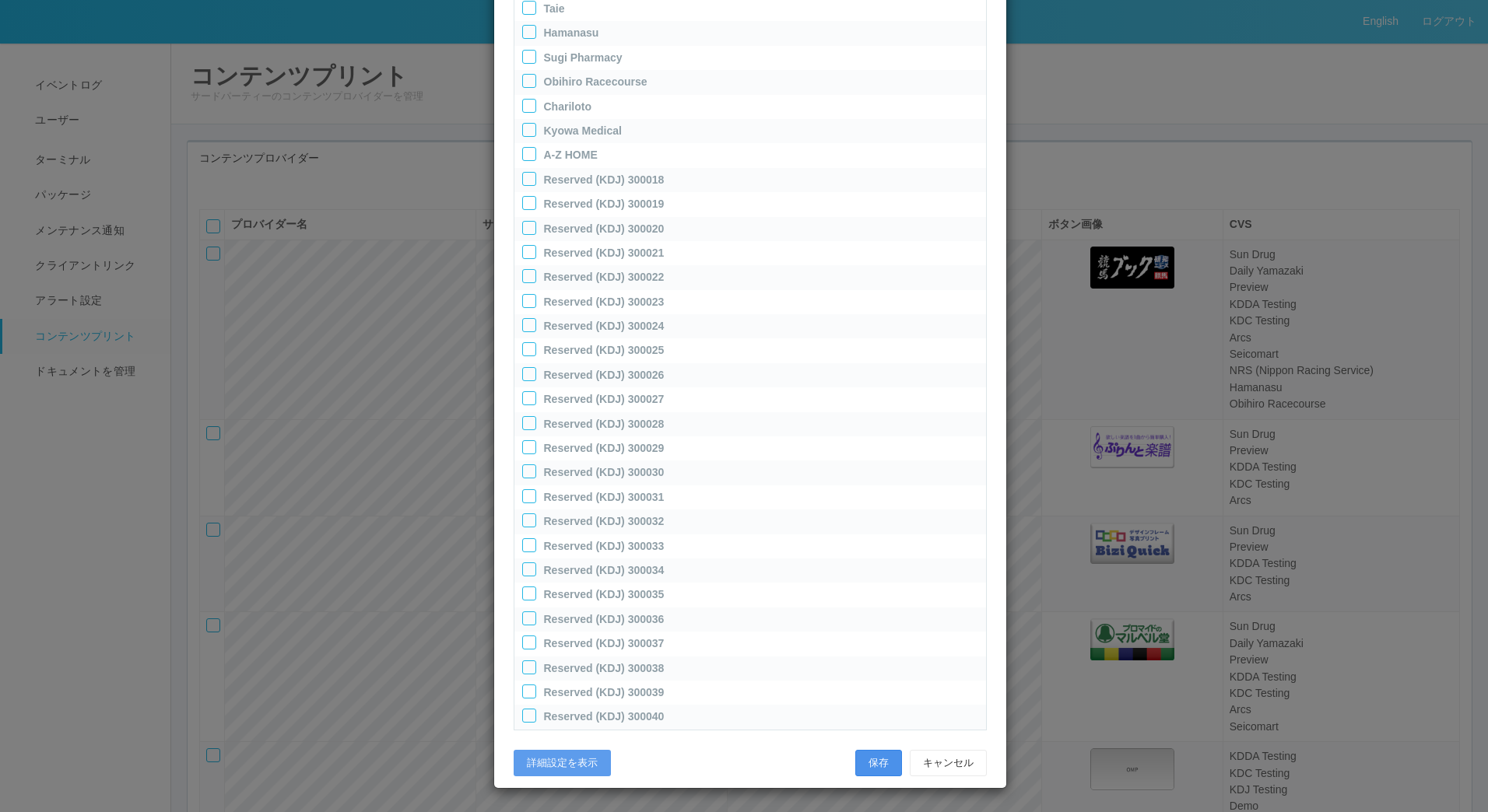
click at [530, 760] on button "保存" at bounding box center [878, 763] width 47 height 26
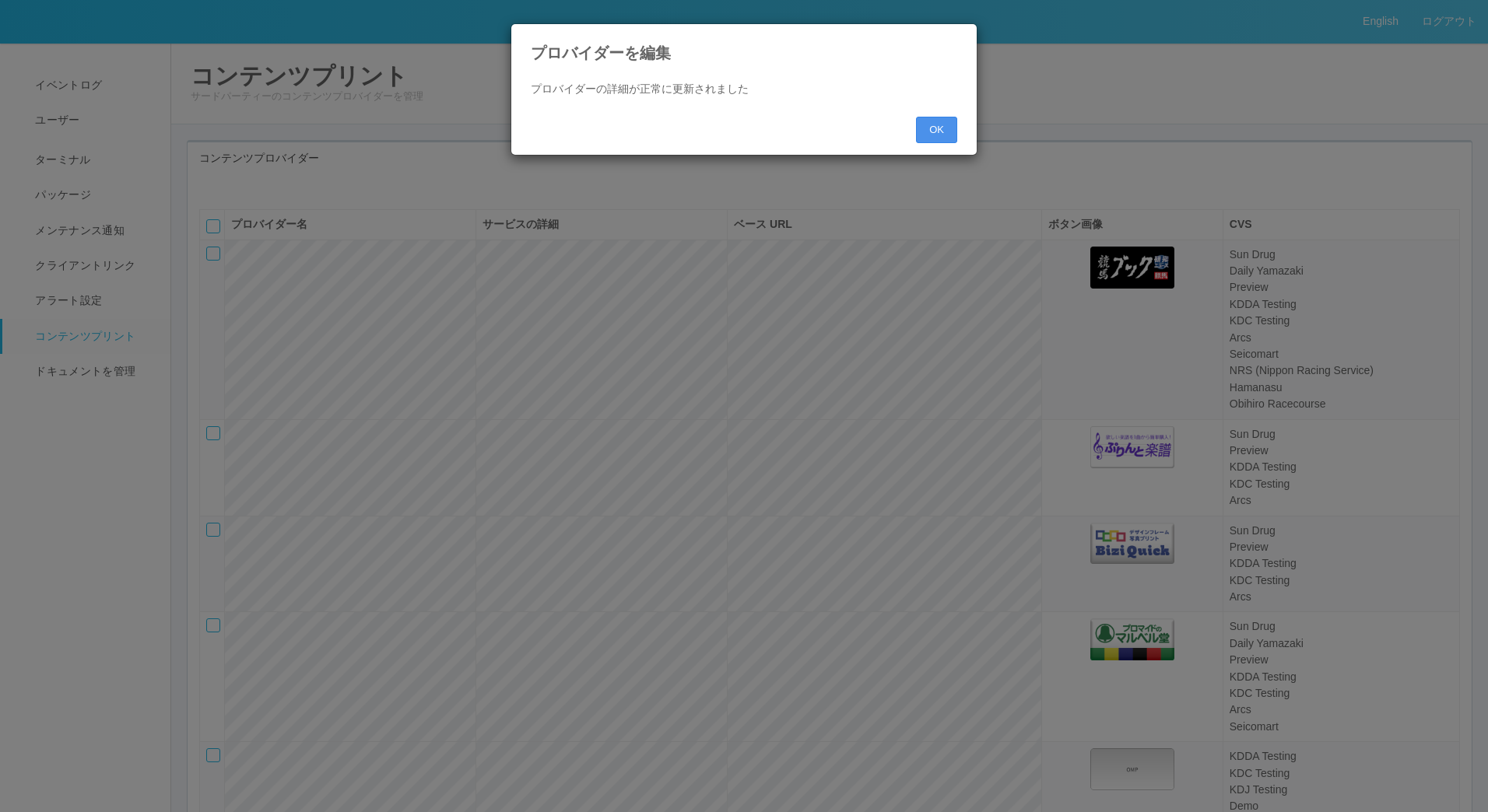
click at [530, 125] on button "OK" at bounding box center [936, 130] width 42 height 26
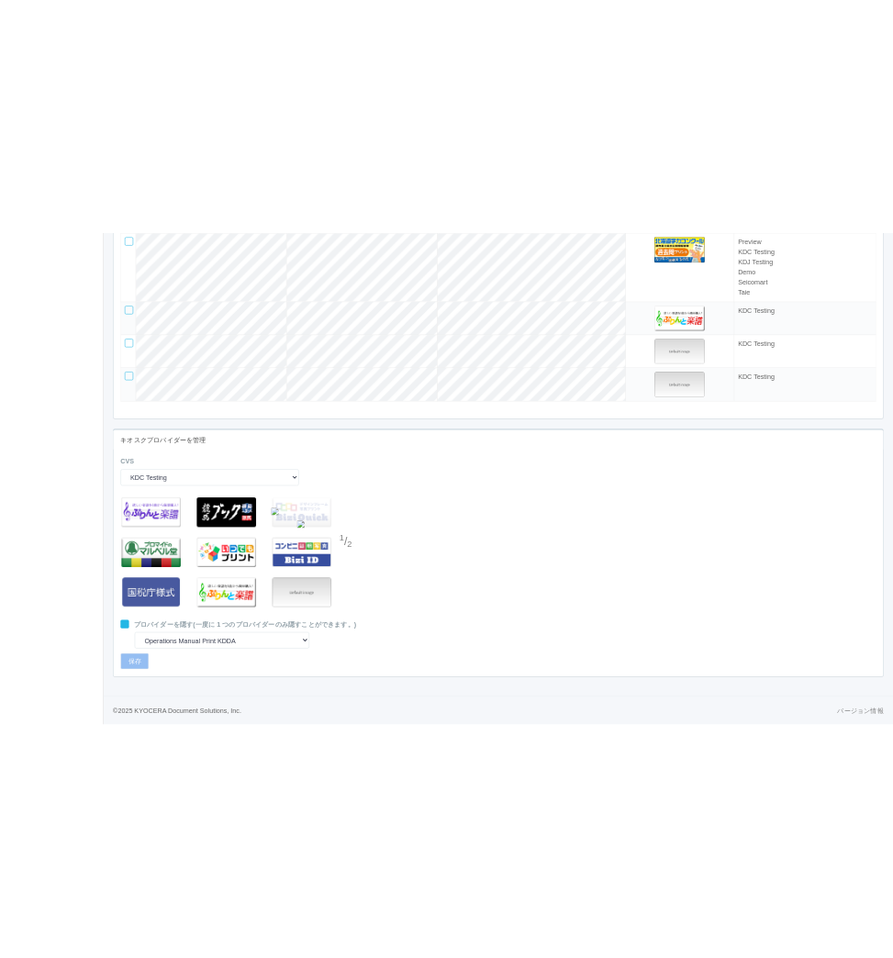
scroll to position [4964, 0]
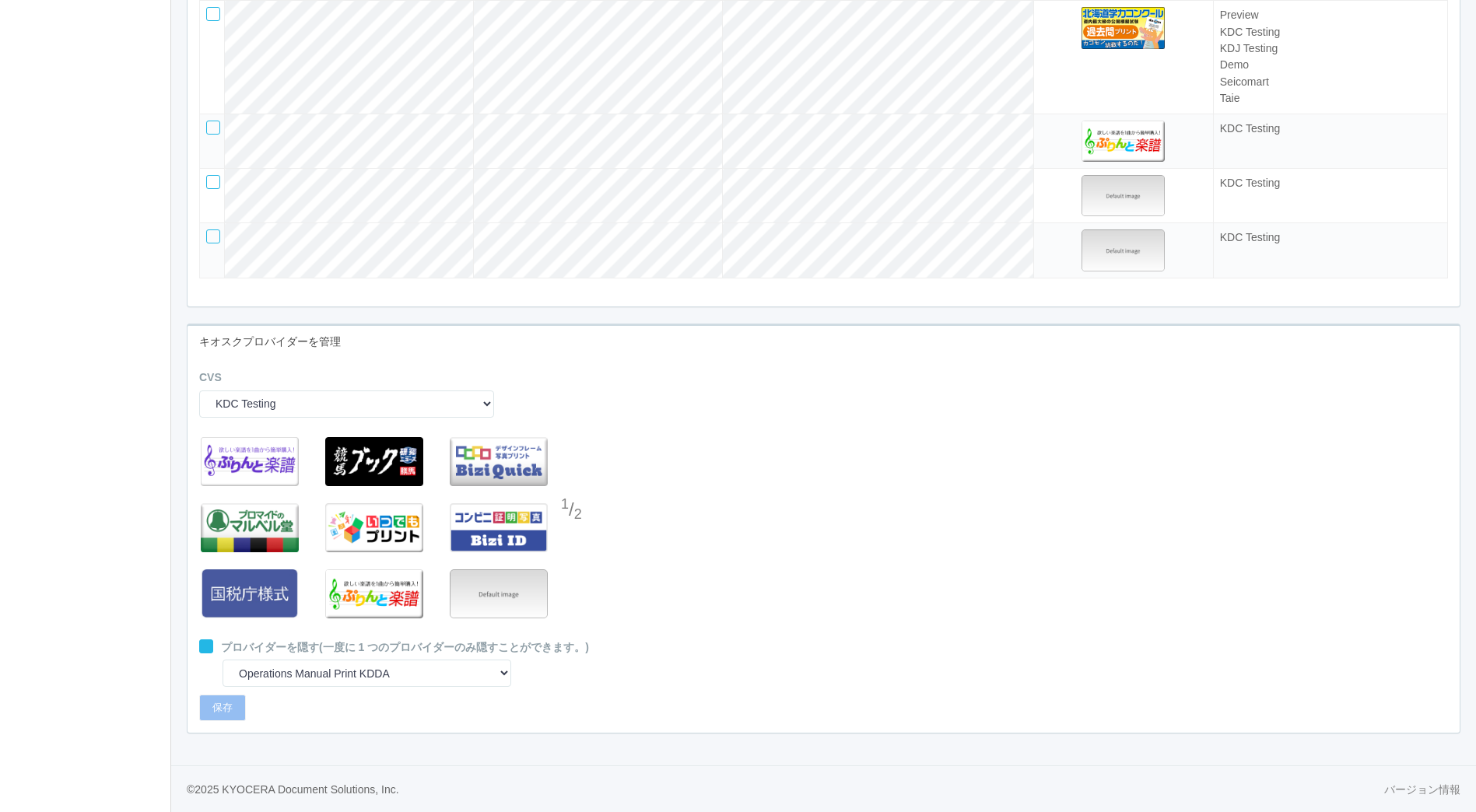
click at [530, 558] on div at bounding box center [573, 542] width 24 height 31
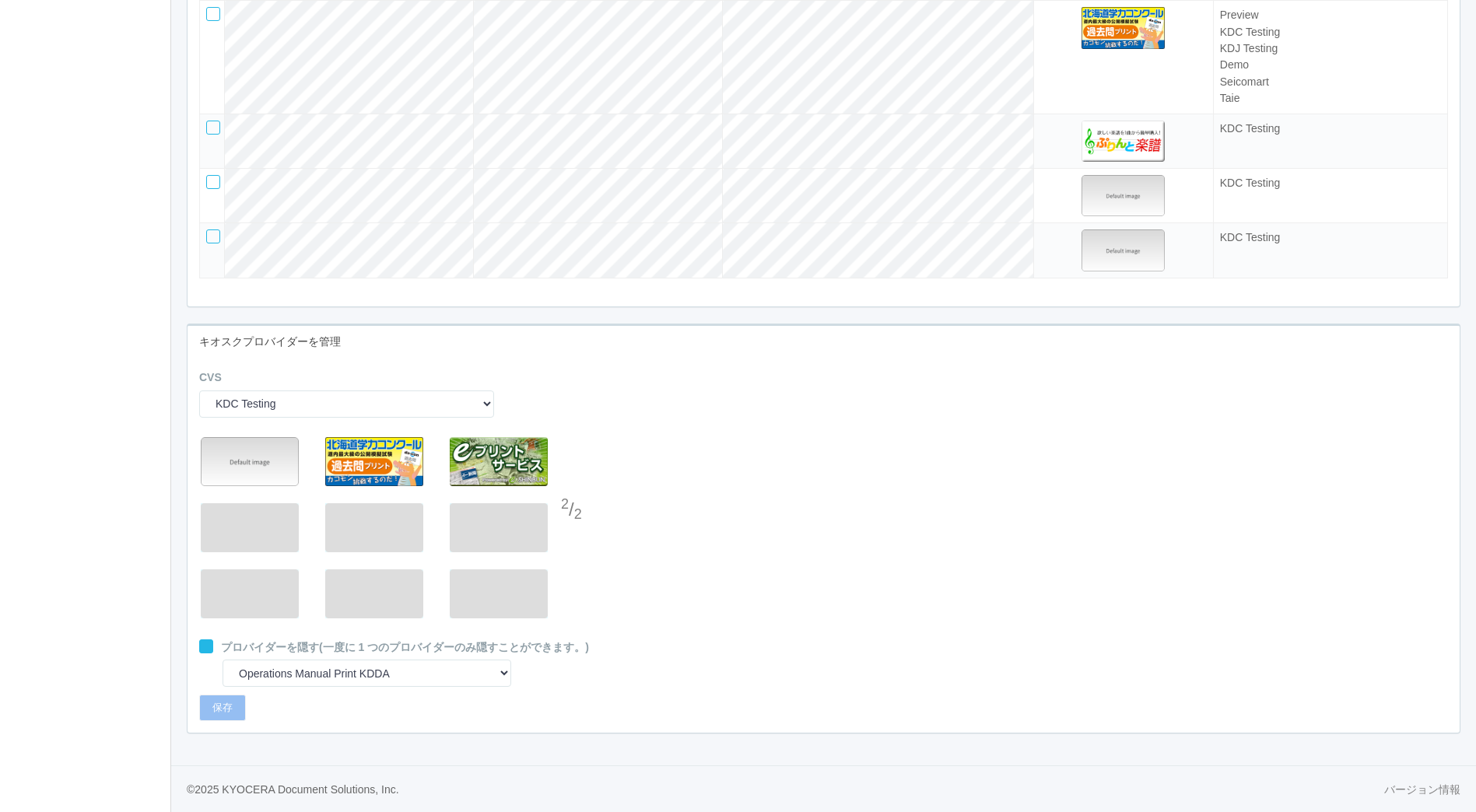
click at [530, 575] on div "2 / 2" at bounding box center [823, 535] width 1272 height 210
